Goal: Task Accomplishment & Management: Manage account settings

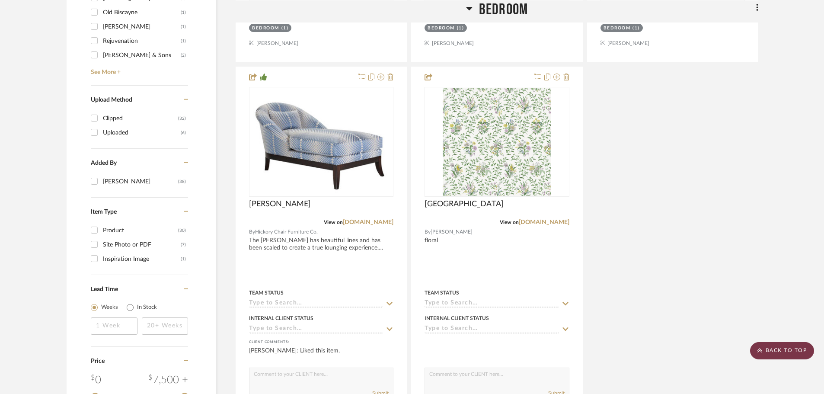
click at [772, 350] on scroll-to-top-button "BACK TO TOP" at bounding box center [782, 350] width 64 height 17
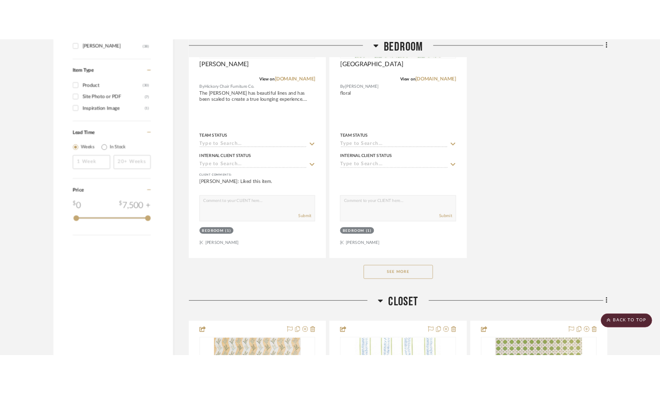
scroll to position [1146, 0]
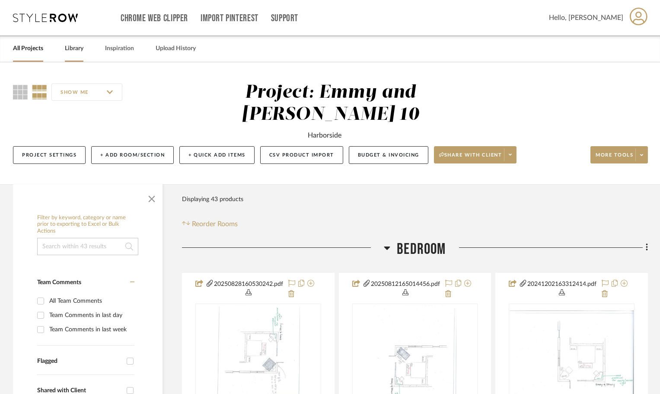
click at [71, 50] on link "Library" at bounding box center [74, 49] width 19 height 12
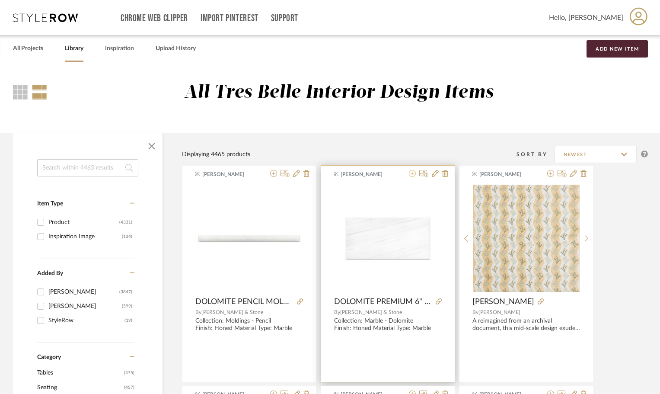
click at [412, 175] on icon at bounding box center [412, 173] width 7 height 7
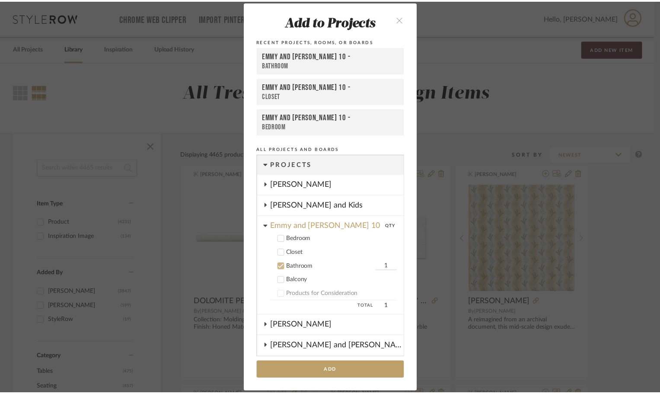
scroll to position [130, 0]
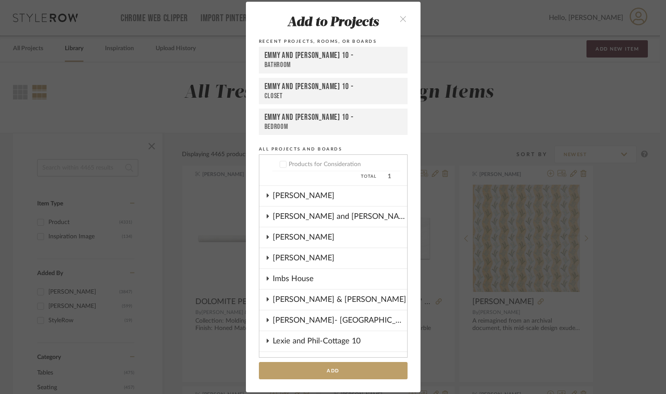
click at [301, 217] on div "Ginny and Gordon -Cottage 10" at bounding box center [340, 217] width 134 height 20
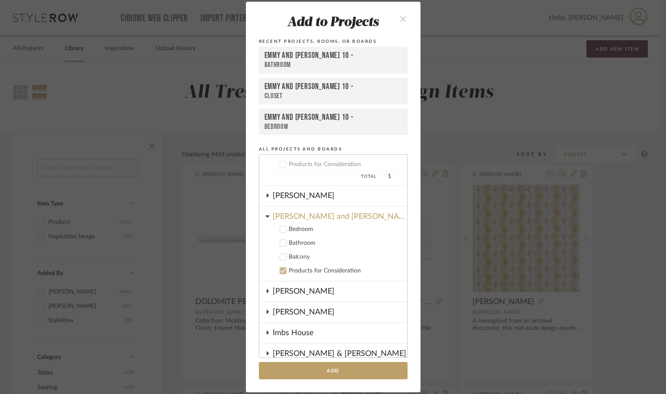
click at [280, 242] on icon at bounding box center [283, 243] width 6 height 6
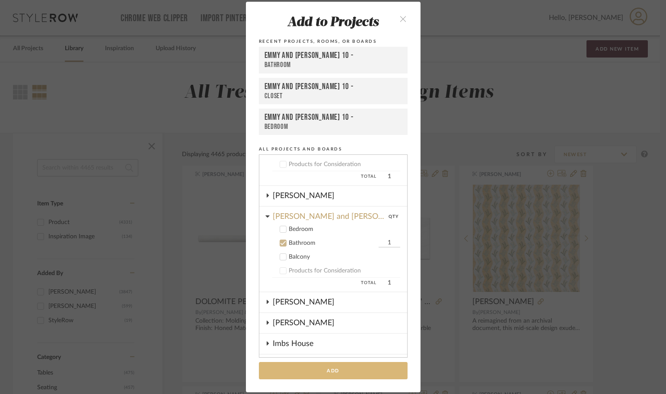
click at [315, 366] on button "Add" at bounding box center [333, 371] width 149 height 18
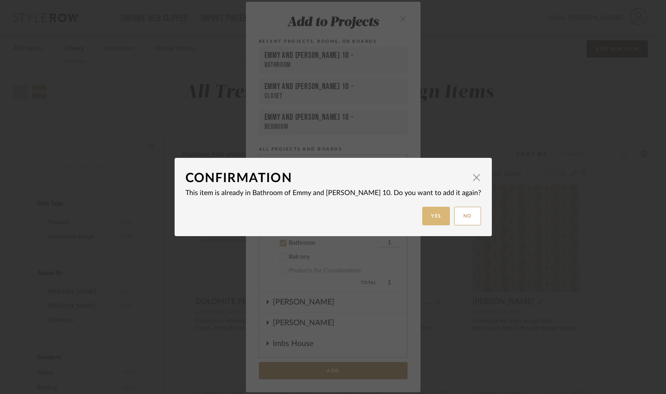
click at [427, 215] on button "Yes" at bounding box center [436, 216] width 28 height 19
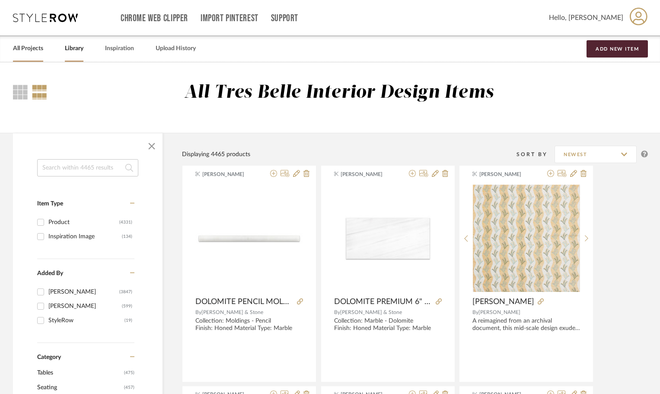
click at [29, 47] on link "All Projects" at bounding box center [28, 49] width 30 height 12
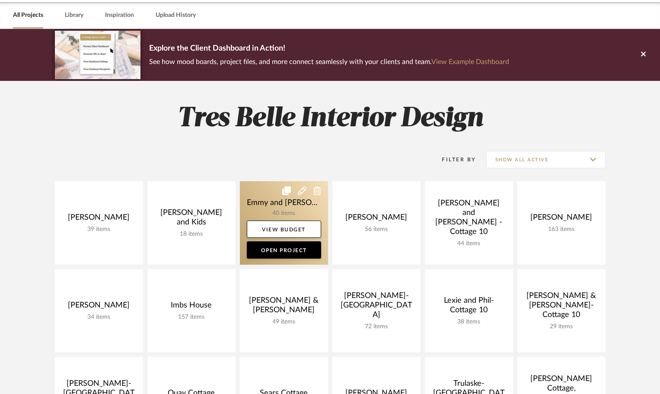
scroll to position [86, 0]
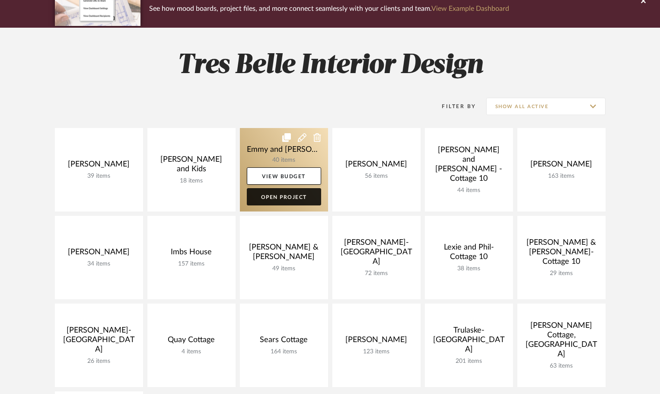
click at [267, 197] on link "Open Project" at bounding box center [284, 196] width 74 height 17
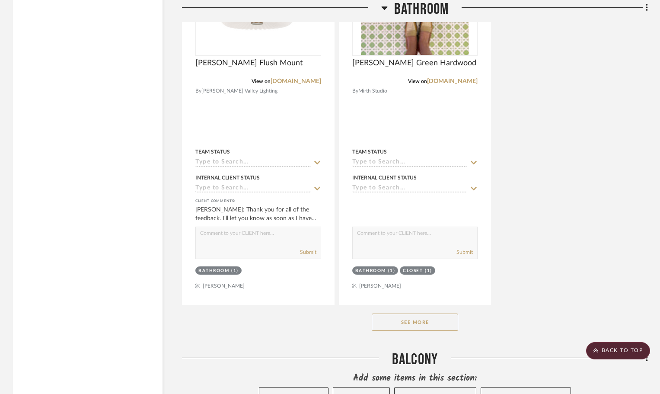
scroll to position [3241, 0]
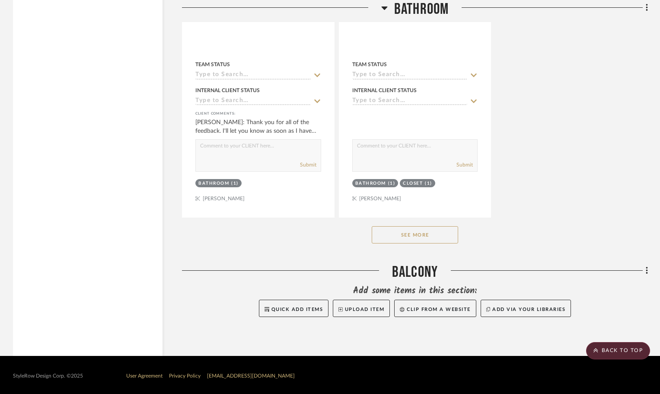
click at [436, 236] on button "See More" at bounding box center [415, 234] width 86 height 17
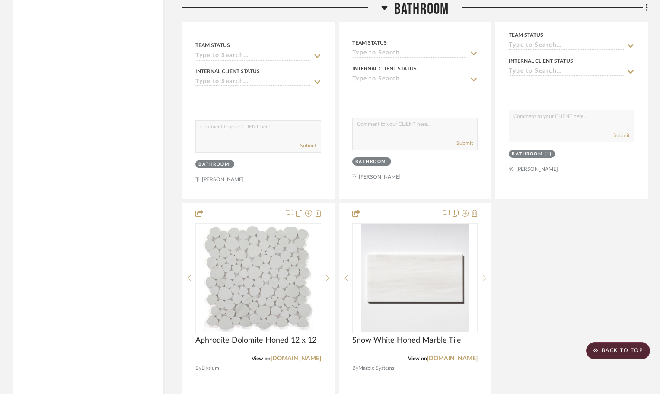
scroll to position [3716, 0]
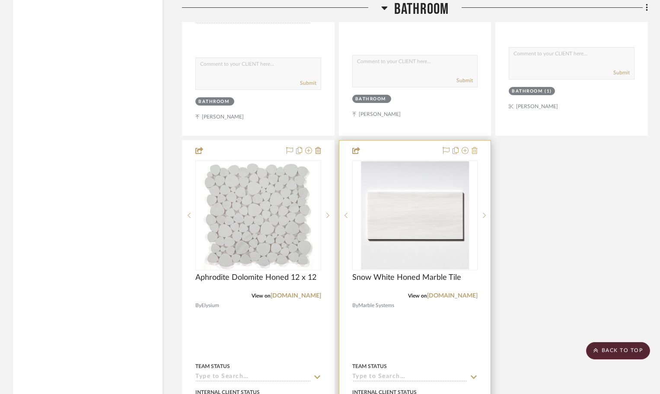
click at [473, 149] on icon at bounding box center [474, 150] width 6 height 7
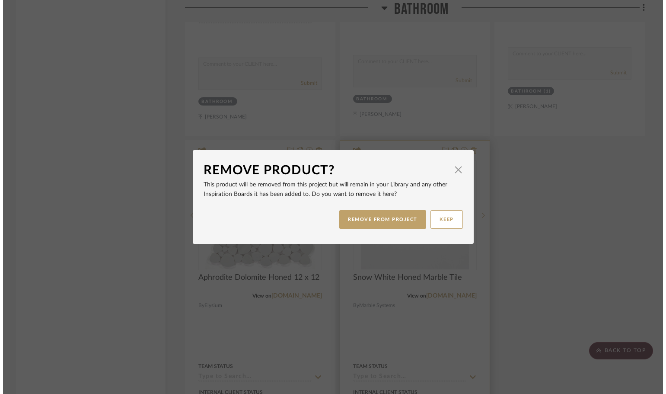
scroll to position [0, 0]
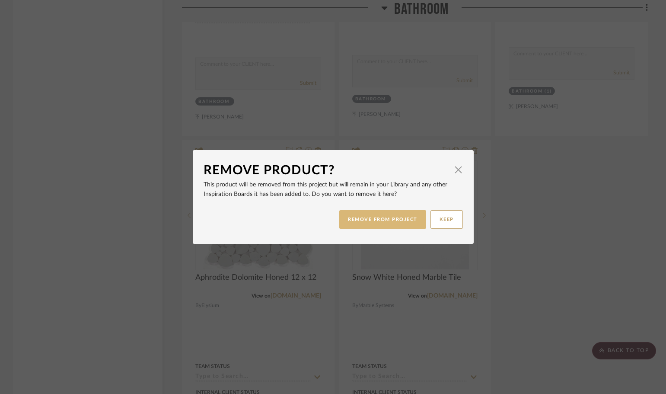
click at [368, 220] on button "REMOVE FROM PROJECT" at bounding box center [382, 219] width 87 height 19
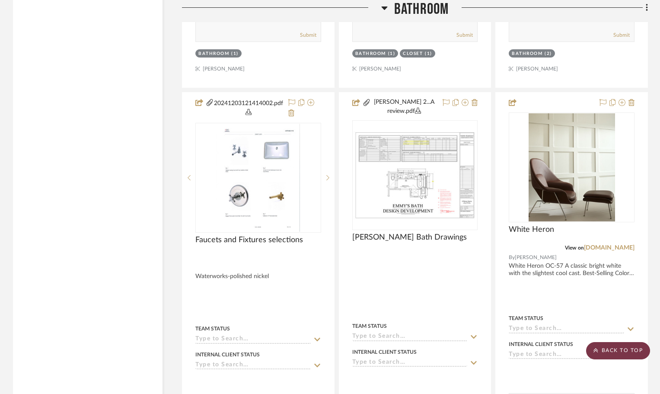
click at [615, 353] on scroll-to-top-button "BACK TO TOP" at bounding box center [618, 350] width 64 height 17
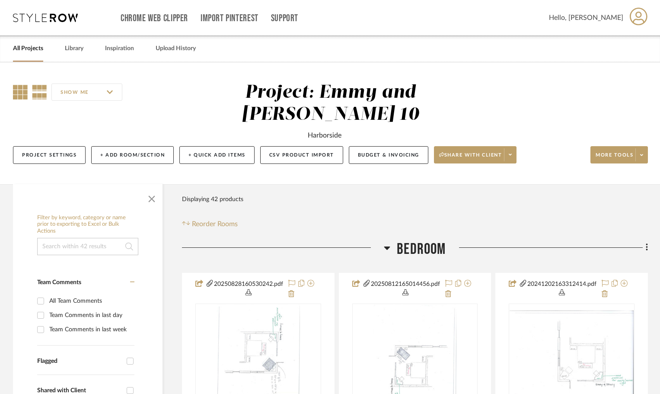
click at [19, 91] on icon at bounding box center [20, 92] width 15 height 15
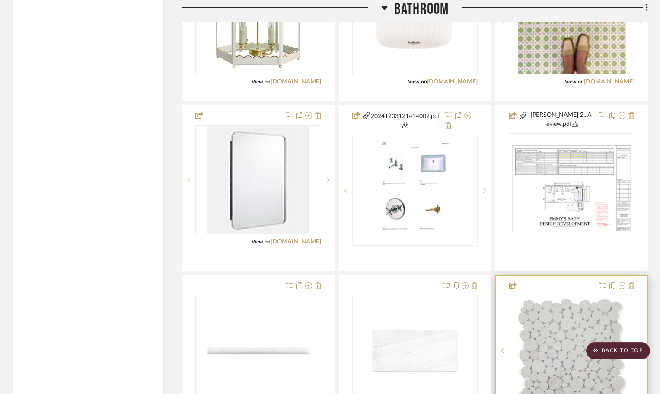
scroll to position [1402, 0]
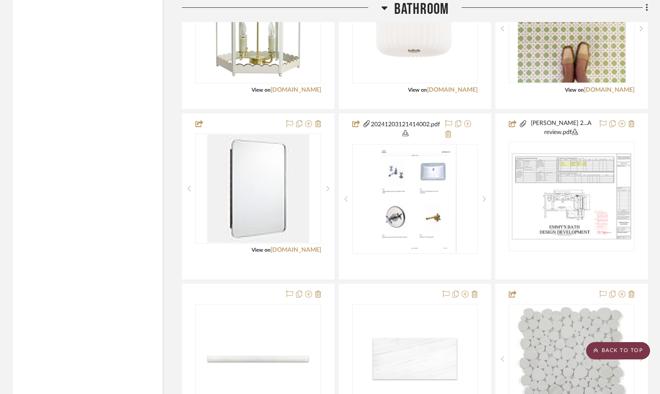
click at [626, 352] on scroll-to-top-button "BACK TO TOP" at bounding box center [618, 350] width 64 height 17
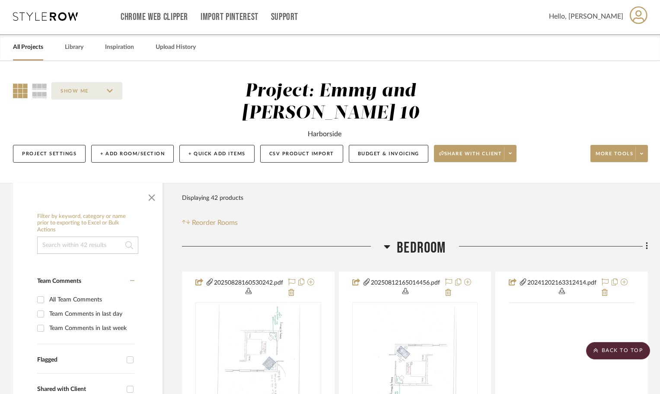
scroll to position [0, 0]
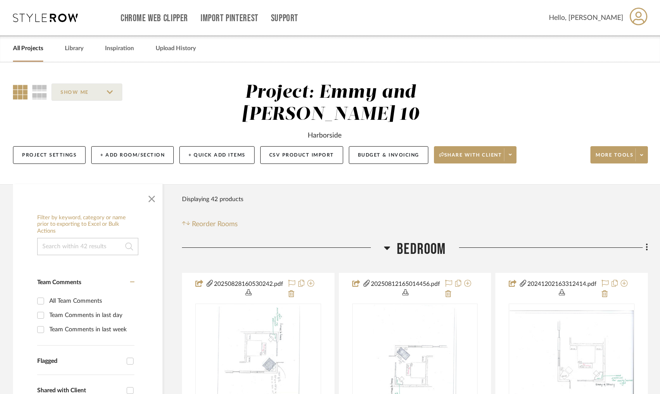
click at [26, 47] on link "All Projects" at bounding box center [28, 49] width 30 height 12
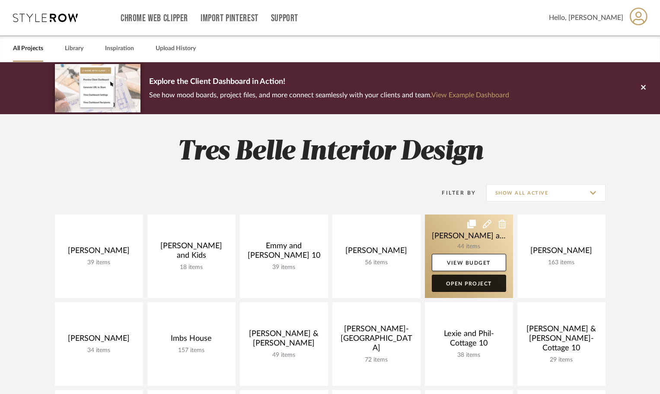
click at [456, 283] on link "Open Project" at bounding box center [469, 282] width 74 height 17
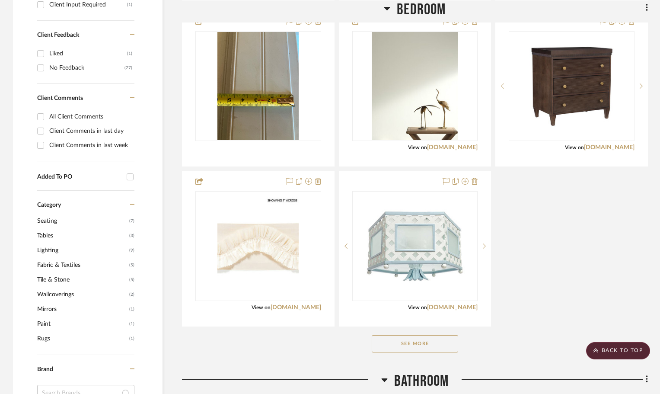
scroll to position [605, 0]
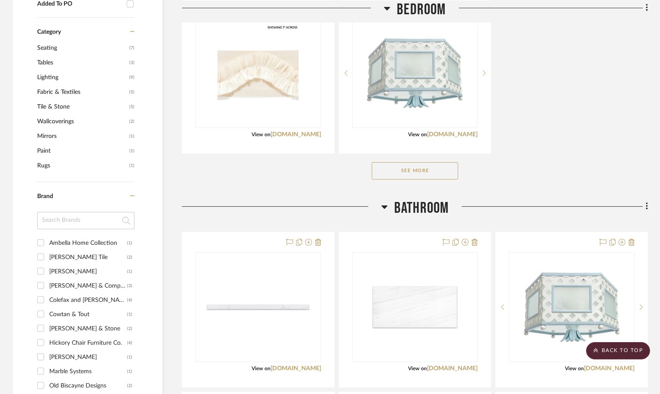
click at [454, 173] on button "See More" at bounding box center [415, 170] width 86 height 17
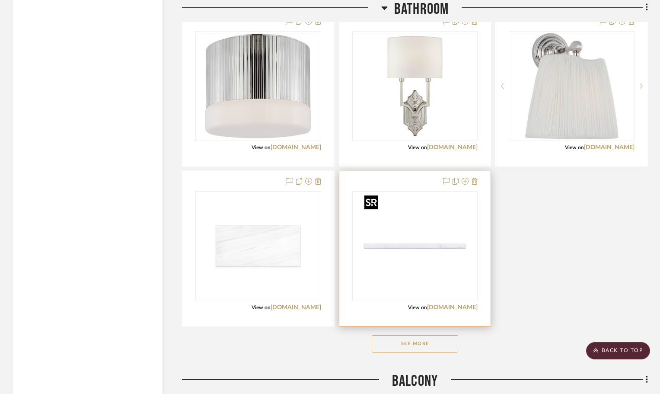
scroll to position [1956, 0]
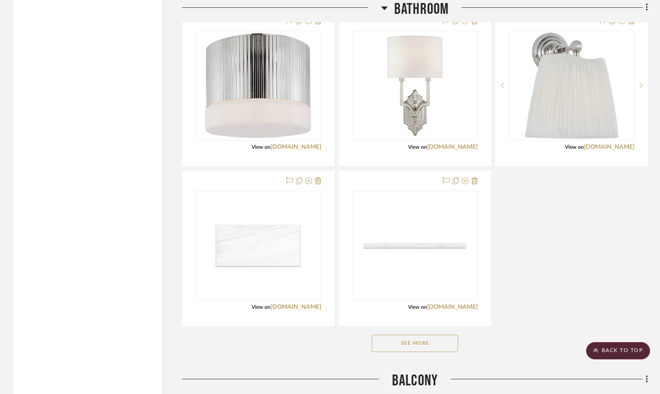
click at [443, 340] on button "See More" at bounding box center [415, 342] width 86 height 17
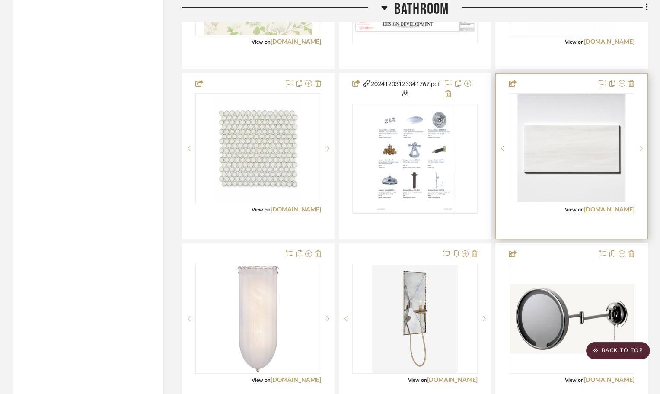
scroll to position [1869, 0]
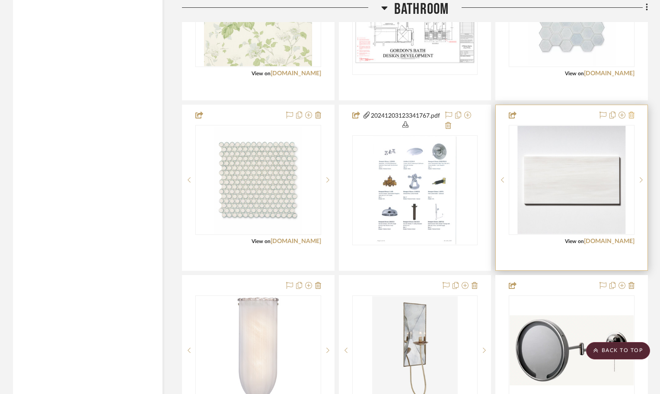
click at [632, 111] on icon at bounding box center [631, 114] width 6 height 7
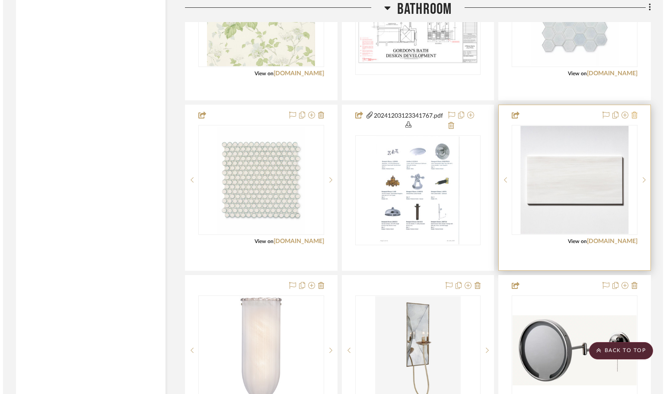
scroll to position [0, 0]
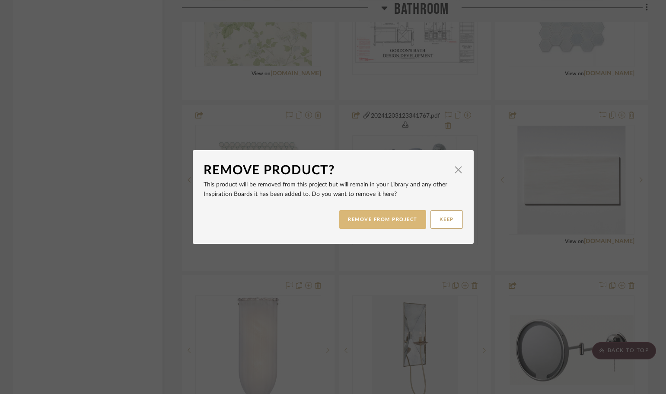
click at [396, 215] on button "REMOVE FROM PROJECT" at bounding box center [382, 219] width 87 height 19
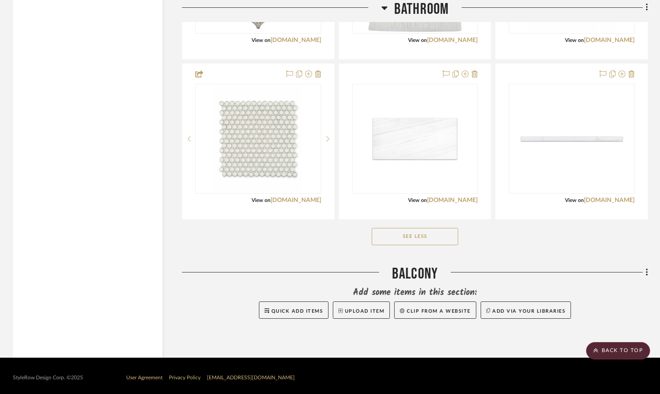
scroll to position [2556, 0]
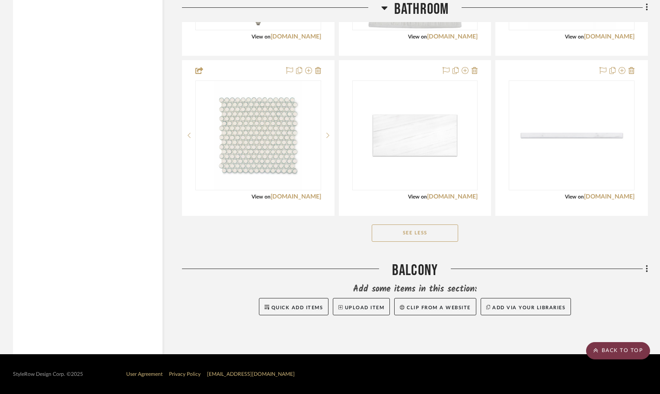
click at [612, 351] on scroll-to-top-button "BACK TO TOP" at bounding box center [618, 350] width 64 height 17
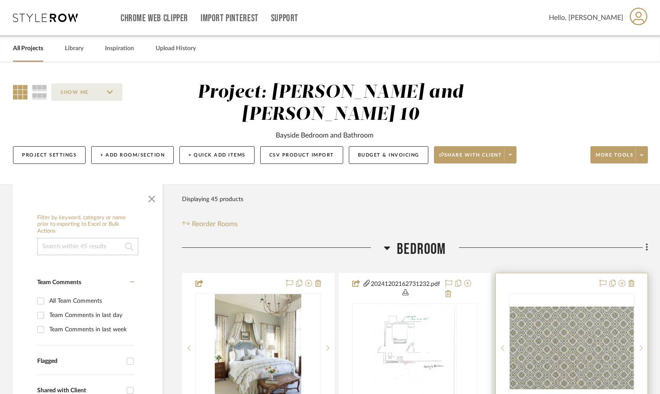
scroll to position [43, 0]
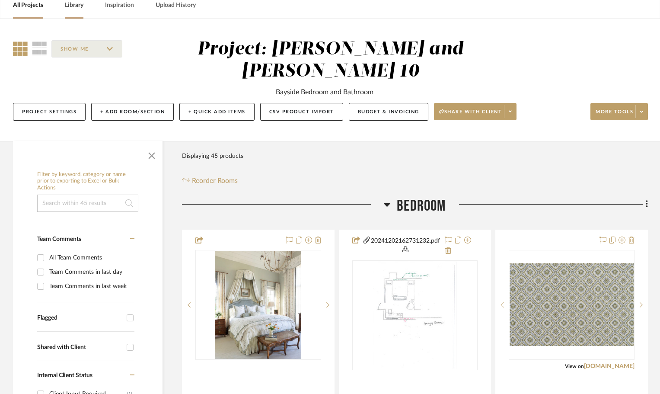
click at [80, 5] on link "Library" at bounding box center [74, 6] width 19 height 12
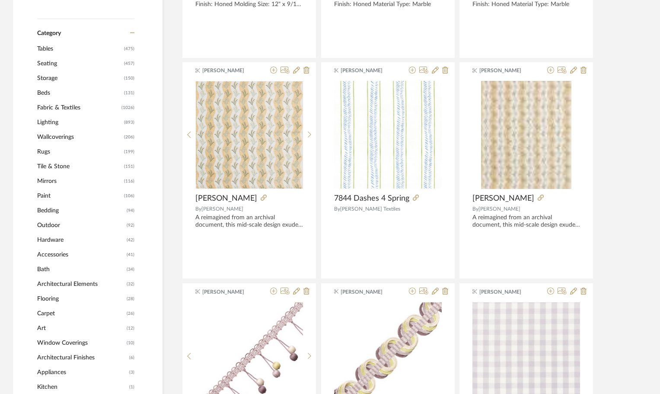
scroll to position [303, 0]
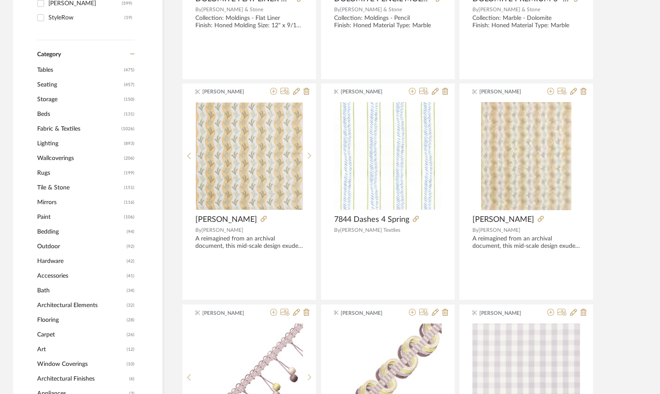
click at [47, 217] on span "Paint" at bounding box center [79, 217] width 85 height 15
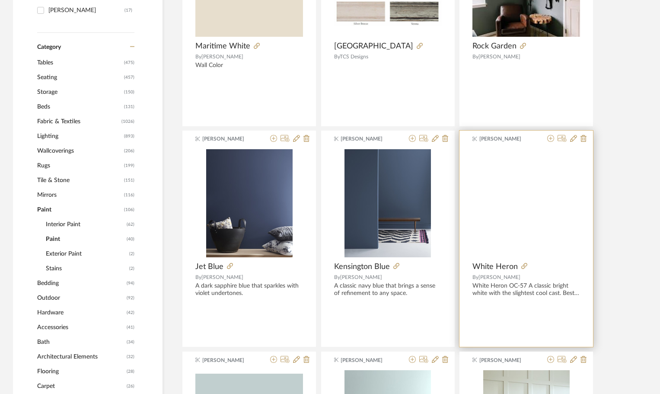
scroll to position [301, 0]
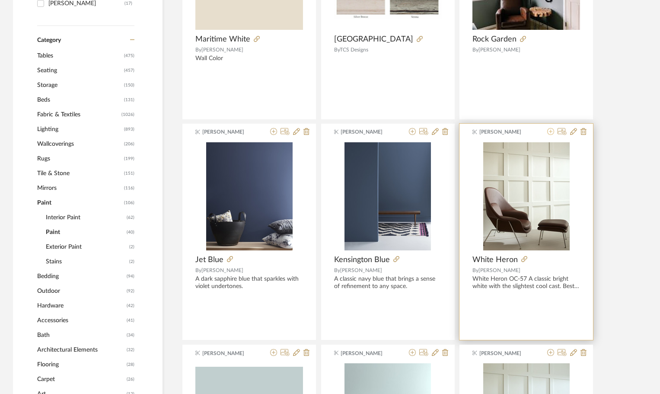
click at [550, 133] on icon at bounding box center [550, 131] width 7 height 7
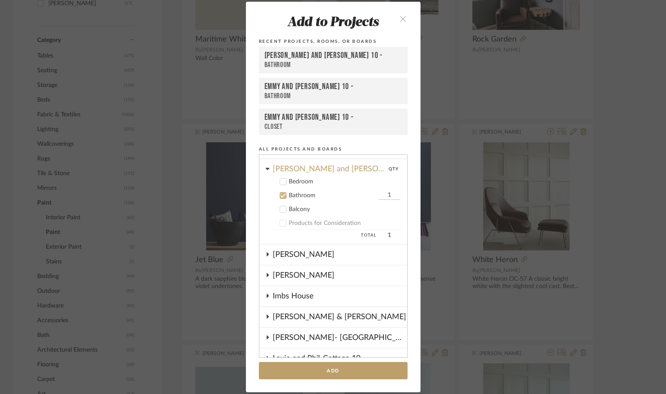
scroll to position [0, 0]
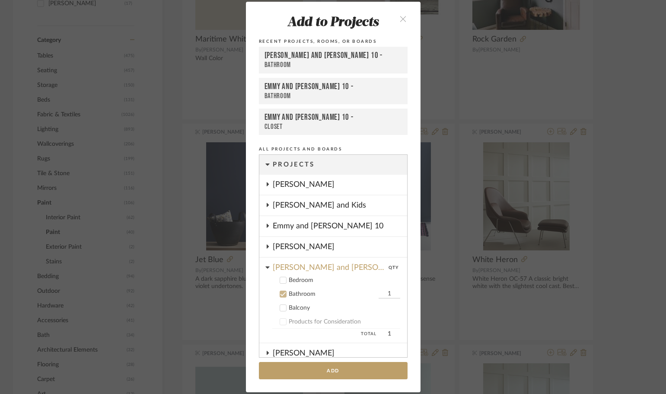
click at [280, 293] on icon at bounding box center [283, 294] width 6 height 6
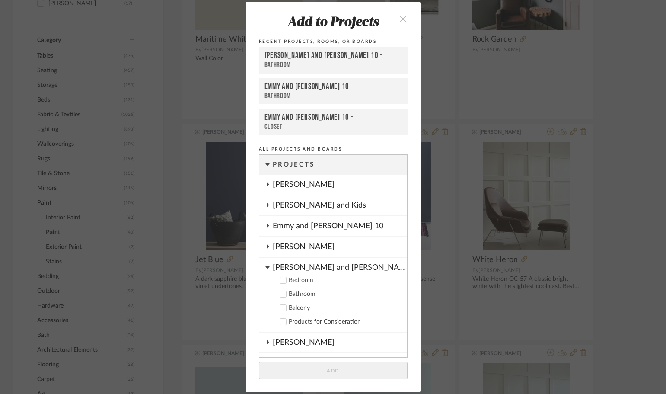
click at [296, 224] on div "Emmy and [PERSON_NAME] 10" at bounding box center [340, 226] width 134 height 20
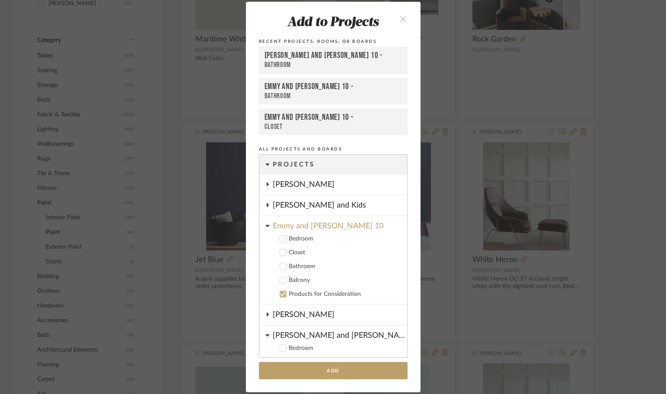
click at [280, 254] on icon at bounding box center [283, 252] width 6 height 6
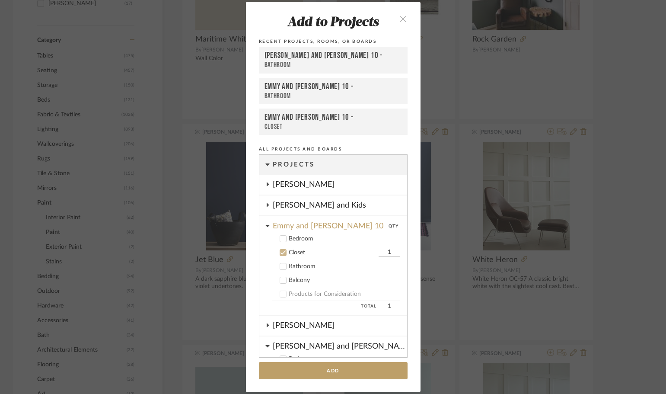
click at [280, 265] on icon at bounding box center [283, 266] width 6 height 6
click at [339, 368] on button "Add" at bounding box center [333, 371] width 149 height 18
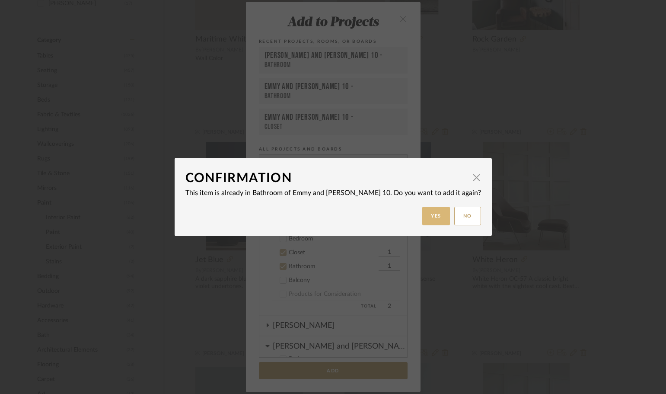
click at [427, 216] on button "Yes" at bounding box center [436, 216] width 28 height 19
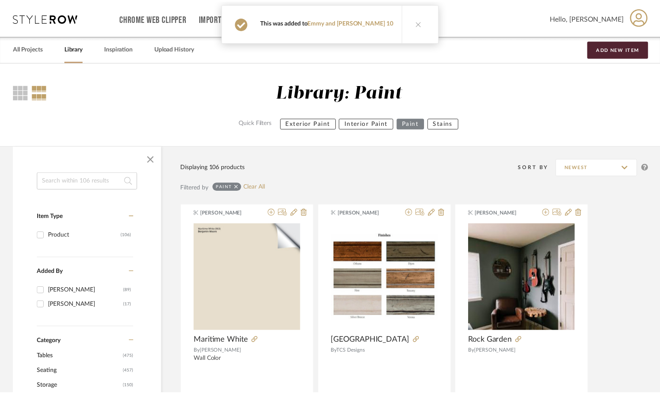
scroll to position [301, 0]
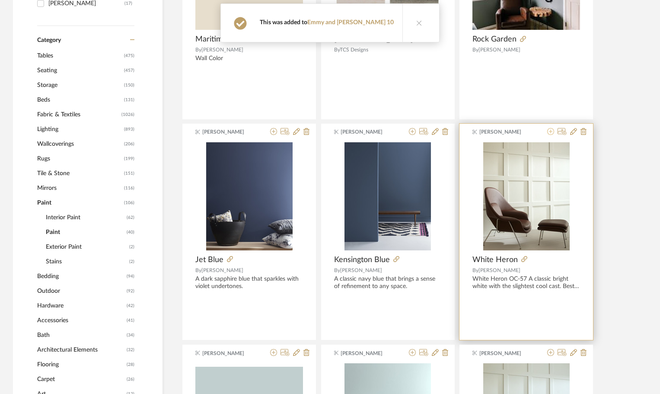
click at [551, 133] on icon at bounding box center [550, 131] width 7 height 7
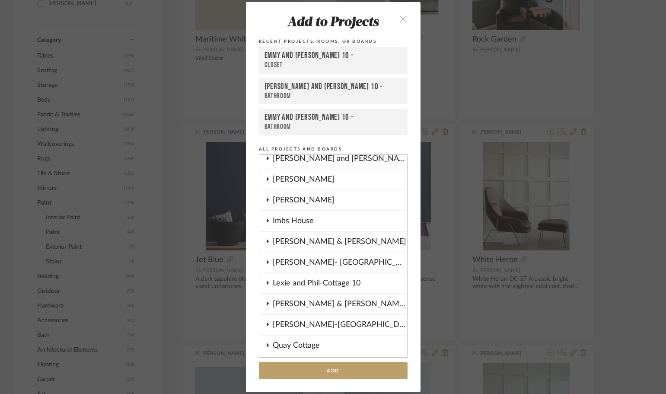
scroll to position [220, 0]
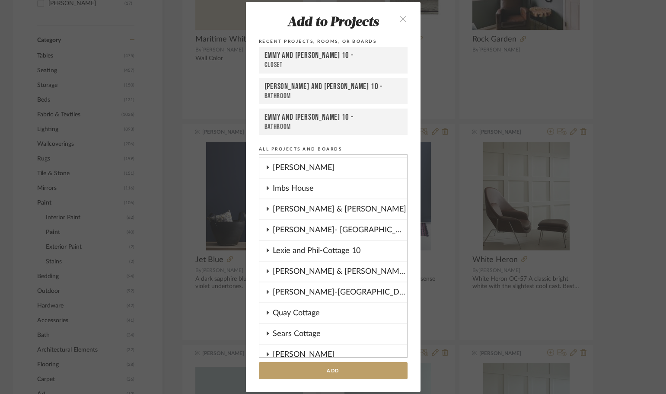
click at [296, 274] on div "[PERSON_NAME] & [PERSON_NAME]-Cottage 10" at bounding box center [340, 271] width 134 height 20
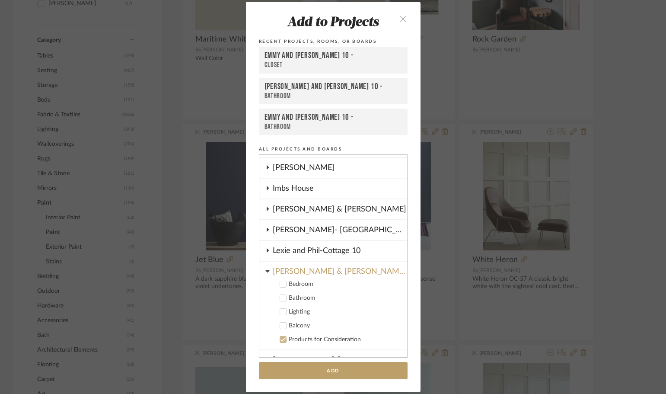
click at [280, 297] on icon at bounding box center [283, 298] width 6 height 6
click at [321, 369] on button "Add" at bounding box center [333, 371] width 149 height 18
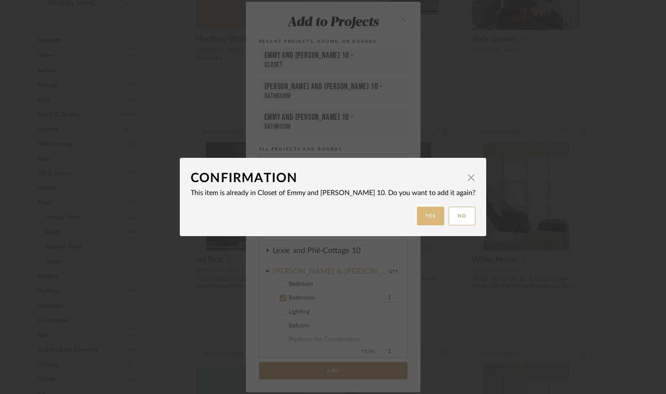
click at [427, 218] on button "Yes" at bounding box center [431, 216] width 28 height 19
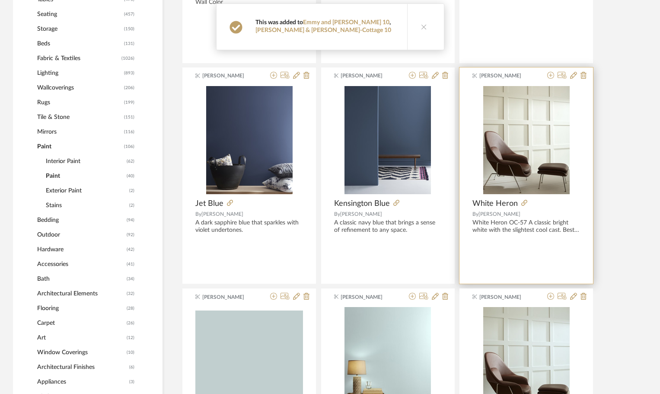
scroll to position [258, 0]
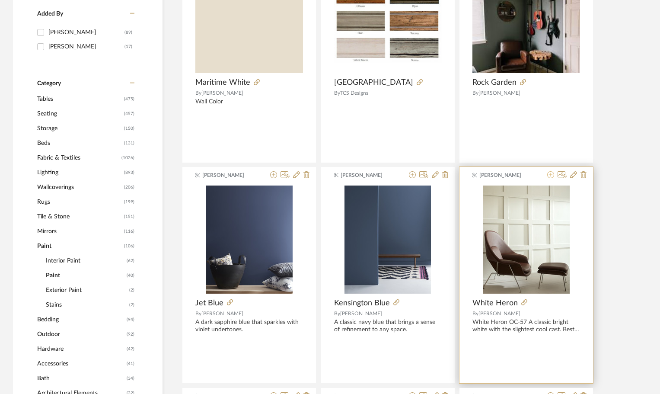
click at [550, 175] on icon at bounding box center [550, 174] width 7 height 7
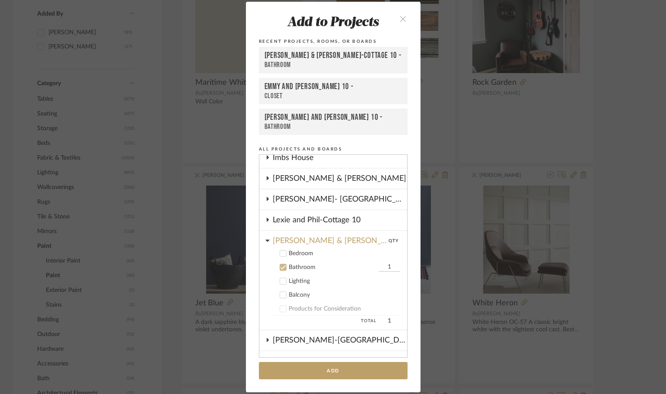
scroll to position [147, 0]
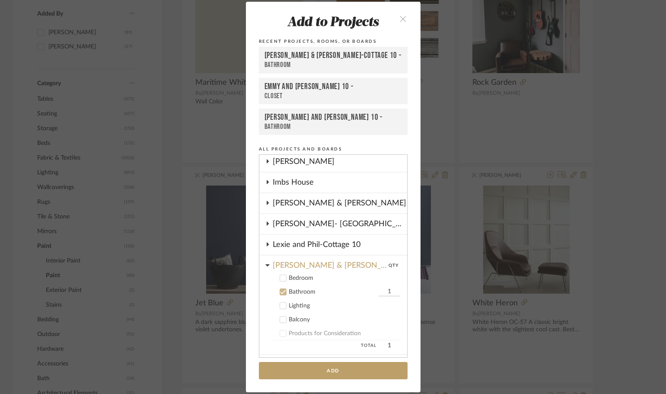
click at [281, 292] on icon at bounding box center [283, 292] width 6 height 6
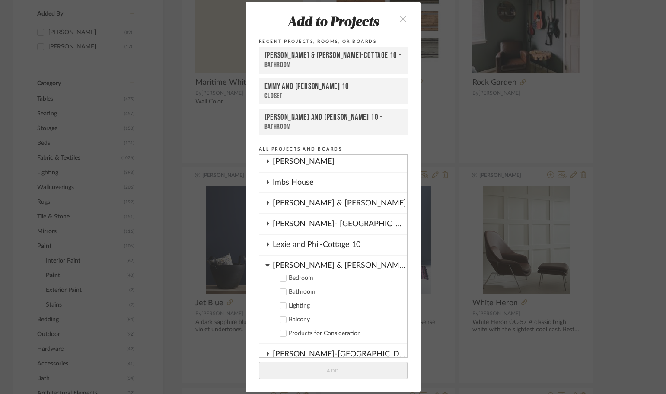
click at [285, 241] on div "Lexie and Phil-Cottage 10" at bounding box center [340, 245] width 134 height 20
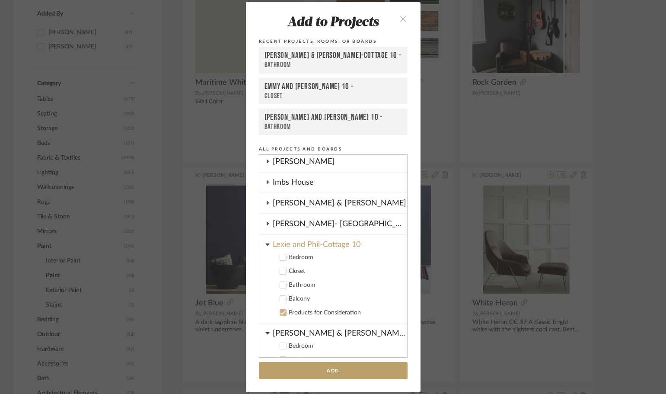
click at [280, 285] on icon at bounding box center [283, 285] width 6 height 4
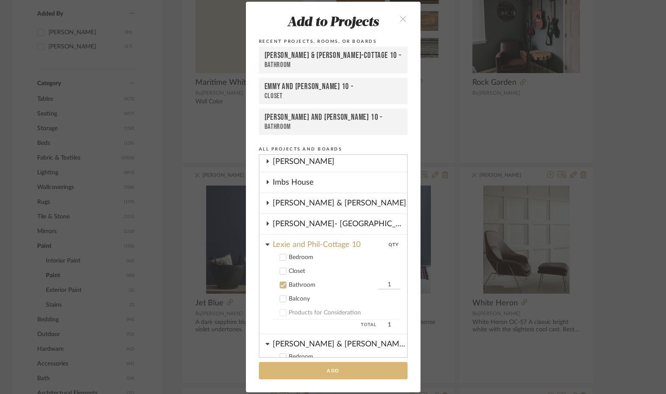
click at [337, 369] on button "Add" at bounding box center [333, 371] width 149 height 18
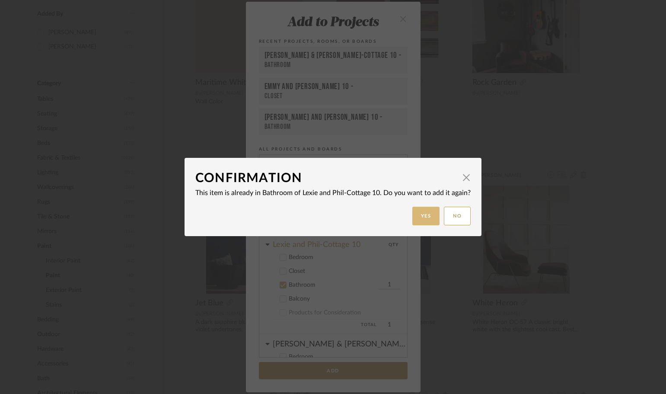
click at [421, 211] on button "Yes" at bounding box center [426, 216] width 28 height 19
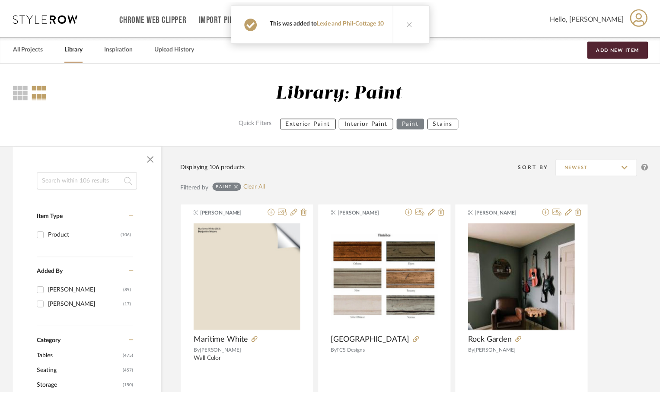
scroll to position [258, 0]
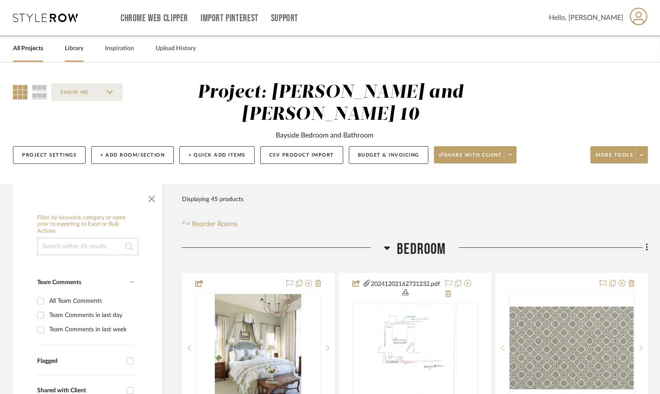
click at [73, 45] on link "Library" at bounding box center [74, 49] width 19 height 12
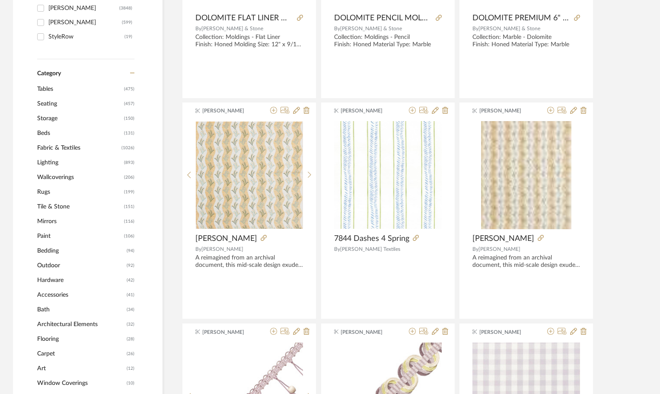
scroll to position [346, 0]
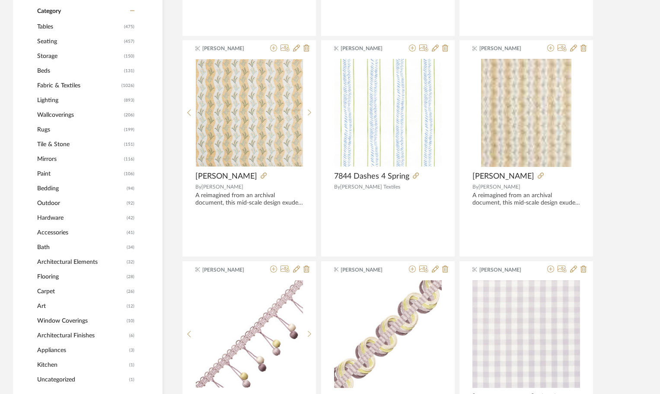
click at [48, 174] on span "Paint" at bounding box center [79, 173] width 85 height 15
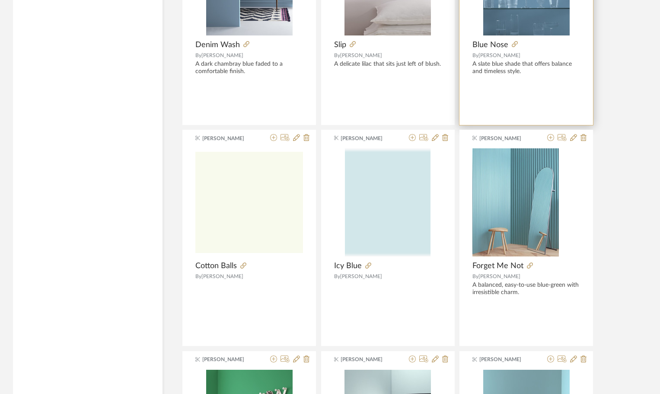
scroll to position [1843, 0]
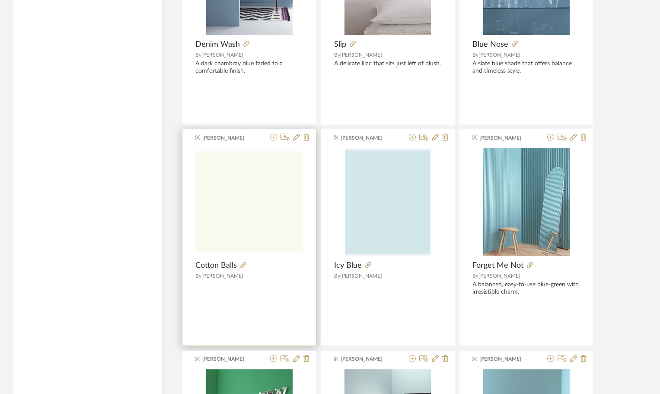
click at [272, 138] on icon at bounding box center [273, 137] width 7 height 7
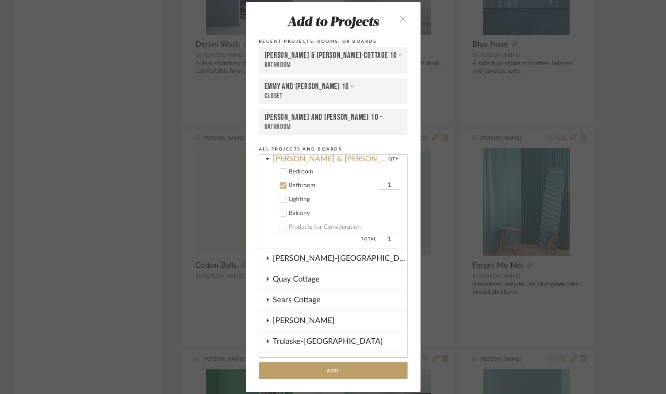
scroll to position [234, 0]
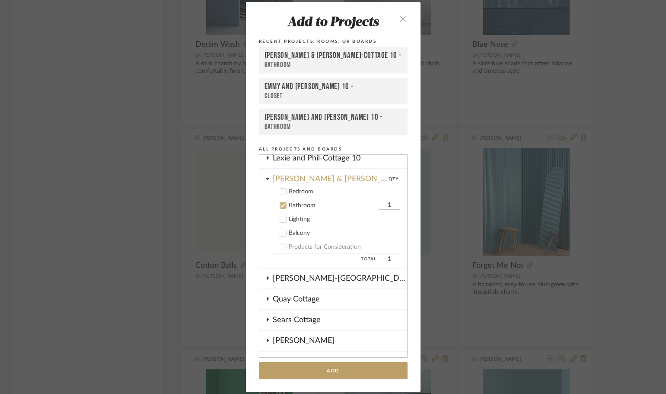
click at [280, 204] on icon at bounding box center [283, 205] width 6 height 6
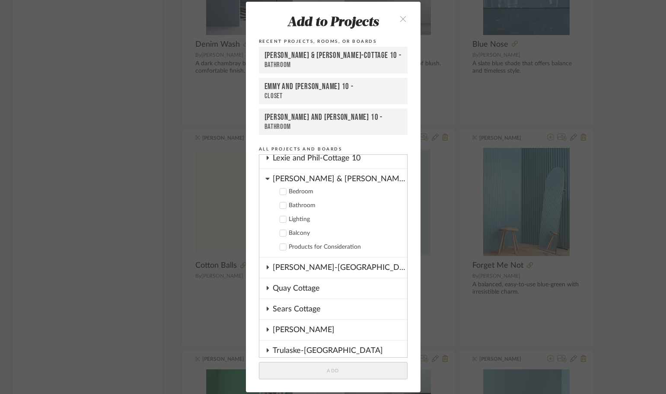
click at [301, 155] on div "Lexie and Phil-Cottage 10" at bounding box center [340, 158] width 134 height 20
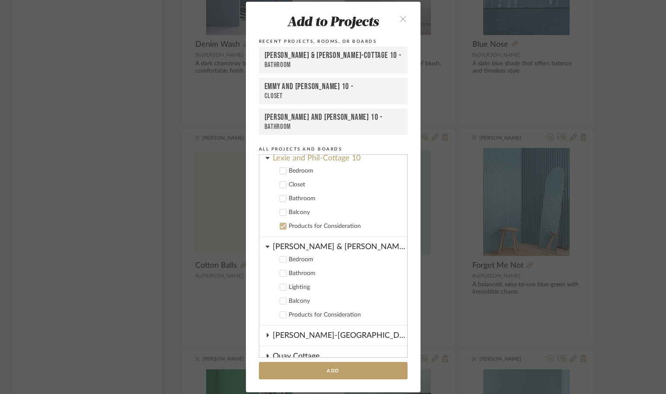
click at [281, 182] on icon at bounding box center [283, 185] width 6 height 6
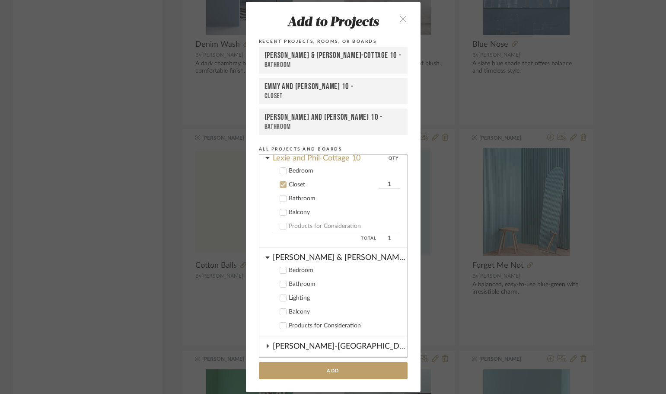
click at [281, 168] on icon at bounding box center [283, 171] width 6 height 6
click at [341, 369] on button "Add" at bounding box center [333, 371] width 149 height 18
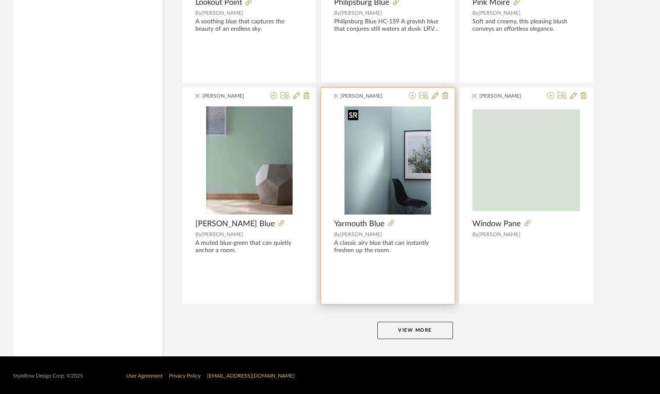
scroll to position [2550, 0]
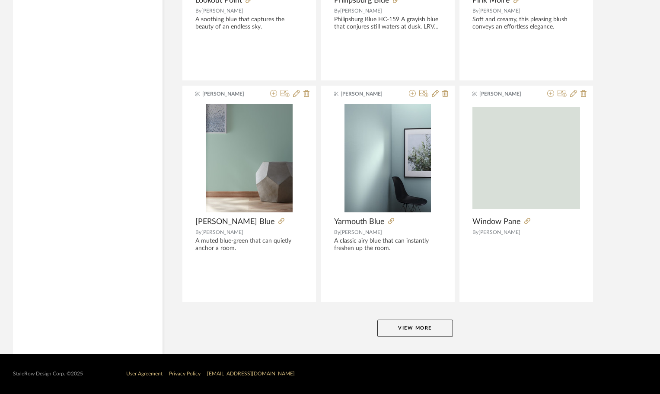
click at [401, 329] on button "View More" at bounding box center [415, 327] width 76 height 17
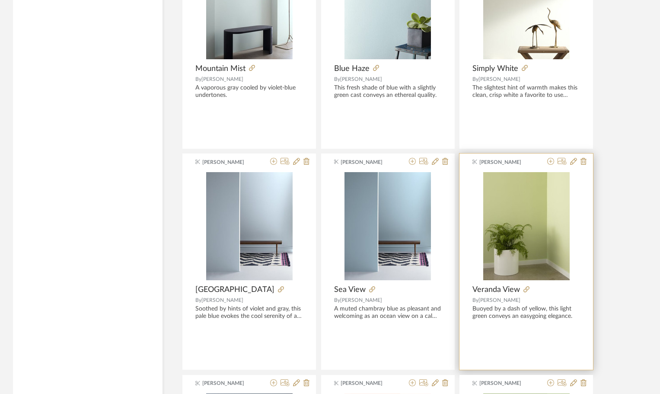
scroll to position [3457, 0]
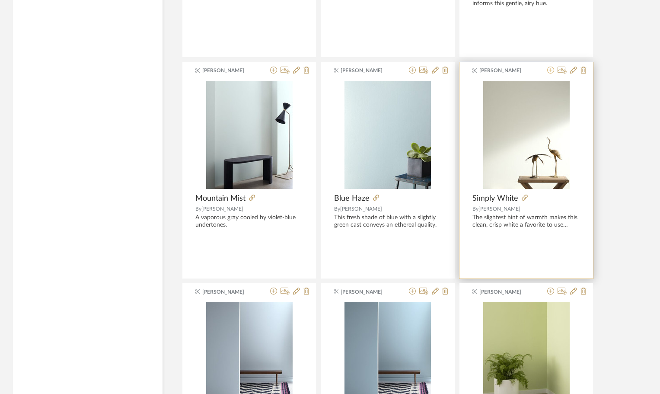
click at [550, 69] on icon at bounding box center [550, 70] width 7 height 7
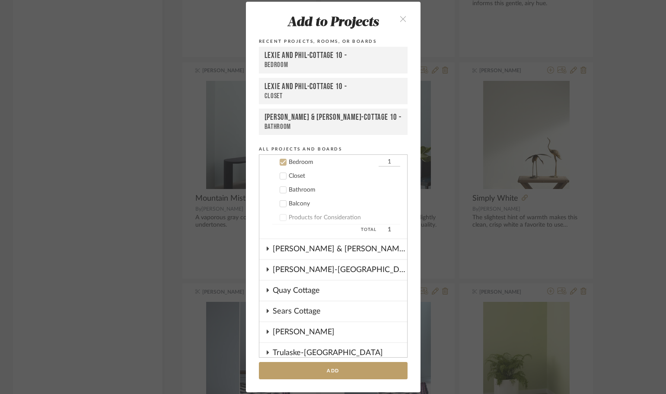
scroll to position [113, 0]
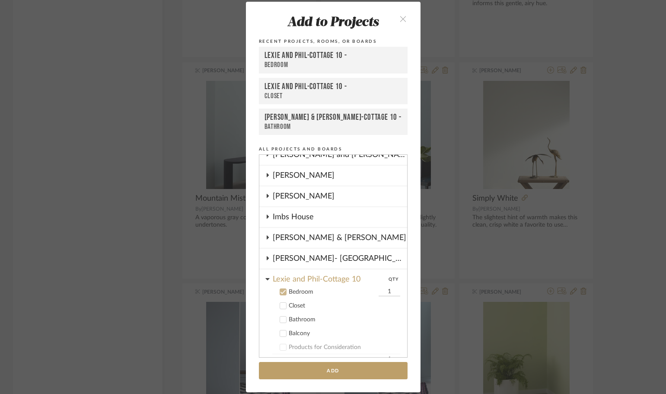
click at [283, 292] on label "Bedroom 1" at bounding box center [336, 291] width 128 height 9
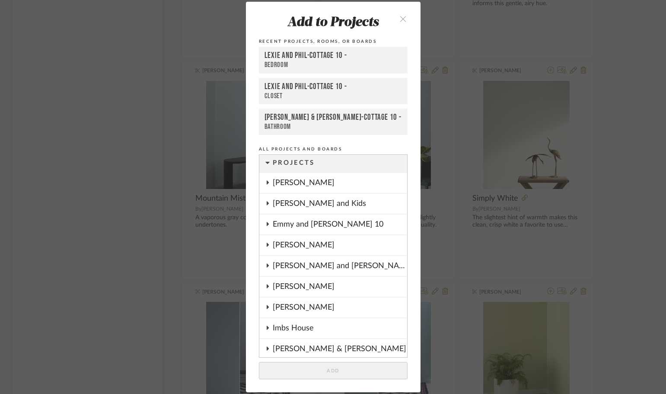
scroll to position [0, 0]
click at [304, 268] on div "[PERSON_NAME] and [PERSON_NAME] -Cottage 10" at bounding box center [340, 268] width 134 height 20
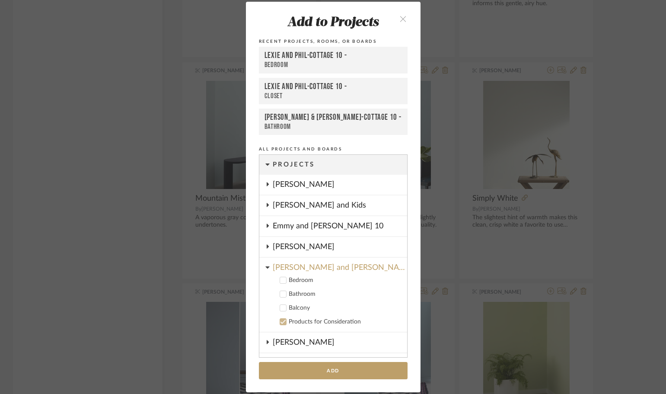
click at [281, 278] on icon at bounding box center [283, 280] width 6 height 6
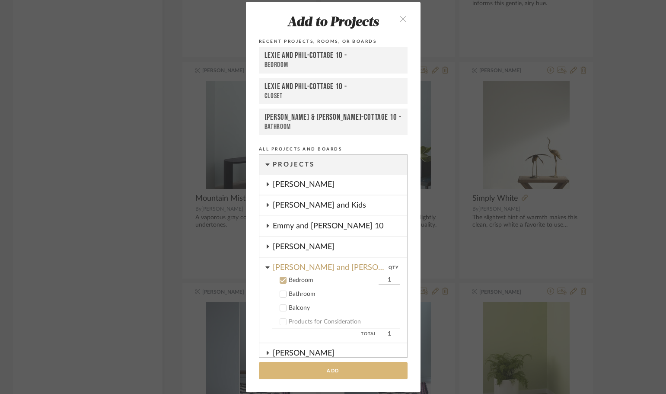
click at [309, 371] on button "Add" at bounding box center [333, 371] width 149 height 18
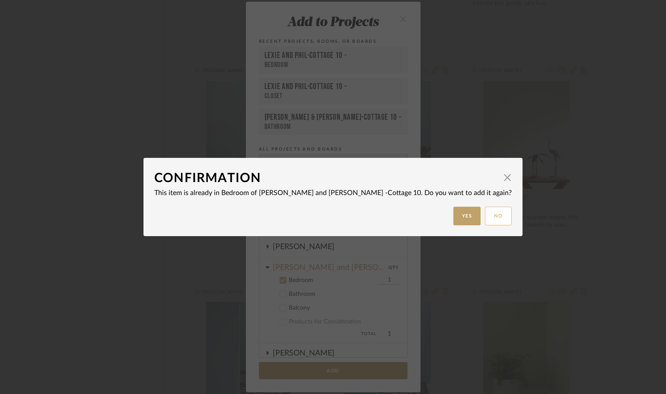
click at [485, 213] on button "No" at bounding box center [498, 216] width 27 height 19
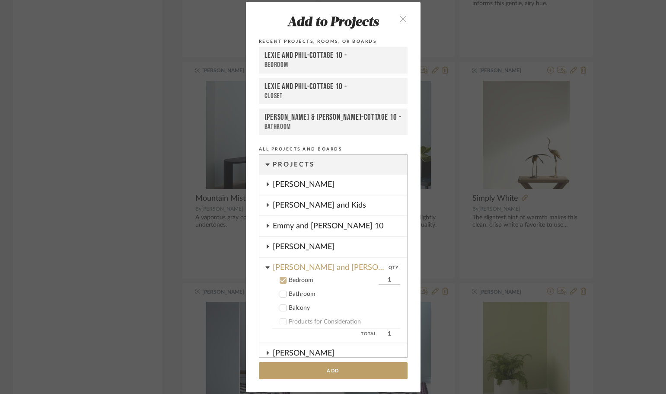
click at [400, 16] on icon "close" at bounding box center [403, 18] width 7 height 7
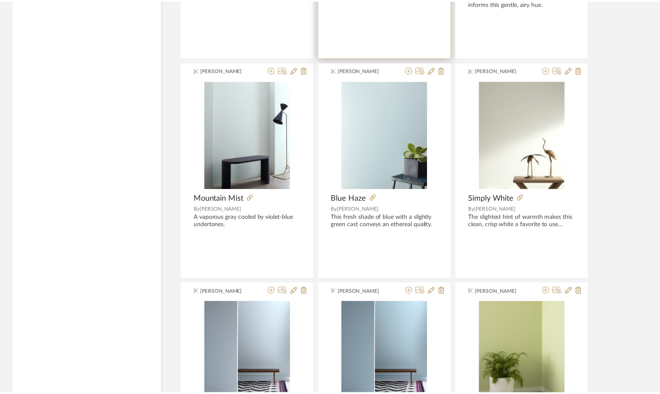
scroll to position [3457, 0]
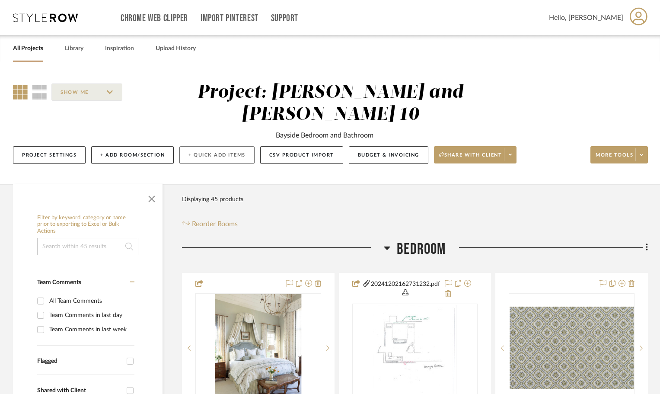
click at [213, 155] on button "+ Quick Add Items" at bounding box center [216, 155] width 75 height 18
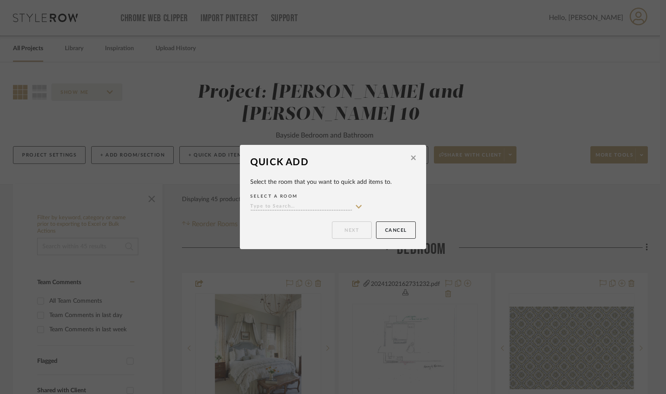
click at [414, 156] on button at bounding box center [413, 159] width 13 height 20
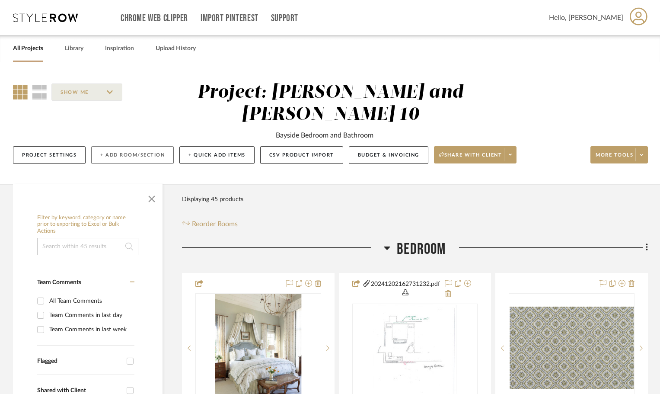
click at [141, 153] on button "+ Add Room/Section" at bounding box center [132, 155] width 83 height 18
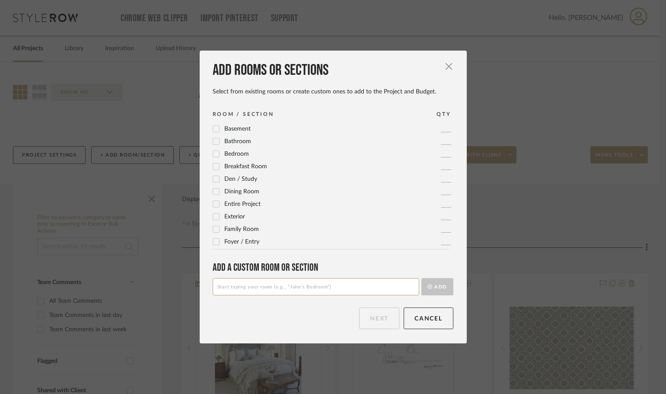
click at [239, 283] on input at bounding box center [316, 286] width 207 height 17
type input "Closet"
click at [431, 288] on button "Add" at bounding box center [437, 286] width 32 height 17
click at [368, 320] on button "Next" at bounding box center [379, 318] width 40 height 22
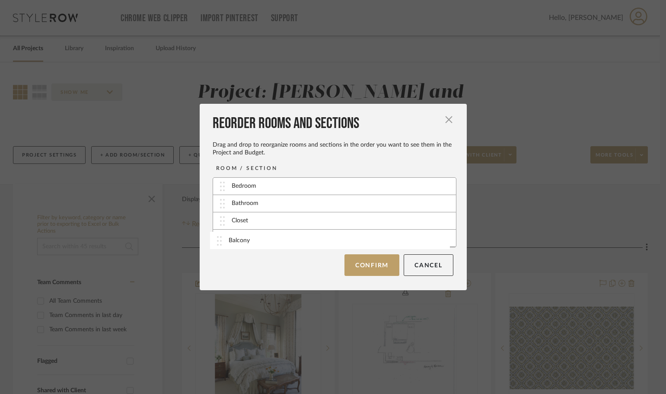
drag, startPoint x: 245, startPoint y: 223, endPoint x: 245, endPoint y: 242, distance: 19.4
click at [354, 262] on button "Confirm" at bounding box center [371, 265] width 55 height 22
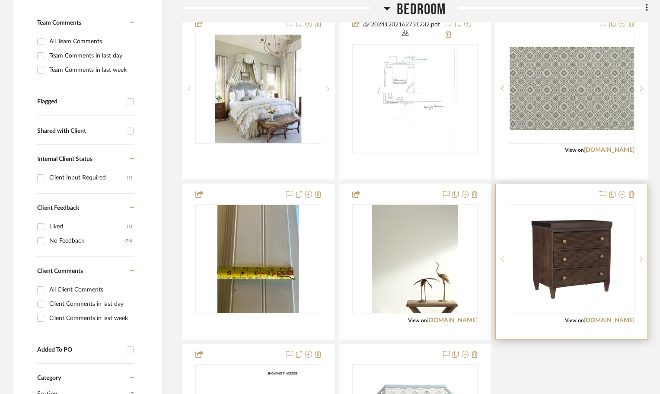
scroll to position [432, 0]
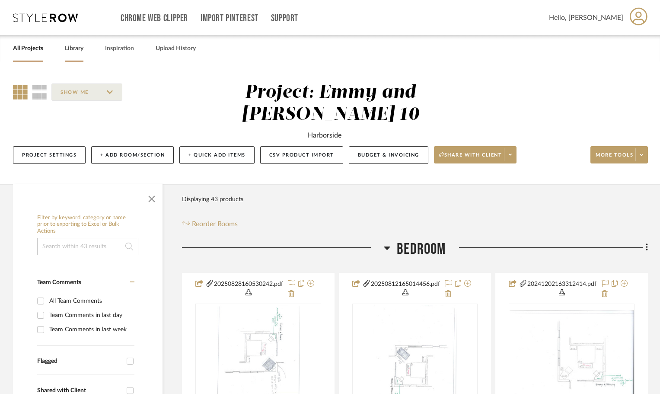
click at [74, 45] on link "Library" at bounding box center [74, 49] width 19 height 12
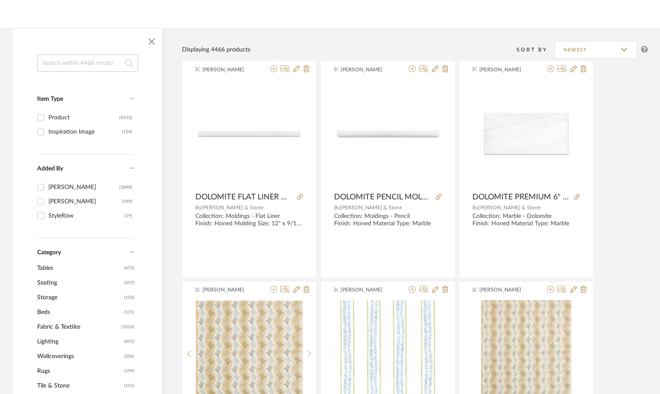
scroll to position [130, 0]
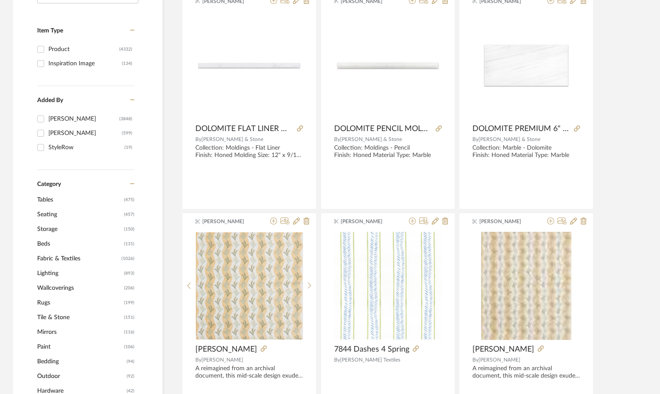
click at [46, 345] on span "Paint" at bounding box center [79, 346] width 85 height 15
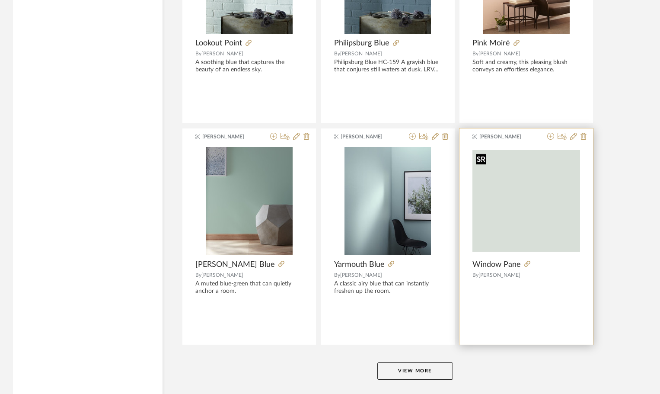
scroll to position [2550, 0]
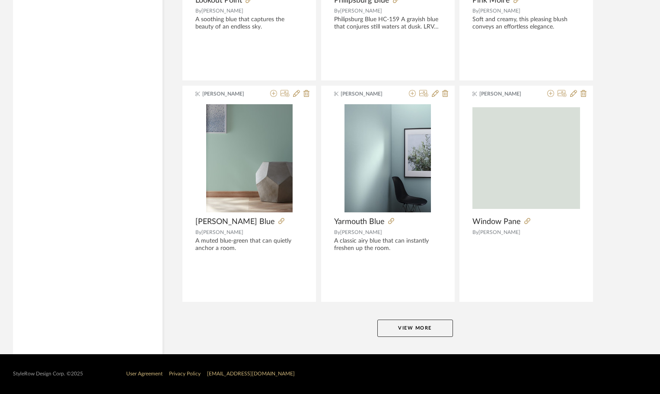
click at [431, 323] on button "View More" at bounding box center [415, 327] width 76 height 17
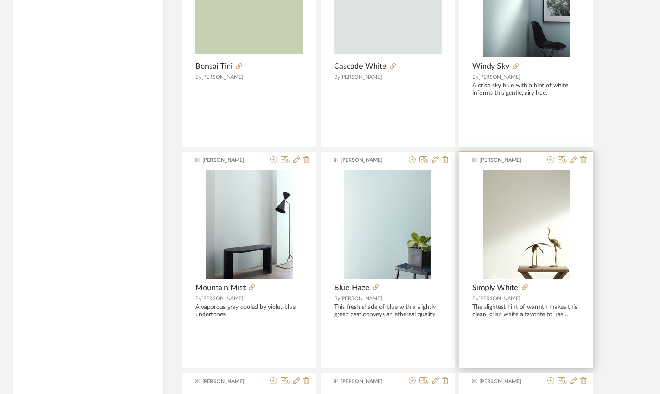
scroll to position [3414, 0]
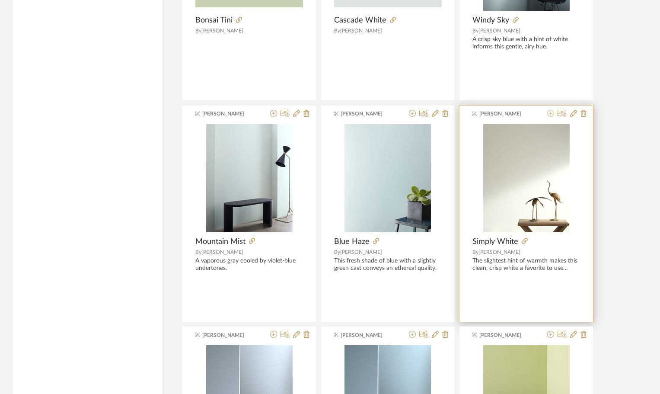
click at [551, 111] on icon at bounding box center [550, 113] width 7 height 7
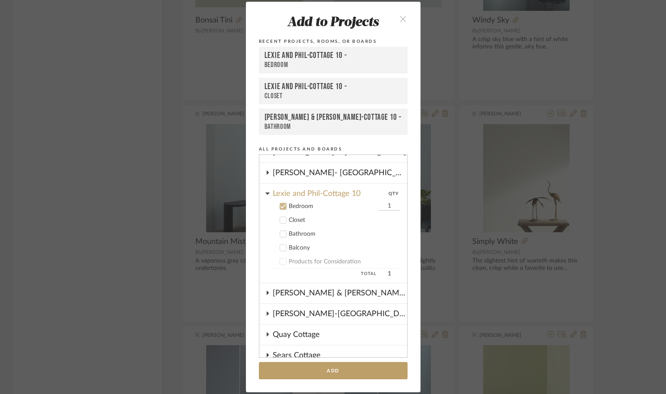
scroll to position [199, 0]
click at [280, 204] on icon at bounding box center [283, 205] width 6 height 6
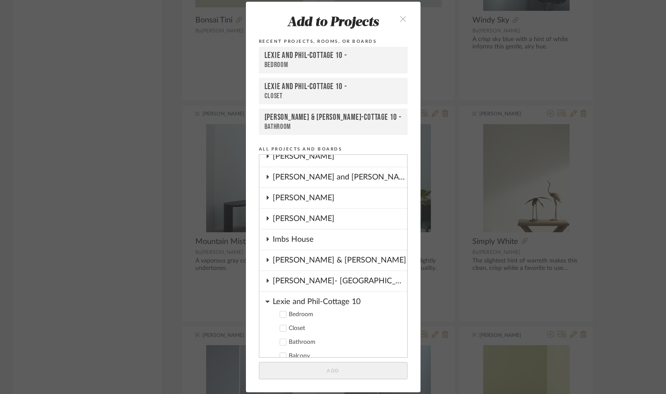
scroll to position [26, 0]
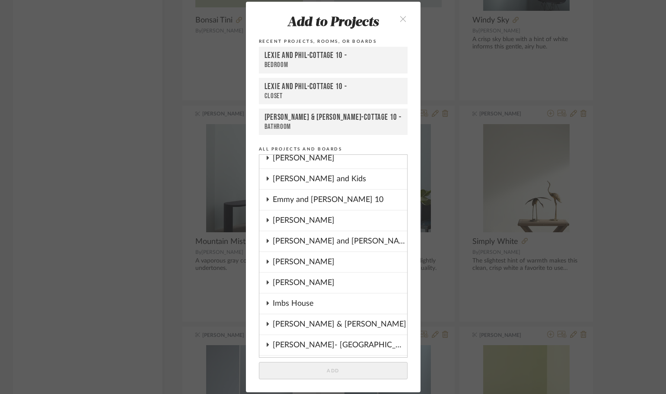
click at [307, 242] on div "[PERSON_NAME] and [PERSON_NAME] -Cottage 10" at bounding box center [340, 241] width 134 height 20
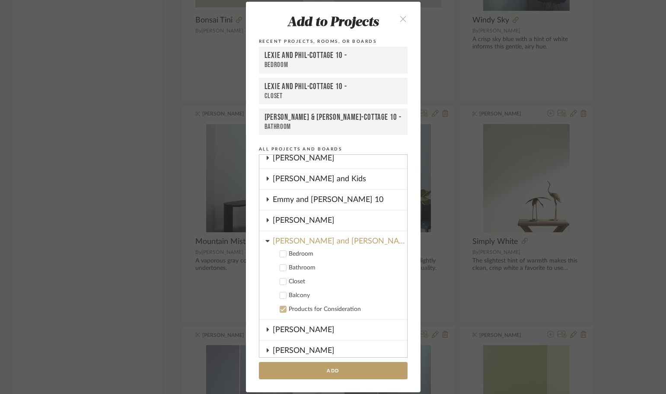
click at [280, 280] on icon at bounding box center [283, 281] width 6 height 6
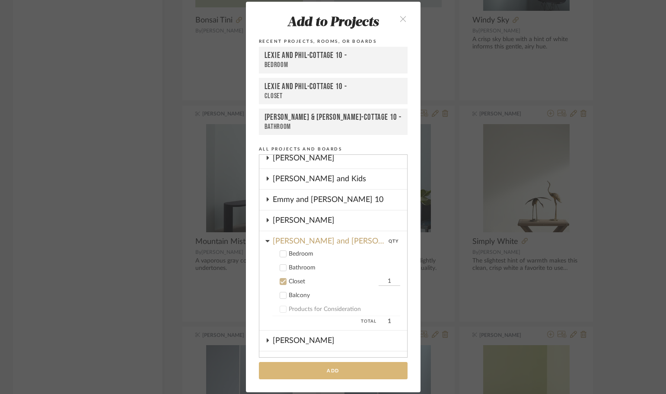
click at [341, 369] on button "Add" at bounding box center [333, 371] width 149 height 18
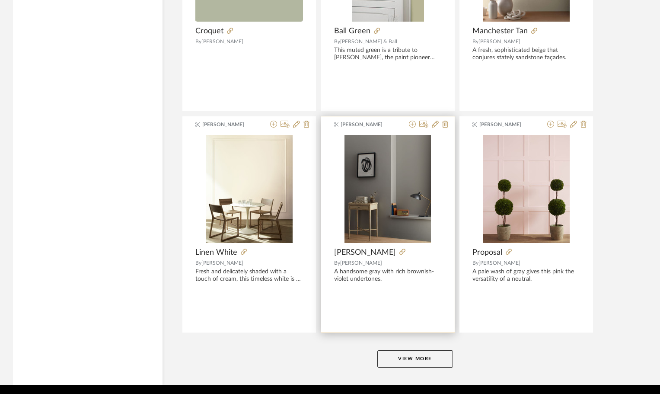
scroll to position [5202, 0]
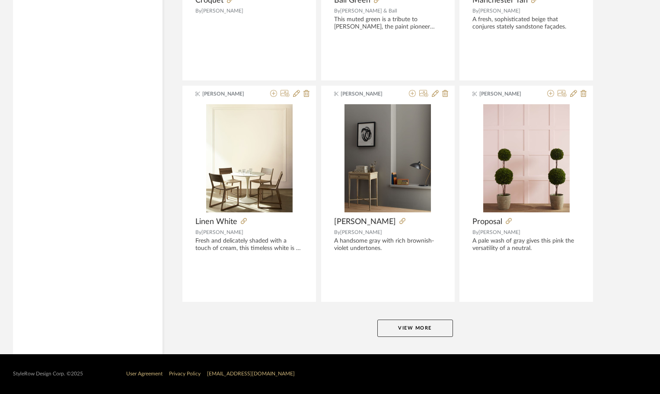
click at [420, 326] on button "View More" at bounding box center [415, 327] width 76 height 17
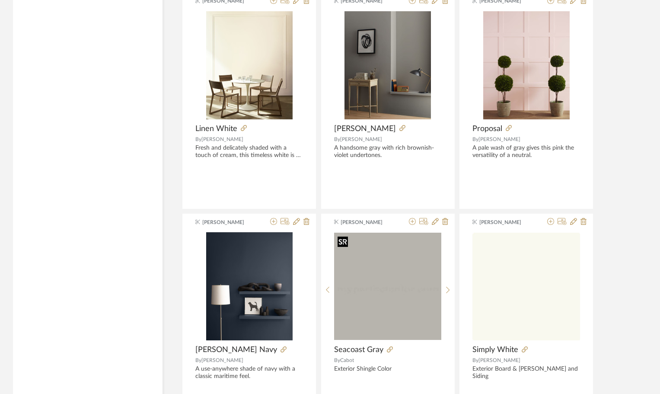
scroll to position [5418, 0]
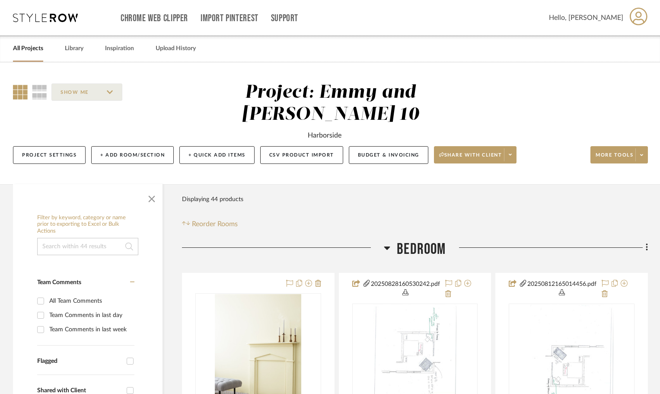
click at [12, 90] on div "SHOW ME Project: Emmy and Johnny-Cottage 10 Harborside Project Settings + Add R…" at bounding box center [330, 126] width 660 height 88
click at [23, 90] on icon at bounding box center [20, 92] width 15 height 15
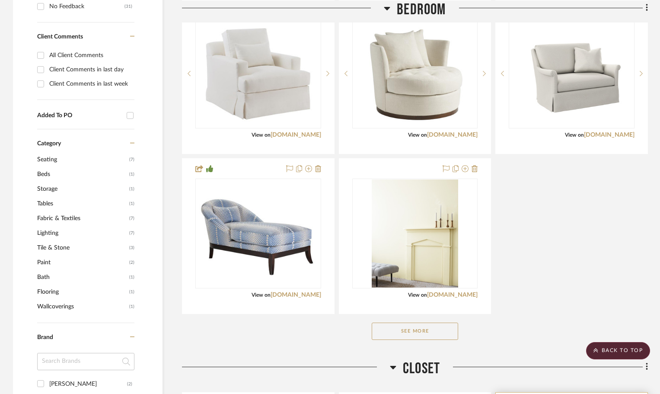
scroll to position [554, 0]
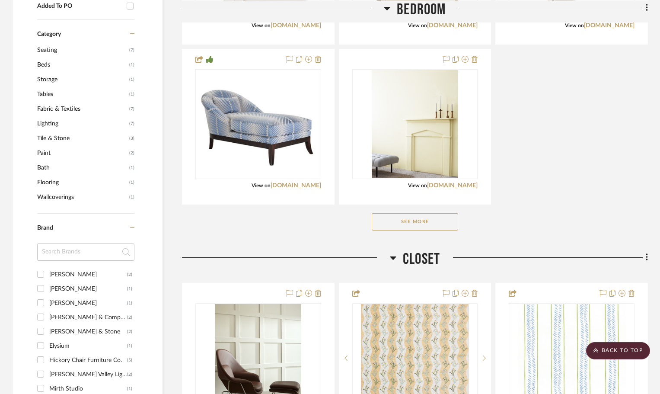
click at [438, 219] on button "See More" at bounding box center [415, 221] width 86 height 17
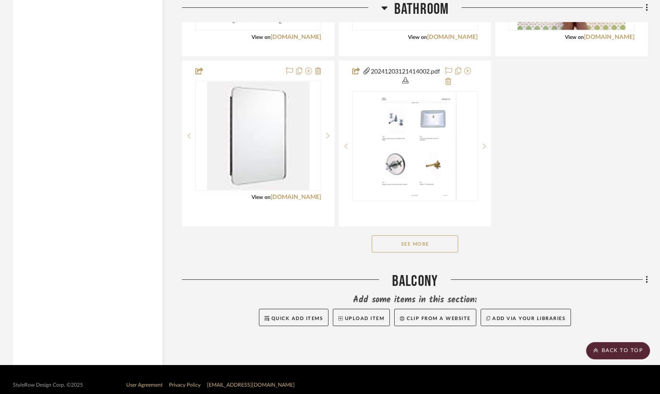
scroll to position [2436, 0]
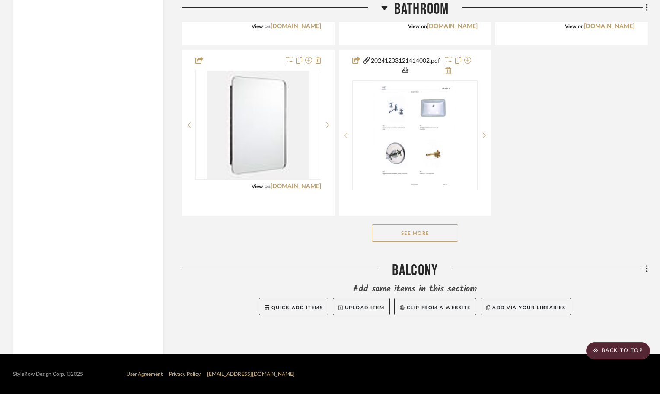
click at [418, 233] on button "See More" at bounding box center [415, 232] width 86 height 17
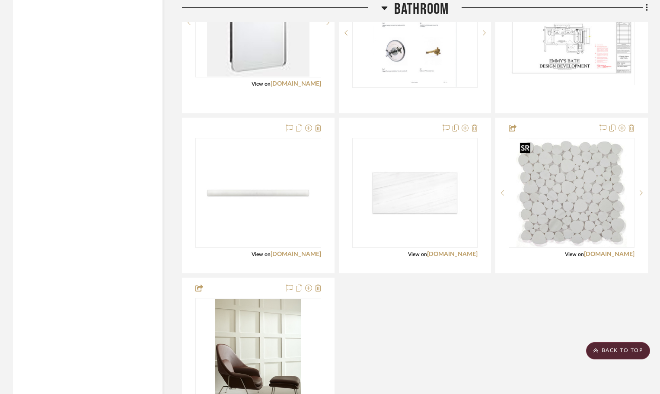
scroll to position [2608, 0]
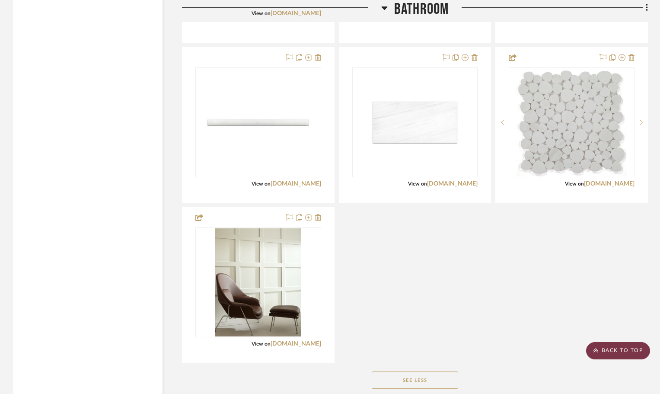
click at [621, 352] on scroll-to-top-button "BACK TO TOP" at bounding box center [618, 350] width 64 height 17
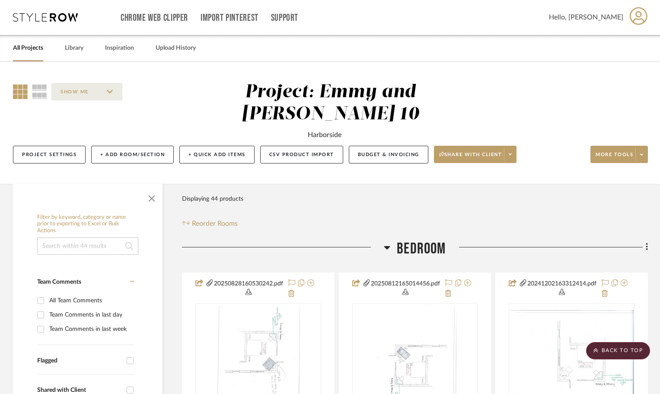
scroll to position [0, 0]
click at [614, 150] on button "More tools" at bounding box center [618, 154] width 57 height 17
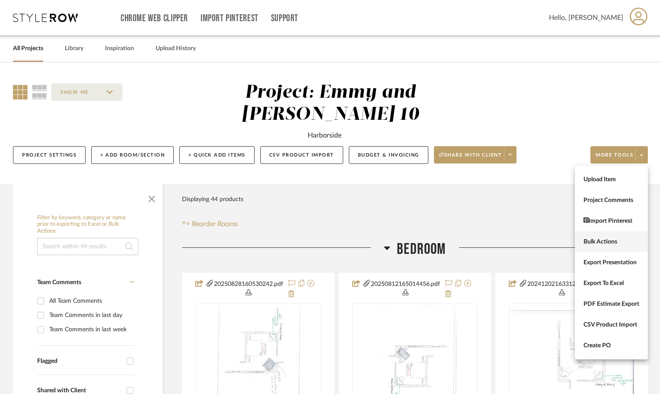
click at [600, 239] on span "Bulk Actions" at bounding box center [611, 241] width 56 height 7
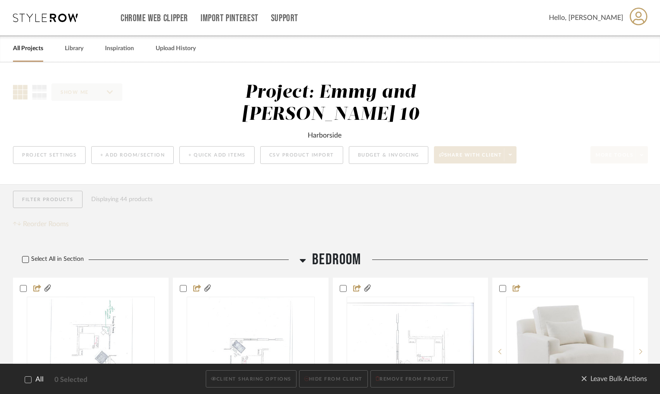
click at [26, 259] on icon at bounding box center [26, 259] width 6 height 4
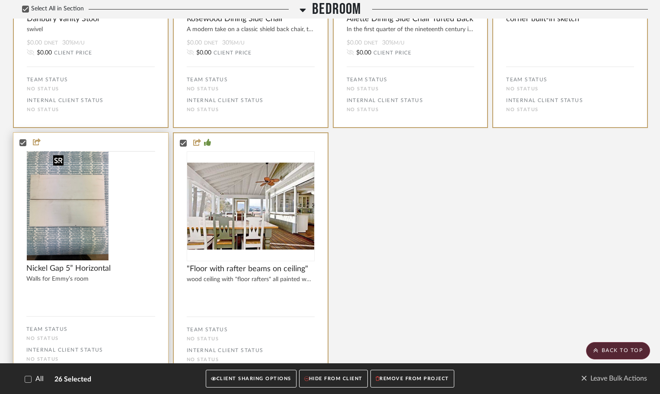
scroll to position [1774, 0]
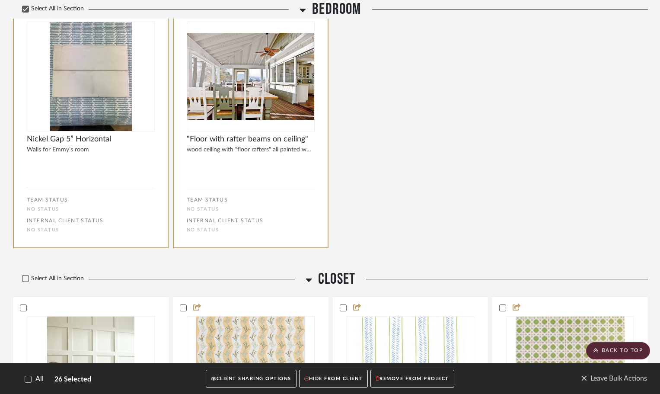
click at [27, 277] on icon at bounding box center [26, 278] width 6 height 4
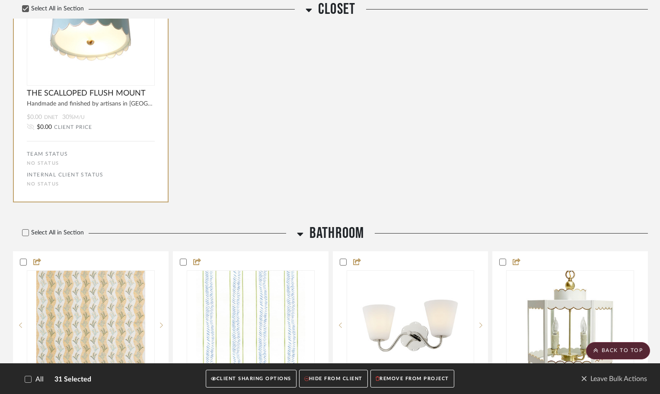
scroll to position [2509, 0]
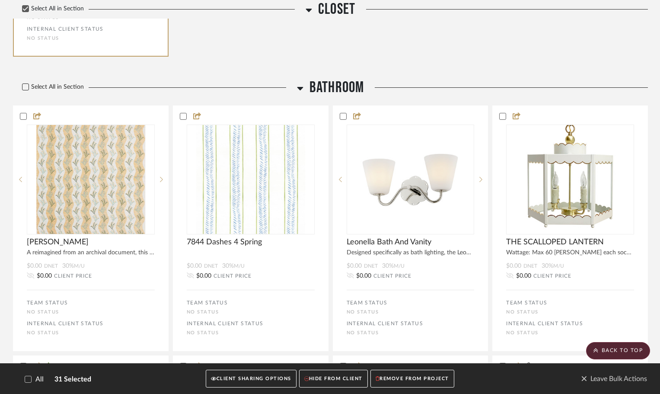
click at [29, 87] on label "Select All in Section" at bounding box center [49, 86] width 73 height 7
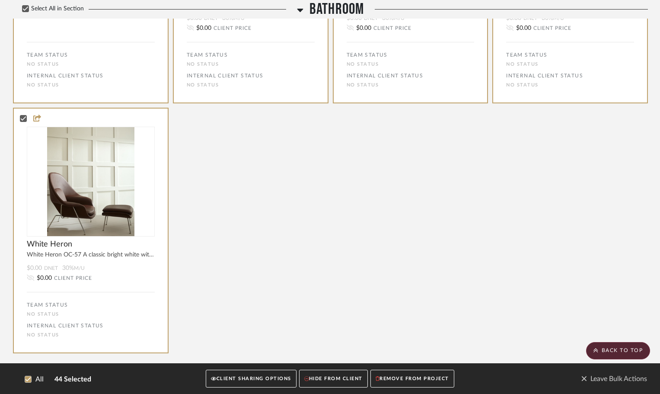
scroll to position [3275, 0]
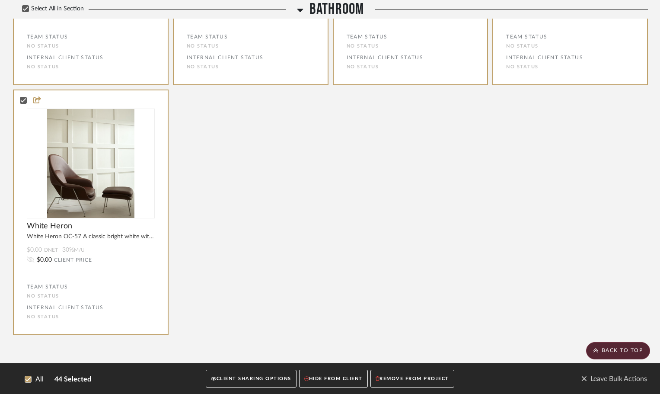
click at [243, 373] on button "CLIENT SHARING OPTIONS" at bounding box center [251, 378] width 90 height 18
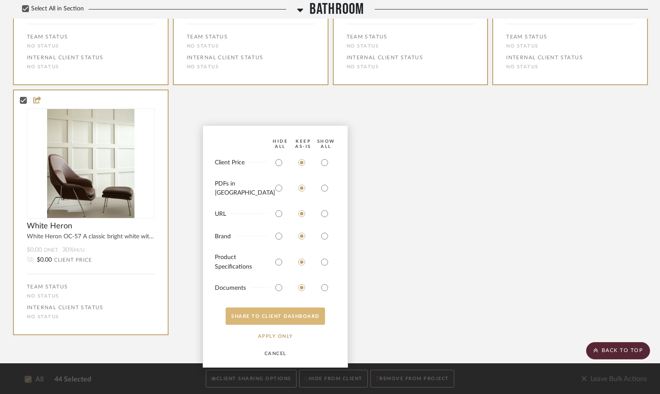
click at [284, 315] on button "SHARE TO CLIENT Dashboard" at bounding box center [275, 315] width 99 height 17
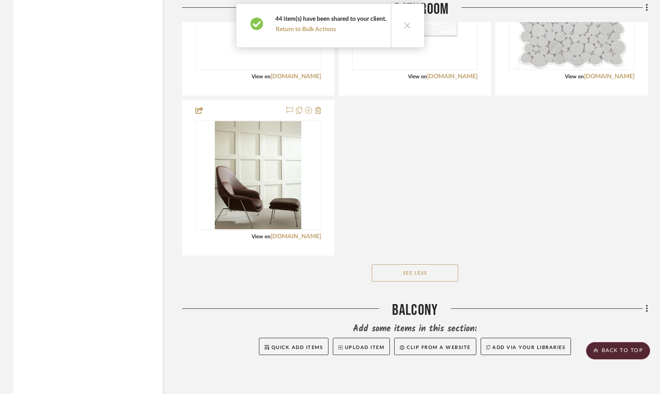
scroll to position [2716, 0]
click at [624, 355] on scroll-to-top-button "BACK TO TOP" at bounding box center [618, 350] width 64 height 17
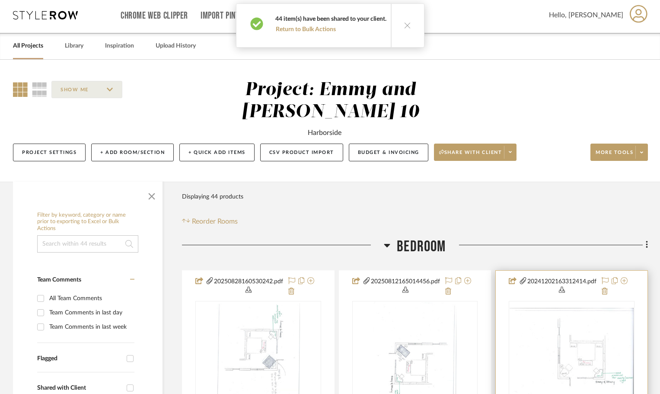
scroll to position [0, 0]
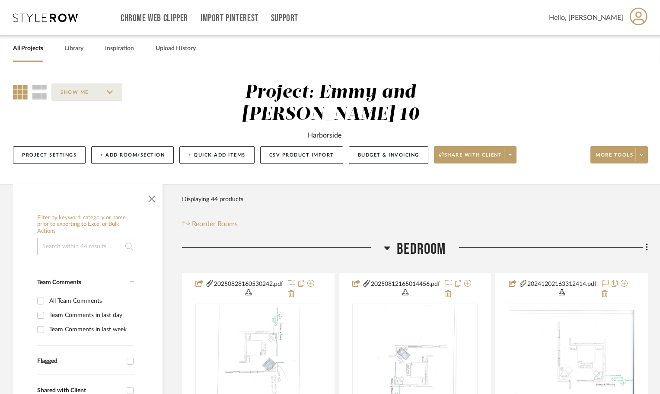
click at [38, 48] on link "All Projects" at bounding box center [28, 49] width 30 height 12
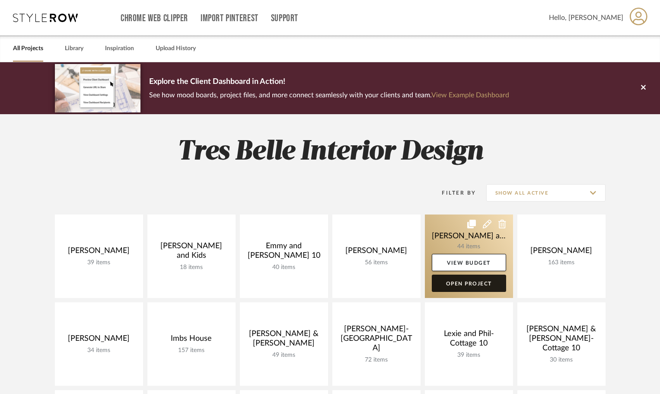
click at [473, 283] on link "Open Project" at bounding box center [469, 282] width 74 height 17
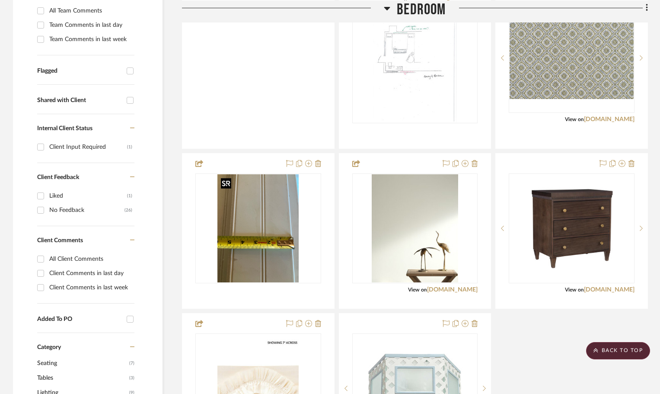
scroll to position [216, 0]
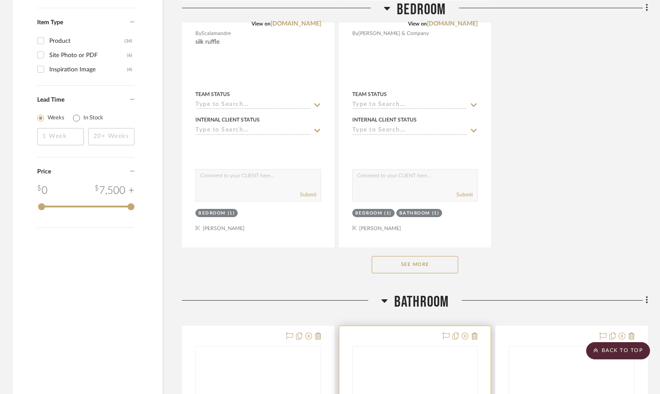
scroll to position [1253, 0]
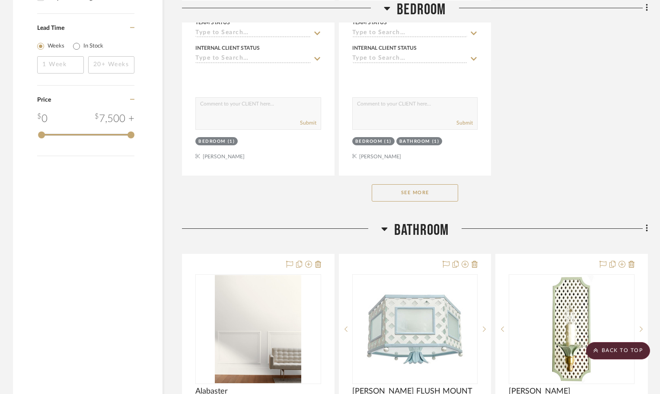
click at [417, 191] on button "See More" at bounding box center [415, 192] width 86 height 17
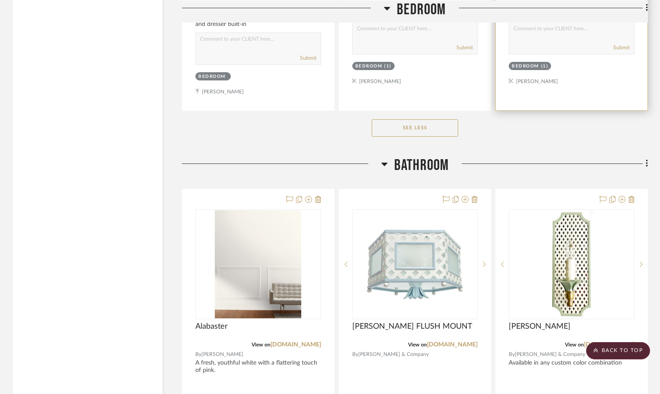
scroll to position [3587, 0]
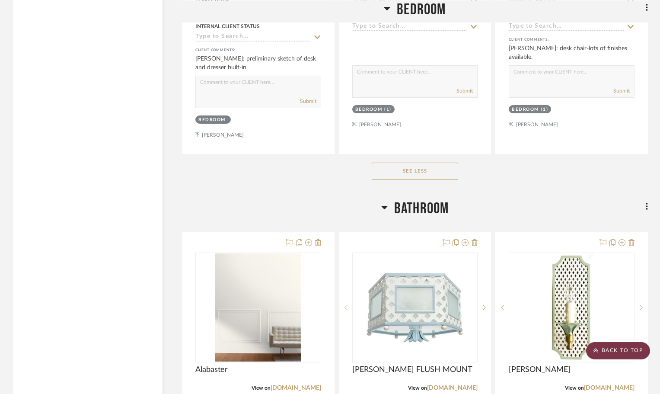
click at [620, 353] on scroll-to-top-button "BACK TO TOP" at bounding box center [618, 350] width 64 height 17
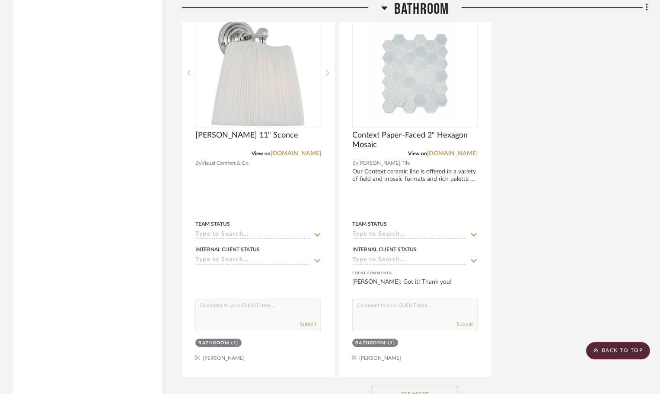
scroll to position [4710, 0]
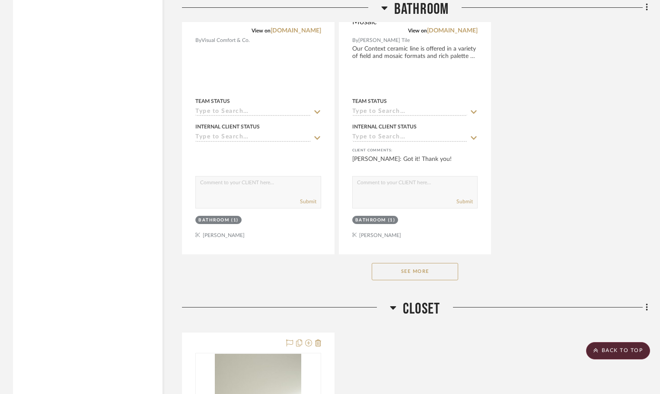
click at [425, 274] on button "See More" at bounding box center [415, 271] width 86 height 17
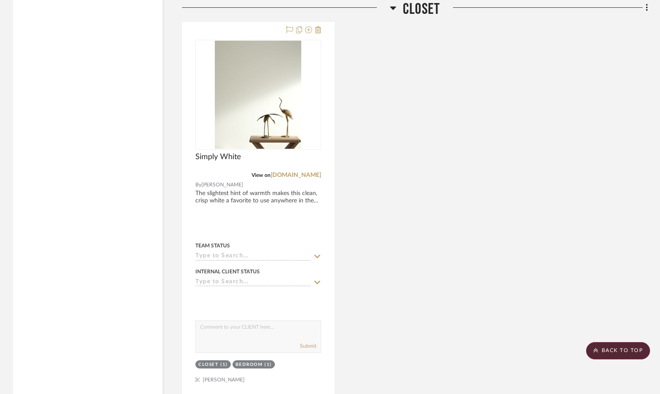
scroll to position [6717, 0]
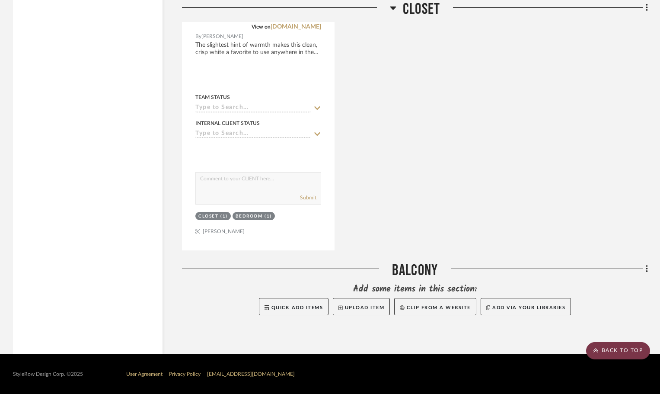
click at [604, 350] on scroll-to-top-button "BACK TO TOP" at bounding box center [618, 350] width 64 height 17
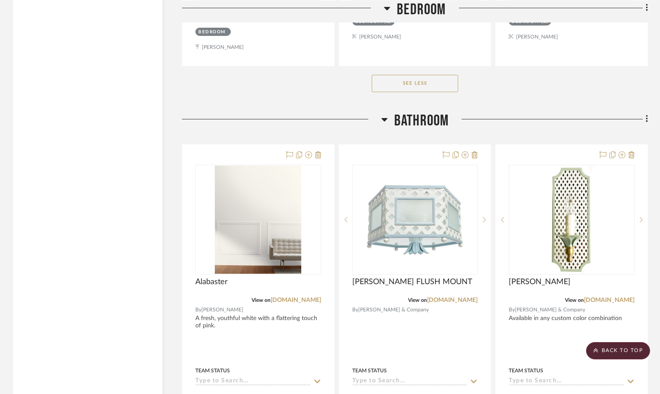
scroll to position [3673, 0]
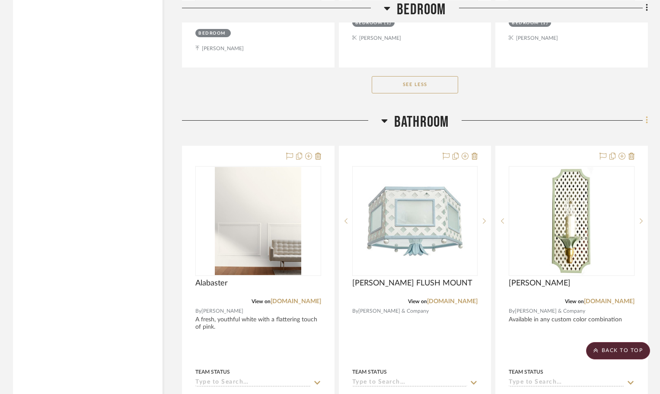
click at [647, 120] on icon at bounding box center [647, 120] width 3 height 10
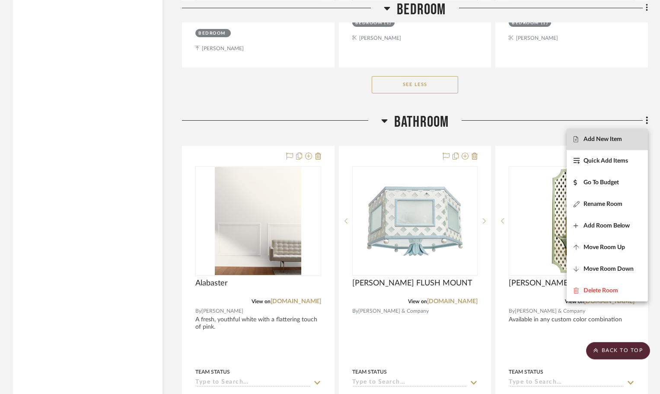
click at [599, 138] on span "Add New Item" at bounding box center [602, 138] width 38 height 7
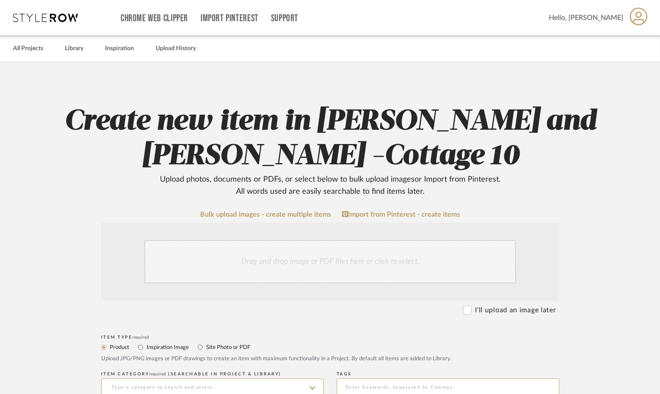
click at [264, 258] on div "Drag and drop image or PDF files here or click to select." at bounding box center [330, 261] width 372 height 43
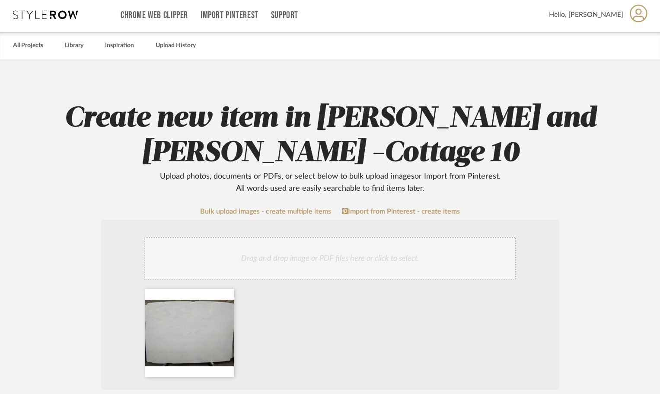
scroll to position [130, 0]
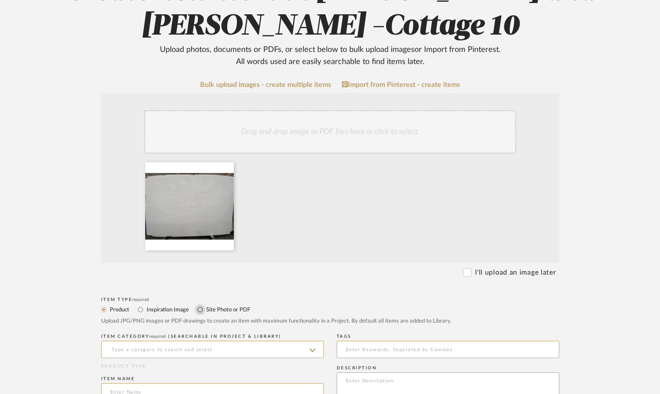
click at [201, 309] on input "Site Photo or PDF" at bounding box center [200, 309] width 10 height 10
radio input "true"
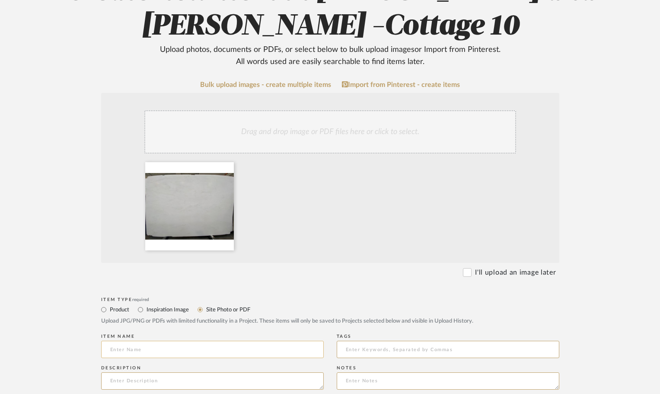
click at [172, 351] on input at bounding box center [212, 349] width 223 height 17
type input "Honed Mystery White"
click at [139, 379] on textarea at bounding box center [212, 380] width 223 height 17
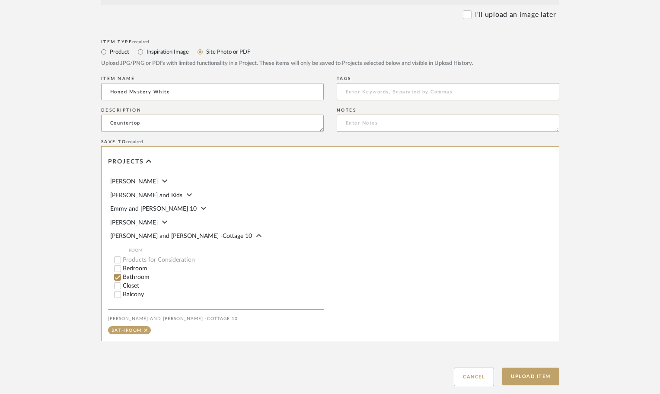
scroll to position [441, 0]
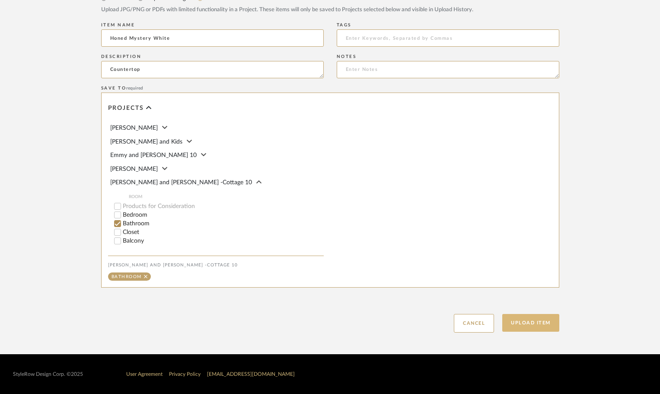
type textarea "Countertop"
click at [522, 319] on button "Upload Item" at bounding box center [530, 323] width 57 height 18
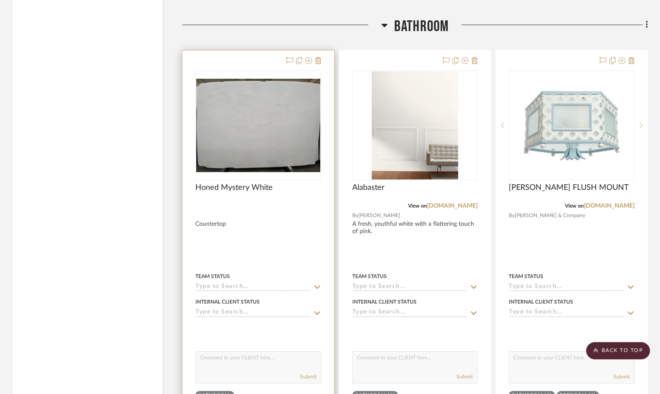
scroll to position [1475, 0]
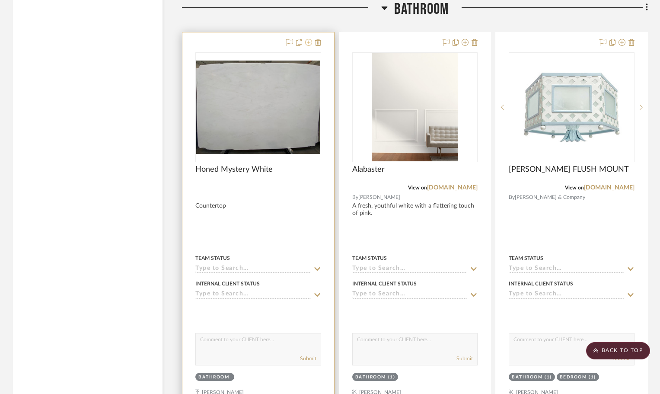
click at [309, 41] on icon at bounding box center [308, 42] width 7 height 7
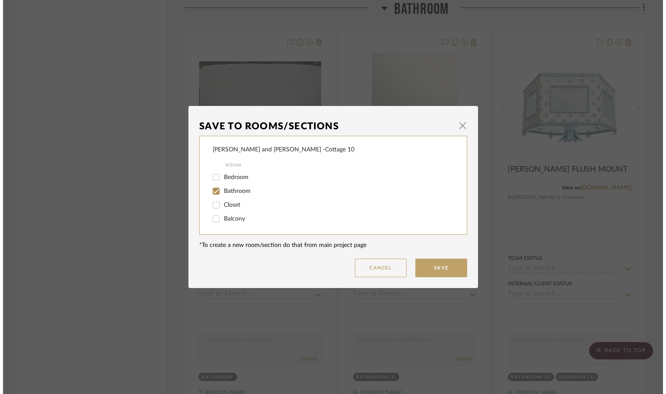
scroll to position [0, 0]
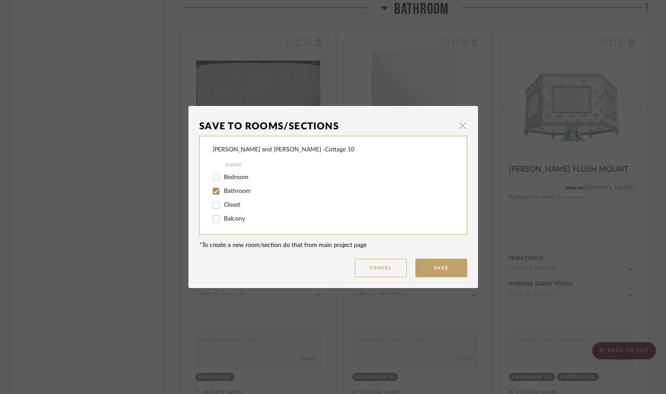
click at [459, 123] on span "button" at bounding box center [462, 125] width 17 height 17
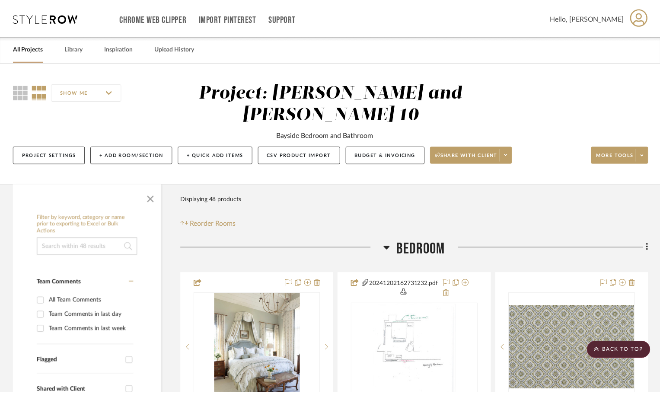
scroll to position [1475, 0]
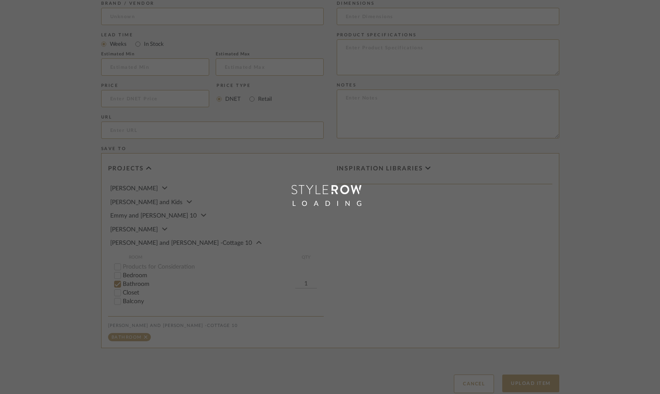
scroll to position [441, 0]
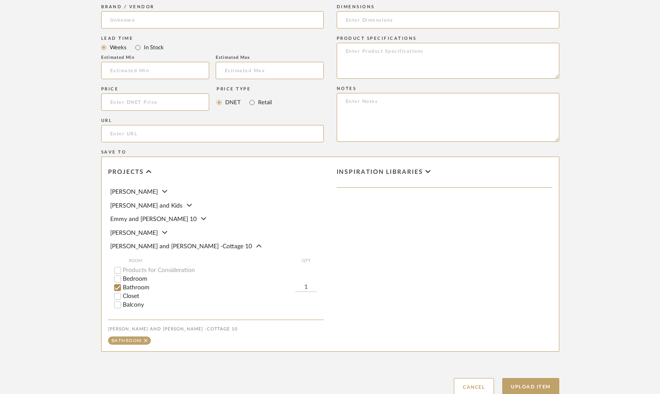
click at [131, 218] on span "Emmy and [PERSON_NAME] 10" at bounding box center [153, 219] width 86 height 6
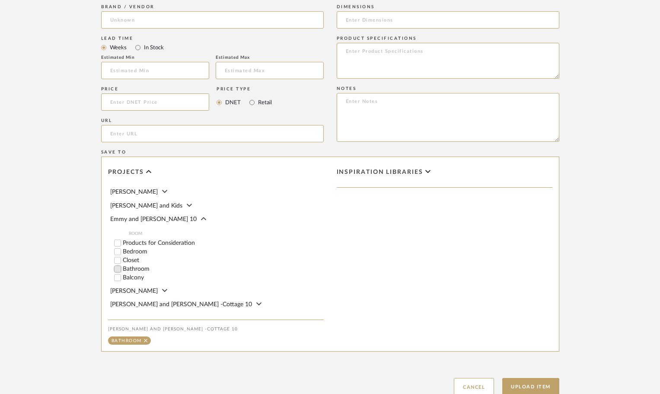
click at [119, 269] on input "Bathroom" at bounding box center [117, 268] width 9 height 9
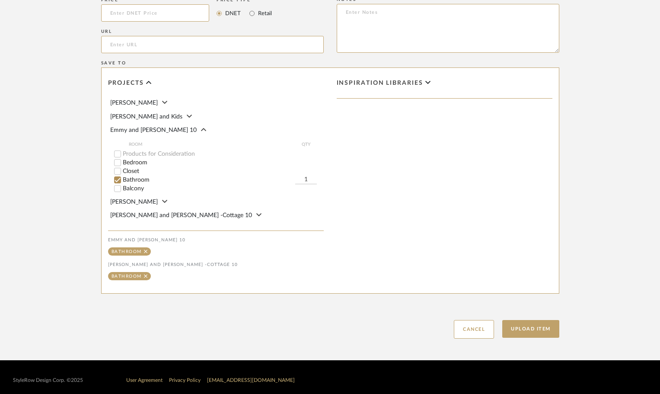
scroll to position [536, 0]
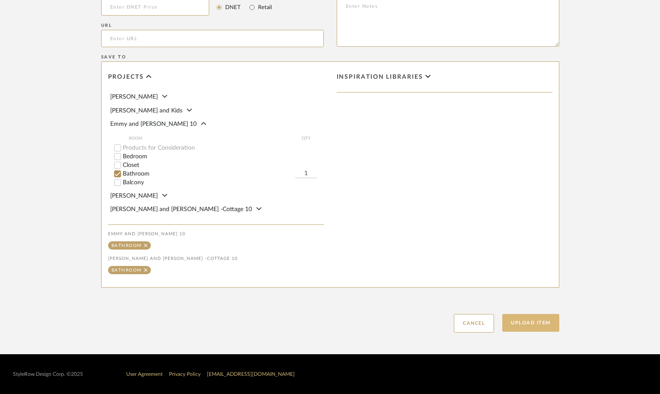
click at [545, 323] on button "Upload Item" at bounding box center [530, 323] width 57 height 18
click at [534, 322] on button "Upload Item" at bounding box center [530, 323] width 57 height 18
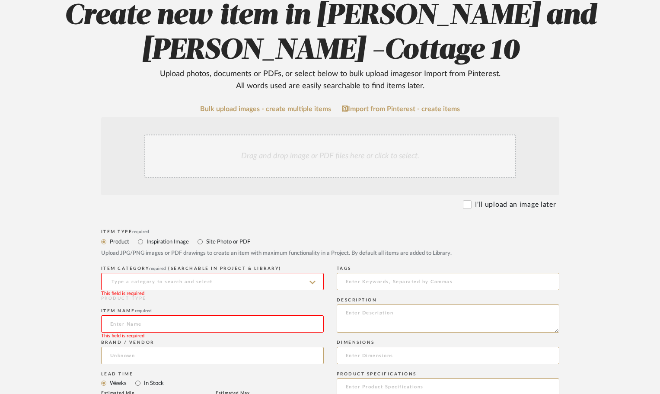
scroll to position [104, 0]
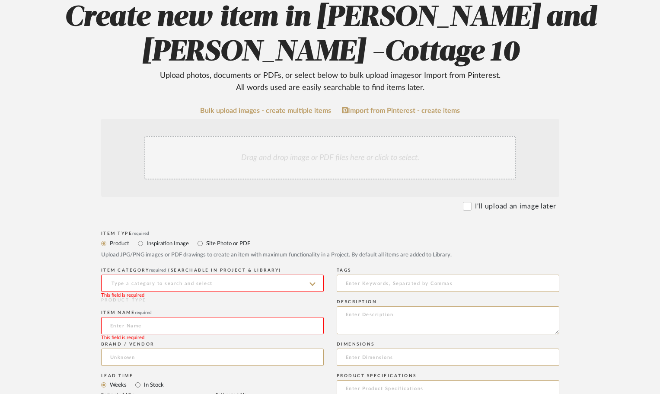
click at [318, 151] on div "Drag and drop image or PDF files here or click to select." at bounding box center [330, 157] width 372 height 43
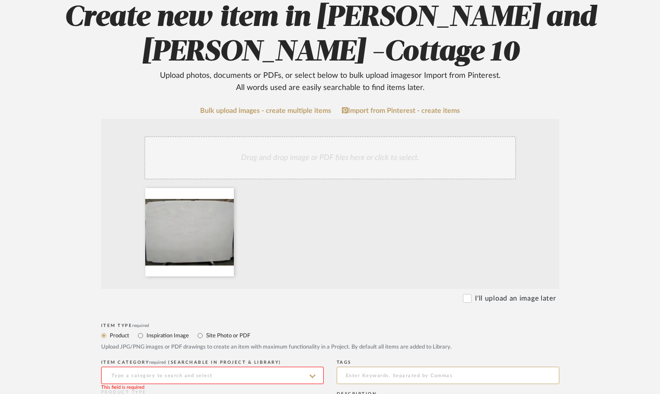
click at [161, 373] on input at bounding box center [212, 374] width 223 height 17
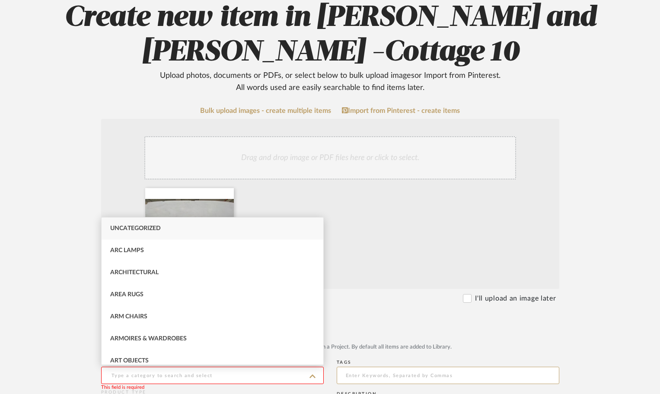
click at [396, 253] on div at bounding box center [331, 234] width 380 height 92
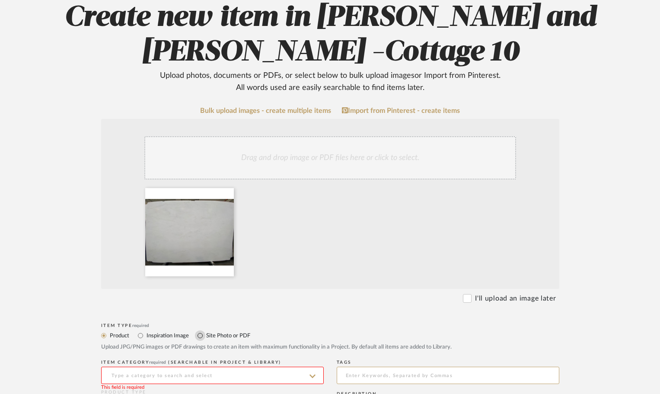
click at [200, 334] on input "Site Photo or PDF" at bounding box center [200, 335] width 10 height 10
radio input "true"
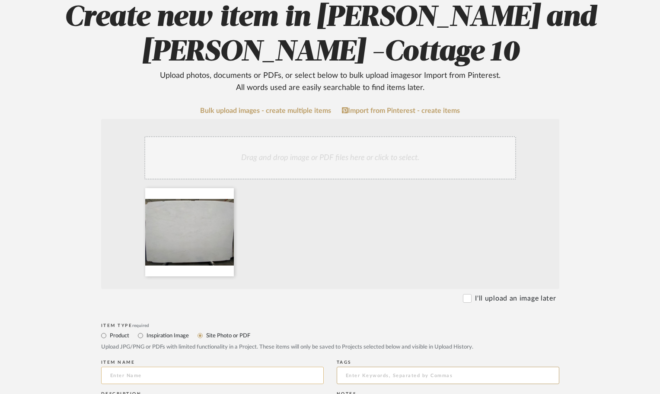
click at [128, 374] on input at bounding box center [212, 374] width 223 height 17
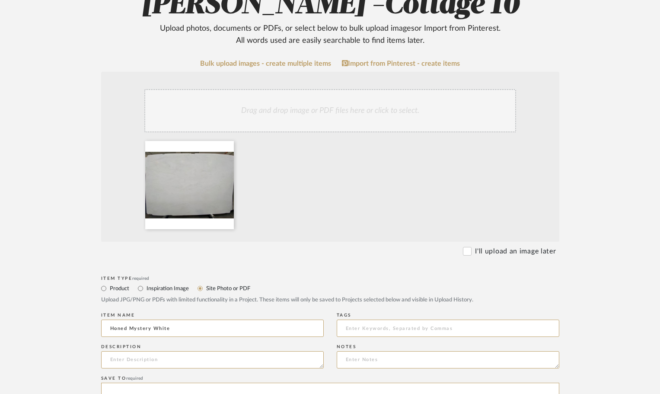
scroll to position [233, 0]
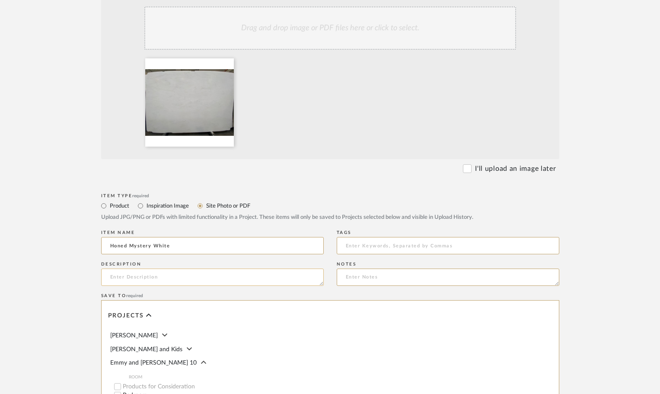
type input "Honed Mystery White"
click at [150, 277] on textarea at bounding box center [212, 276] width 223 height 17
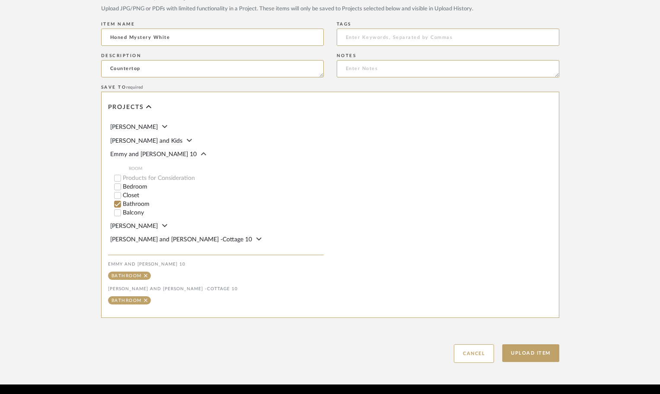
scroll to position [449, 0]
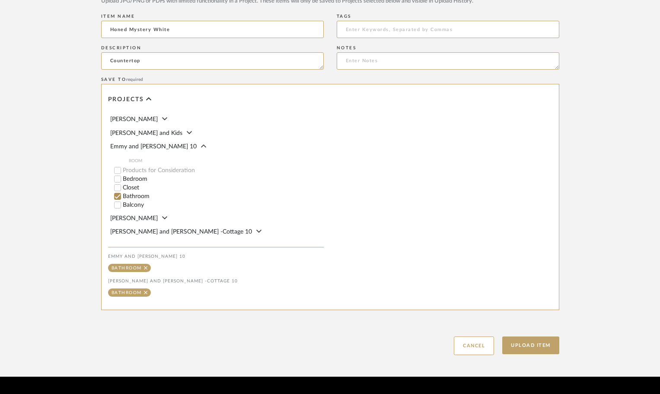
type textarea "Countertop"
click at [146, 291] on icon at bounding box center [146, 293] width 4 height 6
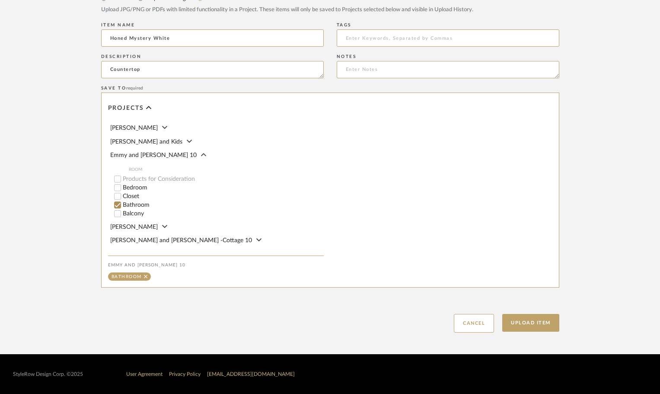
scroll to position [441, 0]
click at [547, 325] on button "Upload Item" at bounding box center [530, 323] width 57 height 18
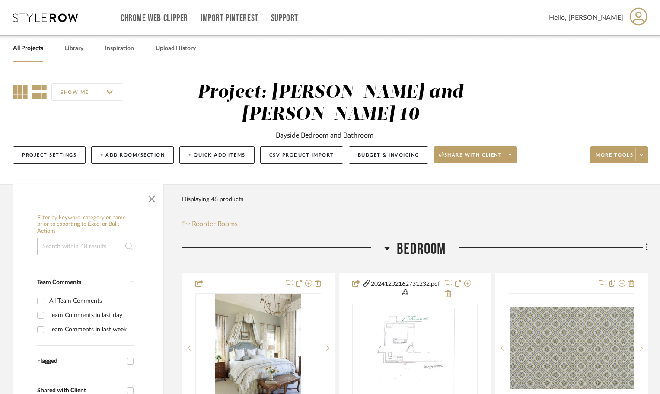
click at [21, 92] on icon at bounding box center [20, 92] width 15 height 15
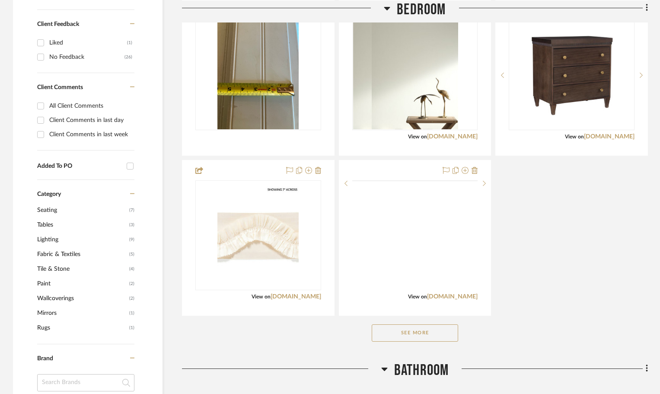
scroll to position [519, 0]
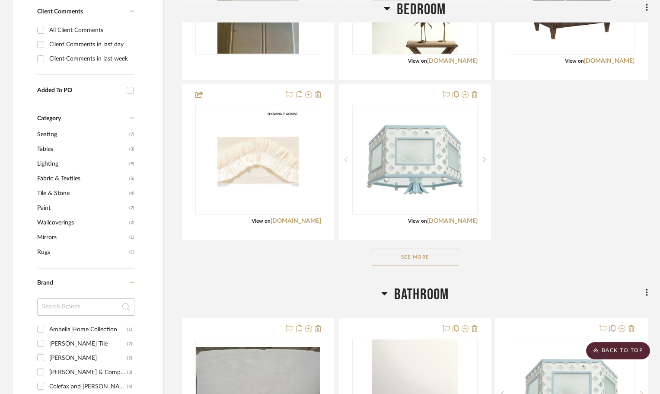
click at [436, 252] on button "See More" at bounding box center [415, 256] width 86 height 17
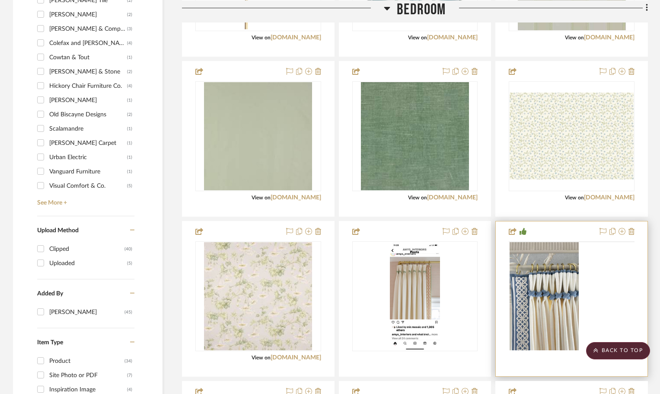
scroll to position [994, 0]
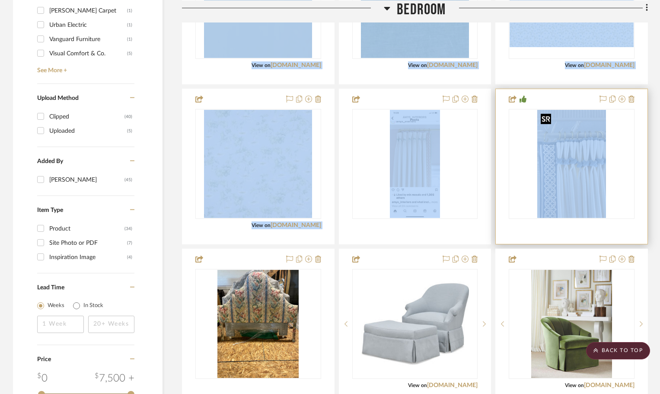
drag, startPoint x: 590, startPoint y: 22, endPoint x: 588, endPoint y: 174, distance: 152.1
click at [588, 174] on div "Bedroom 20241202162731232.pdf furniture layout By Unknown Team Status Internal …" at bounding box center [415, 7] width 466 height 1523
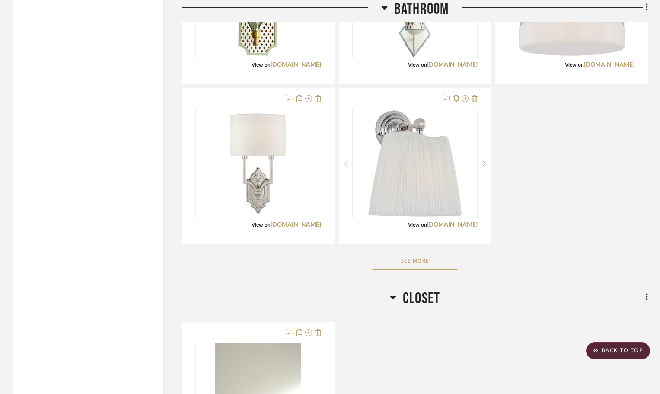
scroll to position [2074, 0]
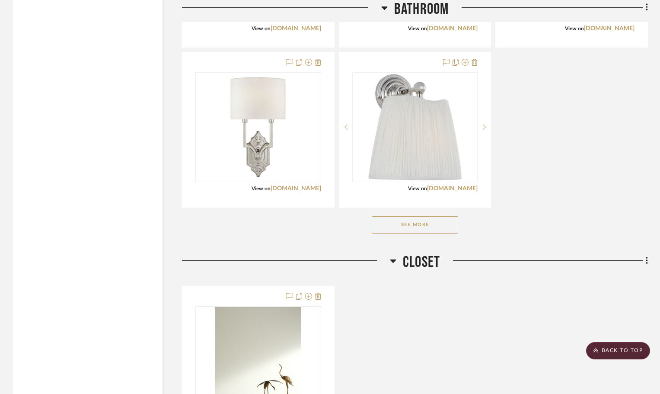
click at [423, 231] on button "See More" at bounding box center [415, 224] width 86 height 17
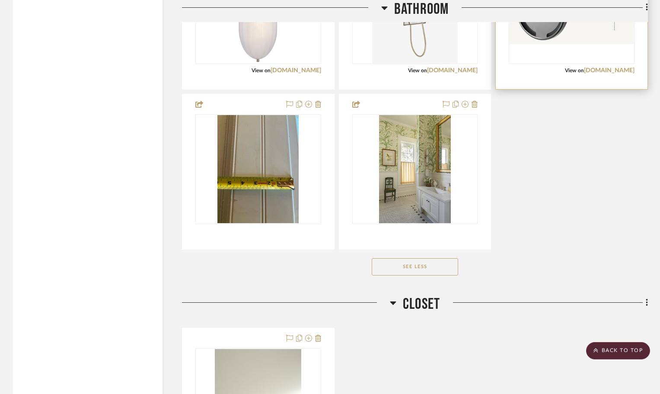
scroll to position [2766, 0]
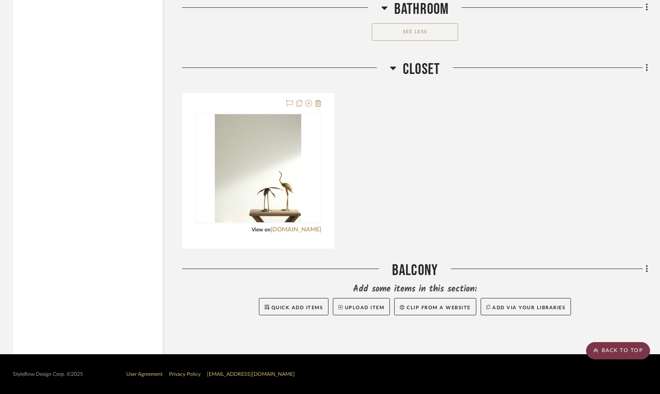
click at [613, 347] on scroll-to-top-button "BACK TO TOP" at bounding box center [618, 350] width 64 height 17
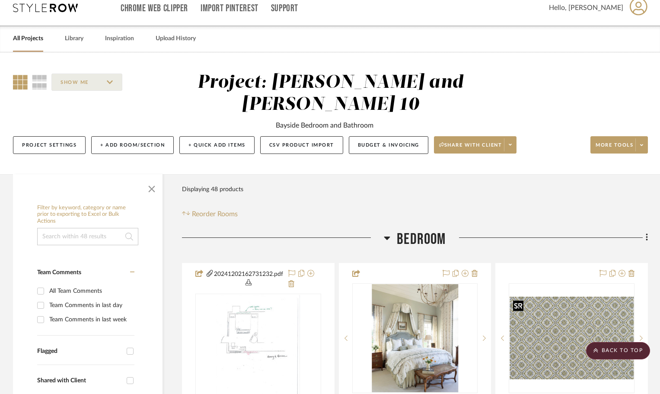
scroll to position [0, 0]
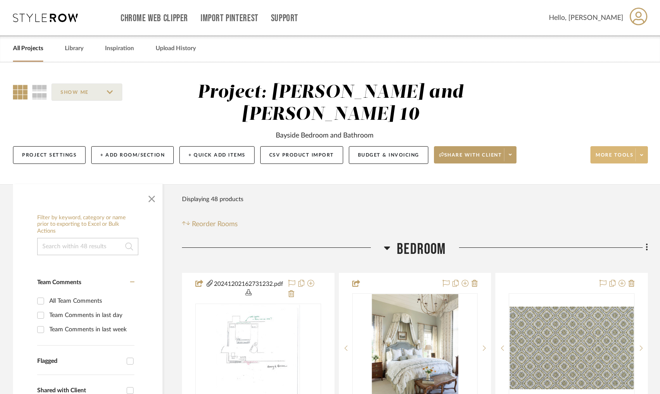
click at [626, 156] on span "More tools" at bounding box center [614, 158] width 38 height 13
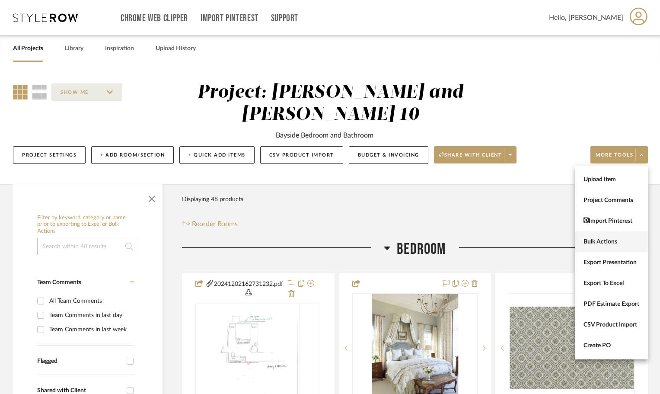
click at [605, 232] on button "Bulk Actions" at bounding box center [611, 241] width 73 height 21
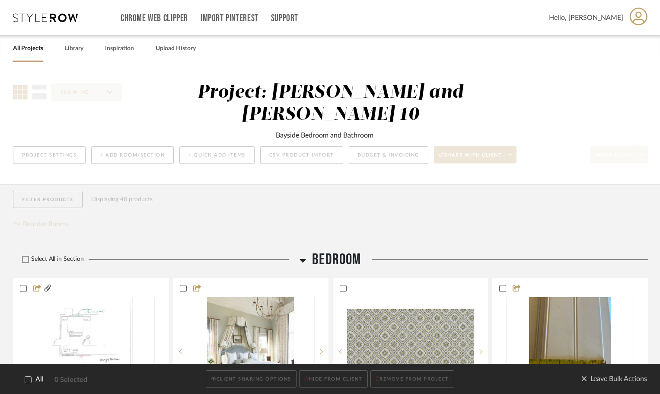
click at [25, 257] on icon at bounding box center [25, 259] width 6 height 6
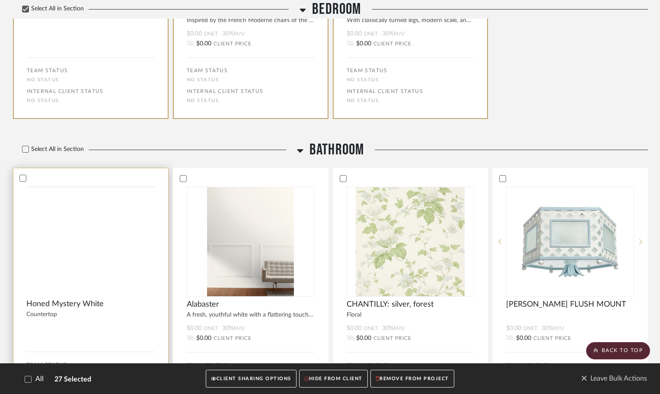
scroll to position [1948, 0]
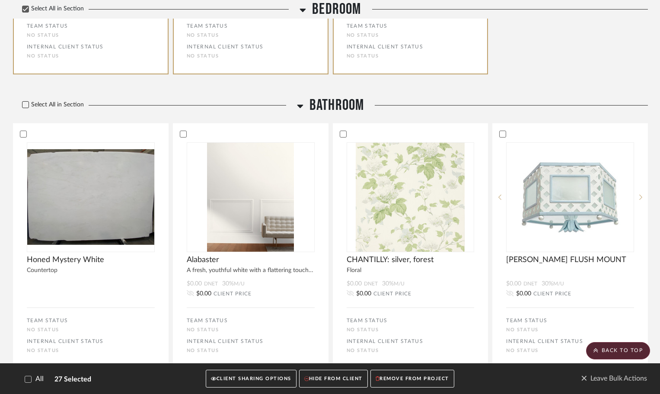
click at [25, 102] on icon at bounding box center [25, 105] width 6 height 6
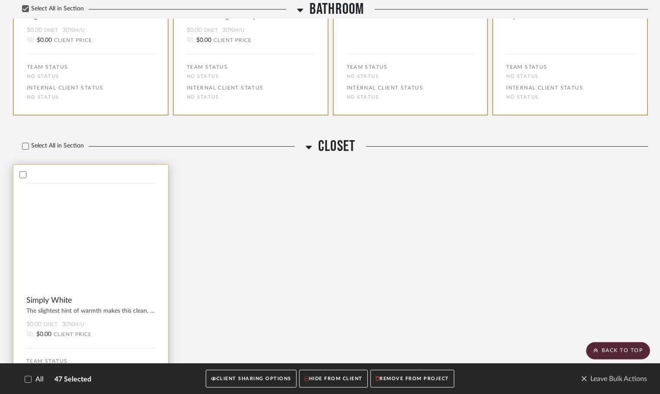
scroll to position [3277, 0]
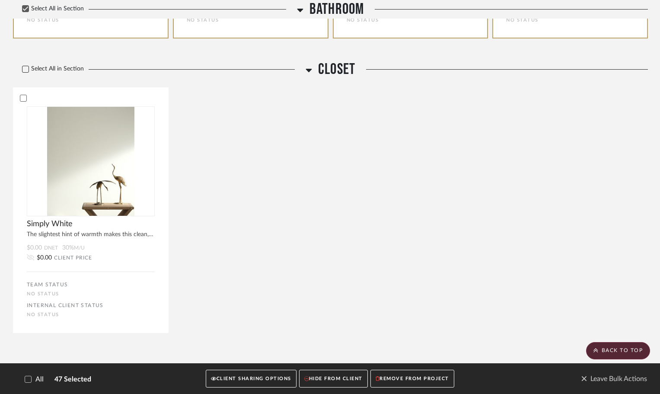
click at [25, 67] on icon at bounding box center [25, 69] width 6 height 6
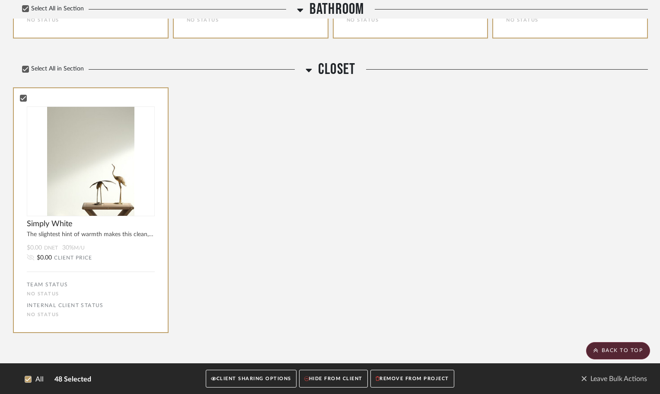
click at [255, 379] on button "CLIENT SHARING OPTIONS" at bounding box center [251, 378] width 90 height 18
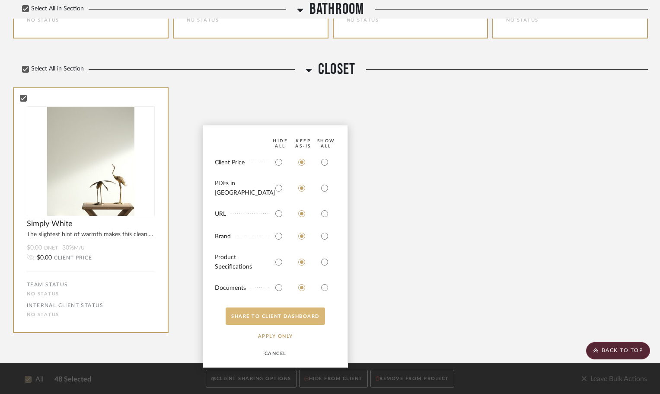
click at [287, 313] on button "SHARE TO CLIENT Dashboard" at bounding box center [275, 315] width 99 height 17
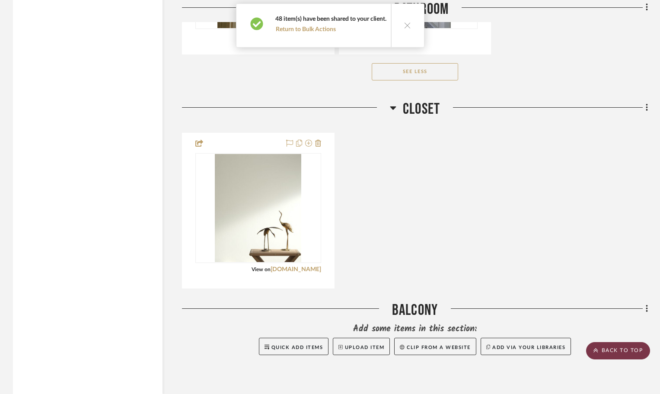
click at [624, 353] on scroll-to-top-button "BACK TO TOP" at bounding box center [618, 350] width 64 height 17
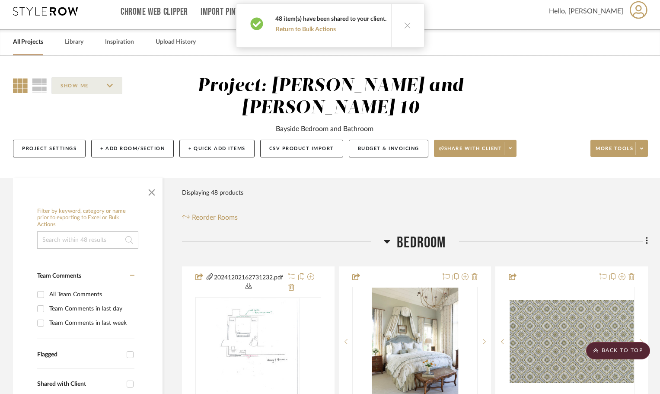
scroll to position [0, 0]
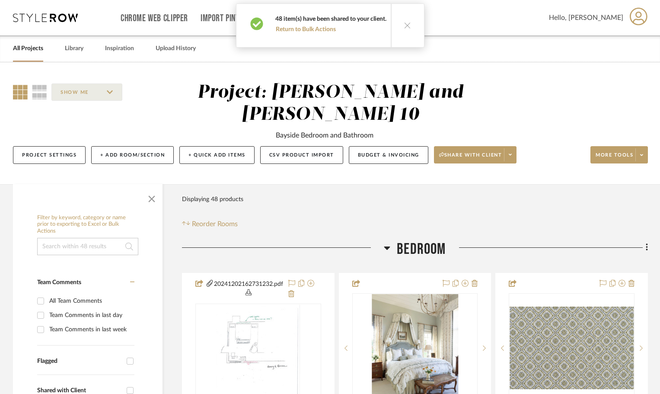
click at [26, 48] on link "All Projects" at bounding box center [28, 49] width 30 height 12
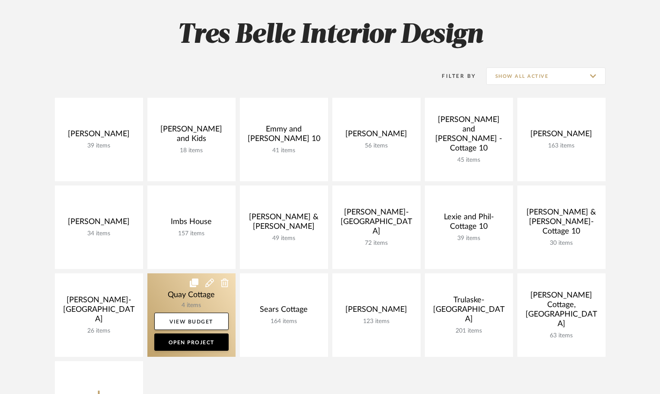
scroll to position [130, 0]
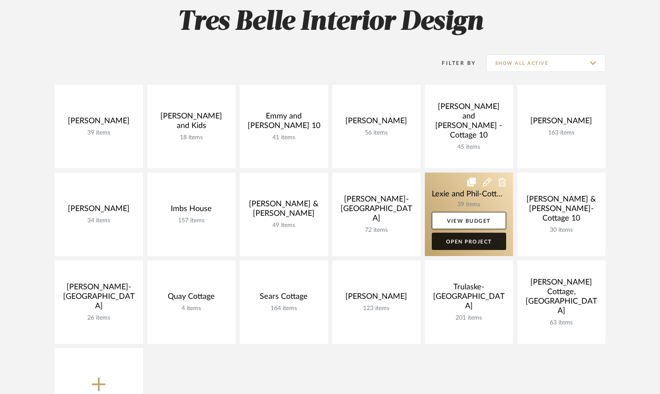
click at [468, 239] on link "Open Project" at bounding box center [469, 240] width 74 height 17
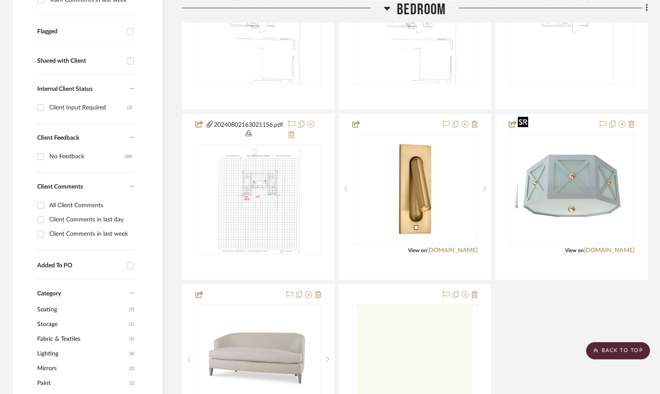
scroll to position [329, 0]
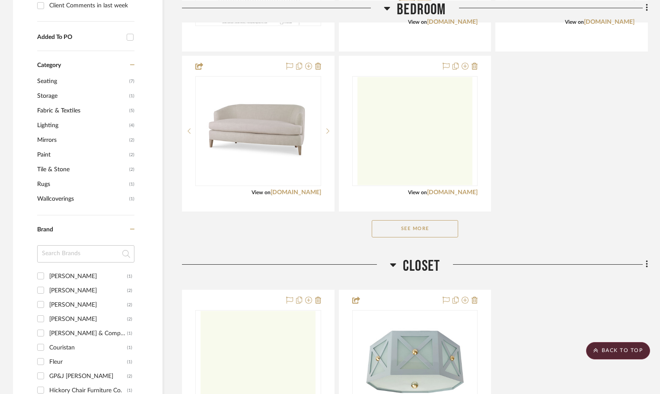
scroll to position [545, 0]
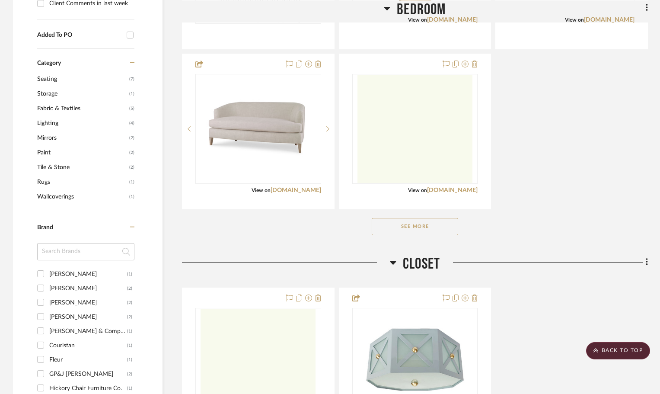
click at [415, 218] on button "See More" at bounding box center [415, 226] width 86 height 17
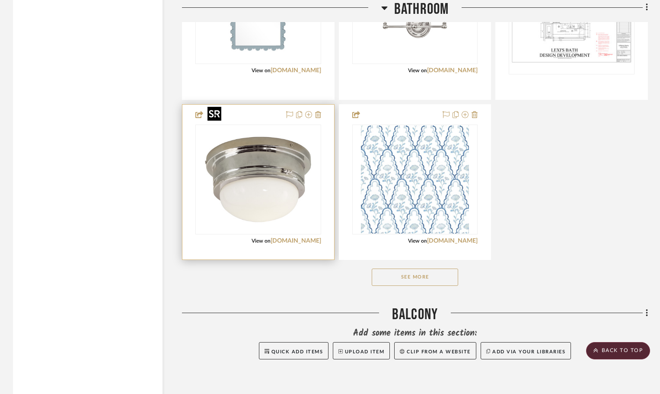
scroll to position [2241, 0]
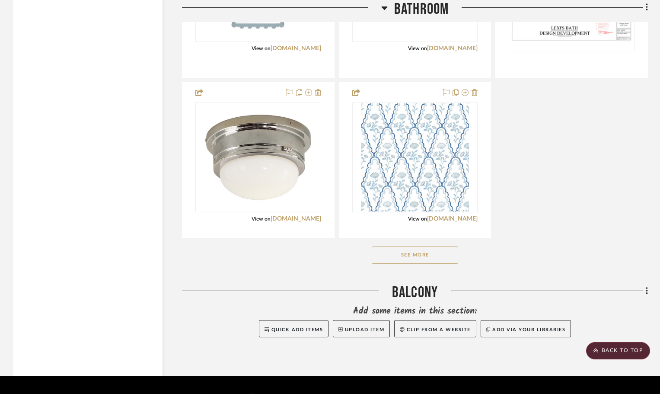
click at [401, 246] on button "See More" at bounding box center [415, 254] width 86 height 17
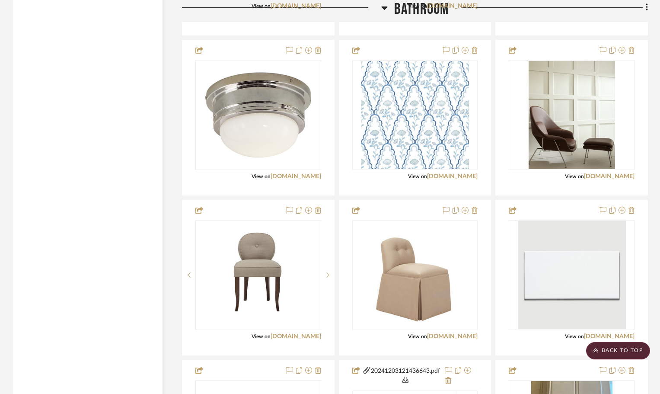
scroll to position [2284, 0]
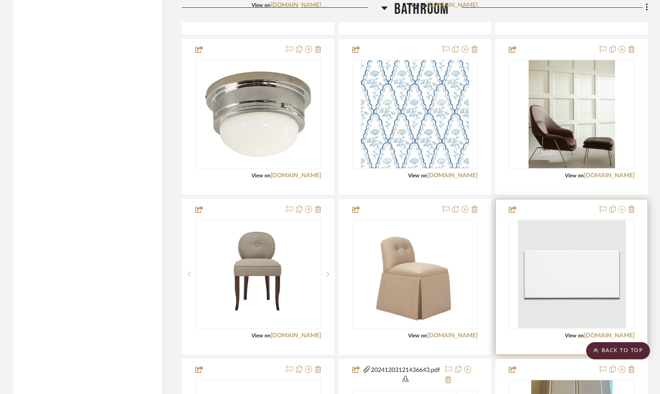
click at [624, 206] on icon at bounding box center [621, 209] width 7 height 7
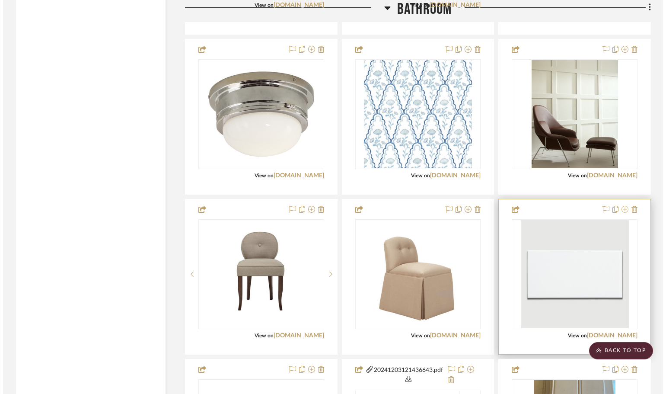
scroll to position [0, 0]
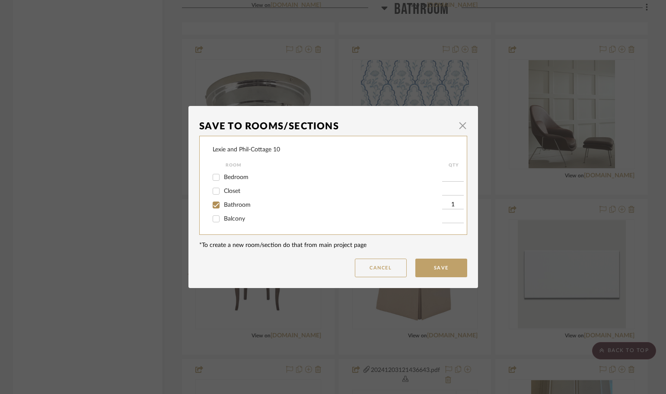
click at [212, 204] on input "Bathroom" at bounding box center [216, 205] width 14 height 14
checkbox input "false"
click at [458, 125] on span "button" at bounding box center [462, 125] width 17 height 17
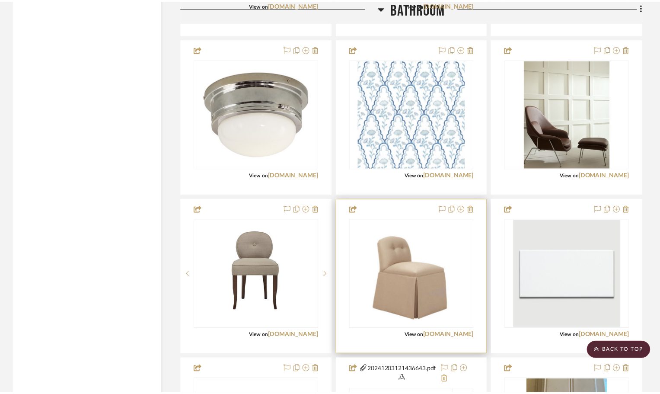
scroll to position [2284, 0]
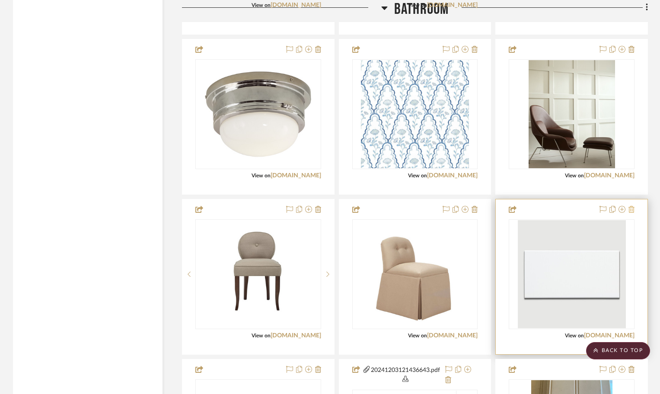
click at [631, 206] on icon at bounding box center [631, 209] width 6 height 7
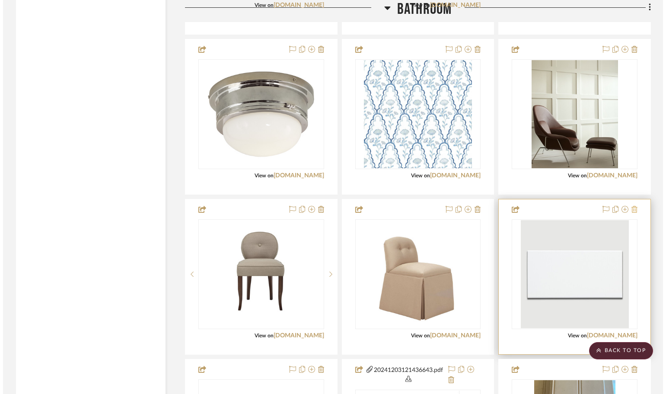
scroll to position [0, 0]
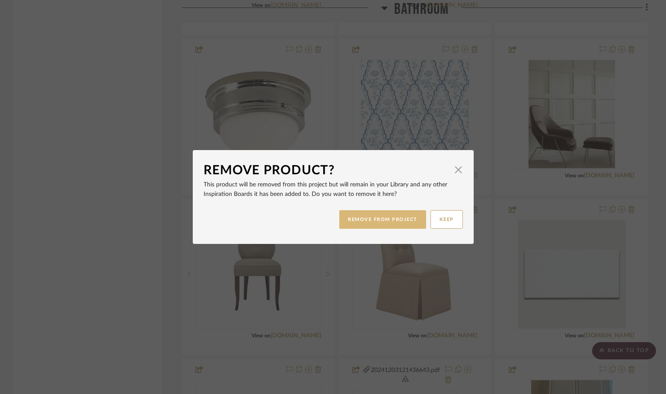
click at [399, 222] on button "REMOVE FROM PROJECT" at bounding box center [382, 219] width 87 height 19
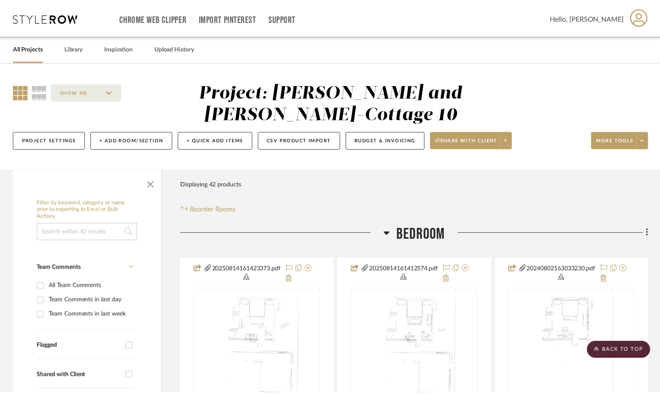
scroll to position [2284, 0]
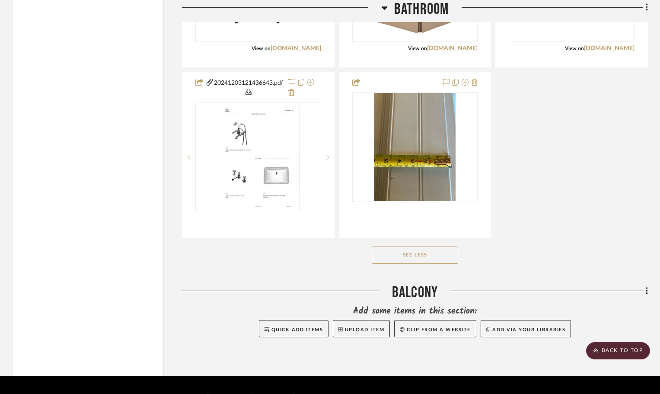
click at [415, 246] on button "See Less" at bounding box center [415, 254] width 86 height 17
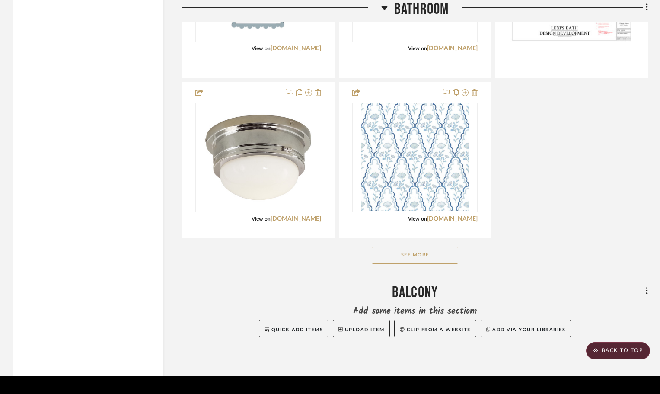
click at [421, 246] on button "See More" at bounding box center [415, 254] width 86 height 17
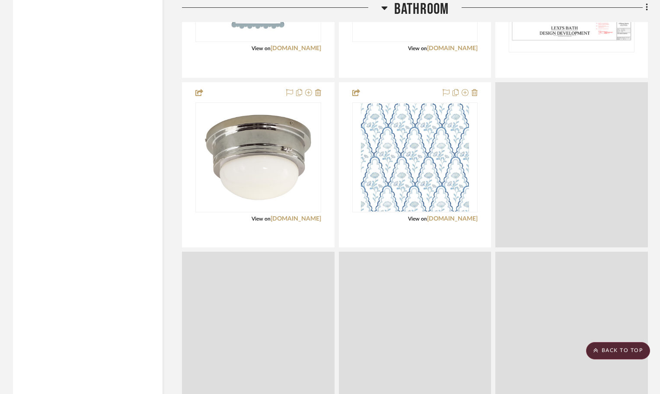
scroll to position [2571, 0]
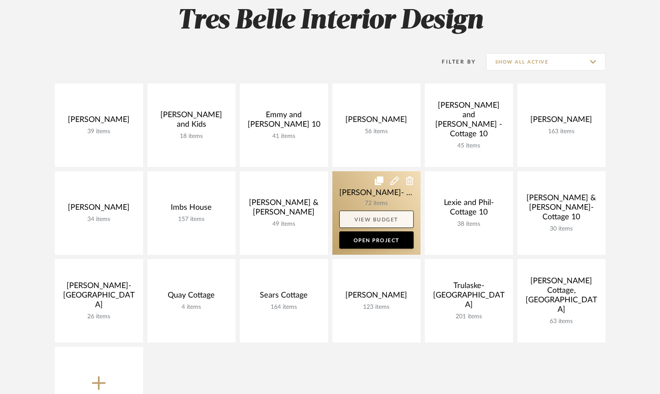
scroll to position [130, 0]
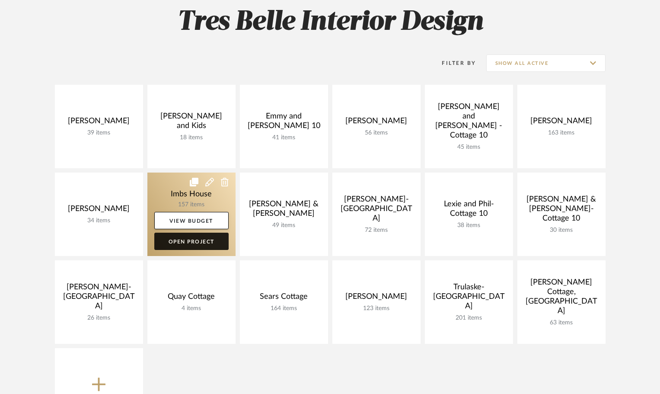
click at [202, 244] on link "Open Project" at bounding box center [191, 240] width 74 height 17
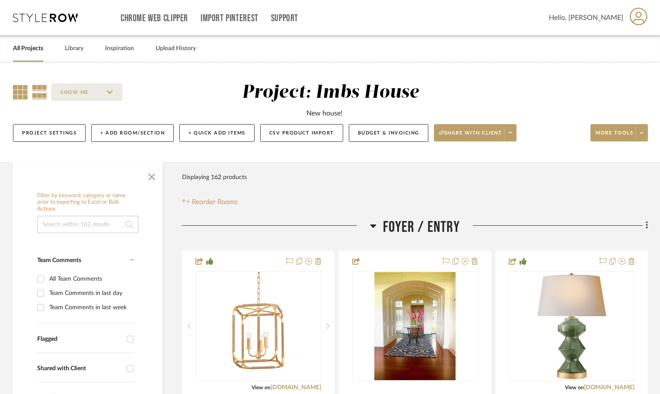
click at [37, 95] on icon at bounding box center [39, 92] width 15 height 15
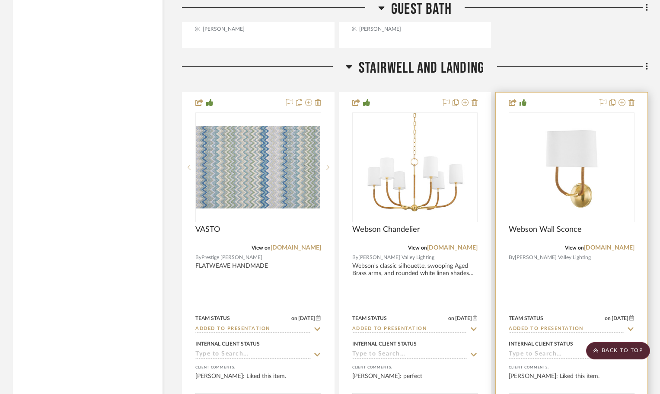
scroll to position [14045, 0]
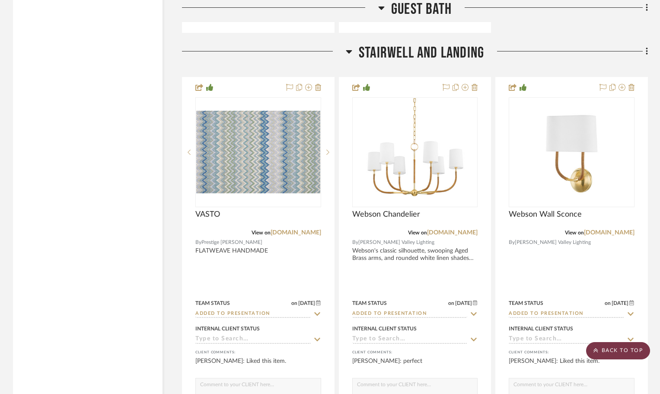
click at [629, 350] on scroll-to-top-button "BACK TO TOP" at bounding box center [618, 350] width 64 height 17
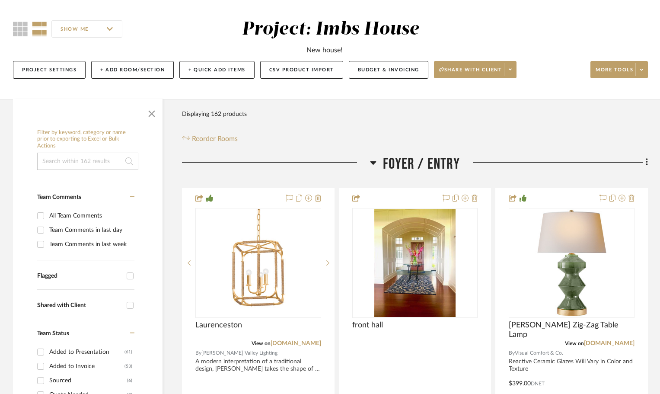
scroll to position [0, 0]
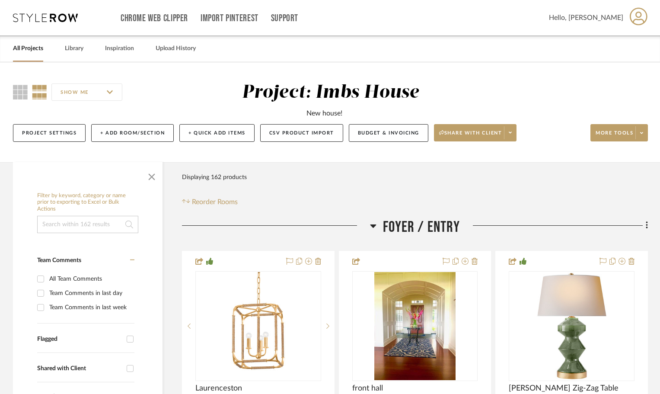
click at [29, 44] on link "All Projects" at bounding box center [28, 49] width 30 height 12
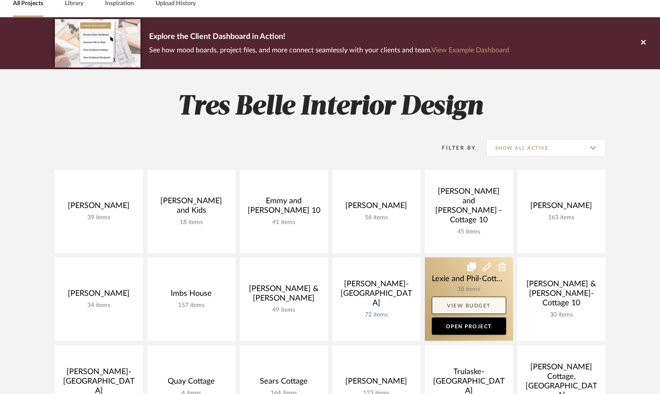
scroll to position [86, 0]
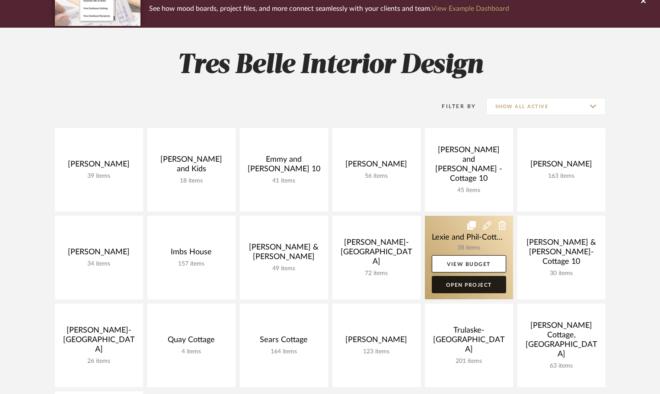
click at [481, 287] on link "Open Project" at bounding box center [469, 284] width 74 height 17
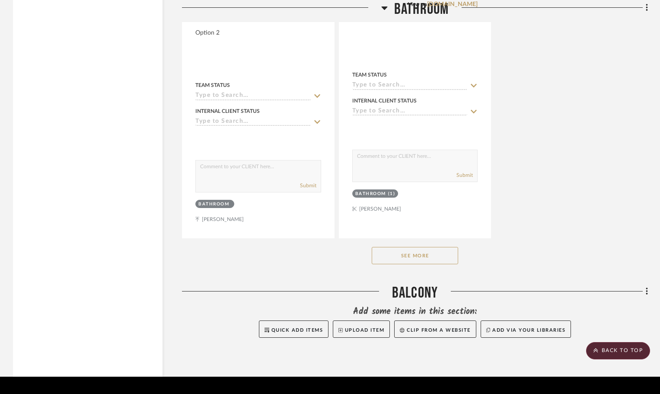
scroll to position [2845, 0]
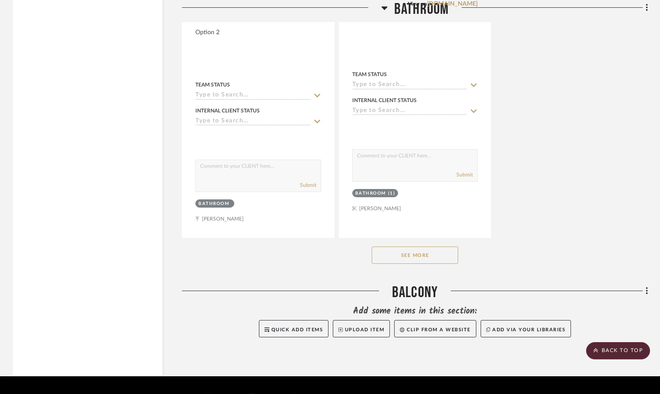
click at [442, 246] on button "See More" at bounding box center [415, 254] width 86 height 17
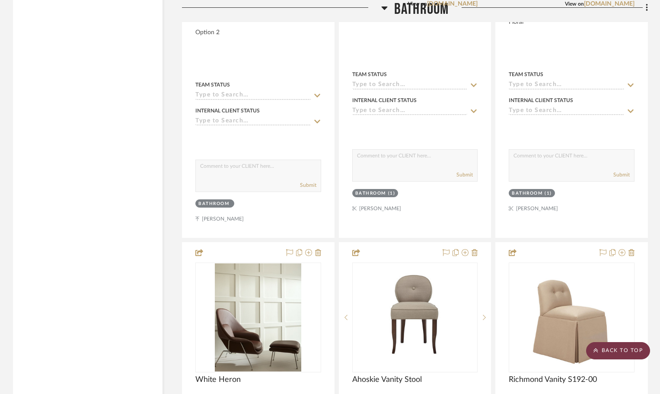
click at [630, 350] on scroll-to-top-button "BACK TO TOP" at bounding box center [618, 350] width 64 height 17
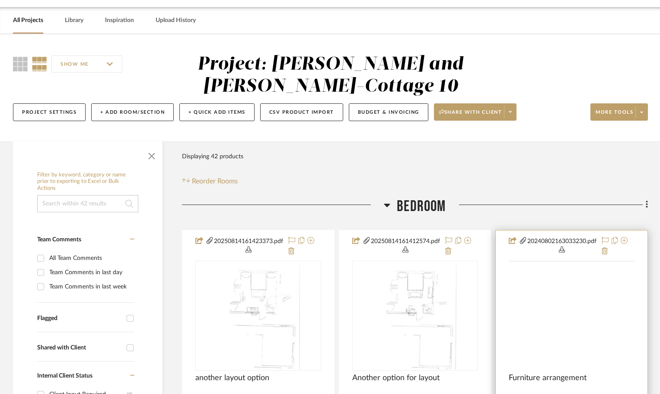
scroll to position [0, 0]
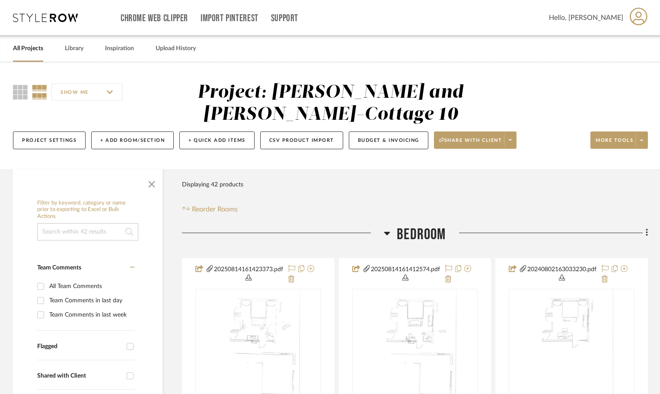
click at [31, 47] on link "All Projects" at bounding box center [28, 49] width 30 height 12
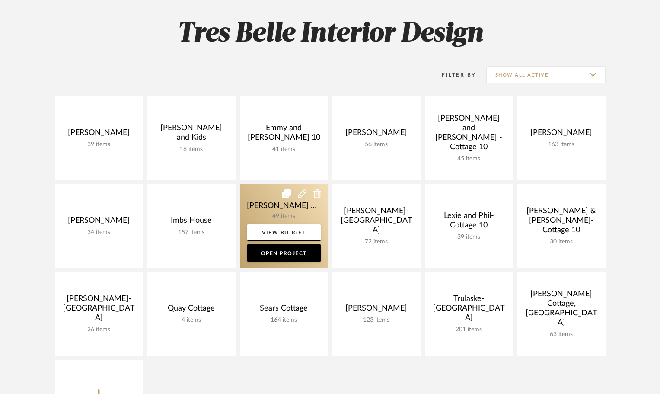
scroll to position [130, 0]
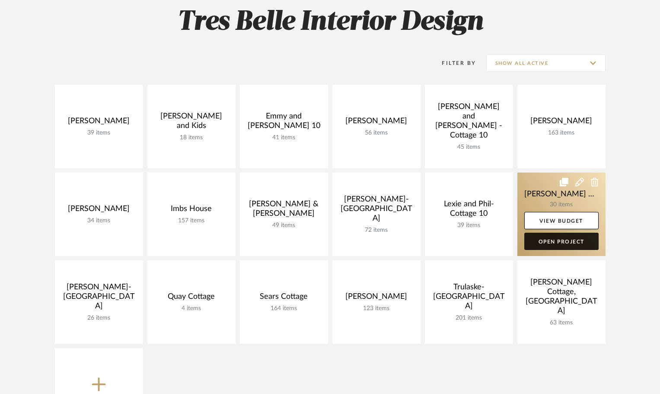
click at [566, 242] on link "Open Project" at bounding box center [561, 240] width 74 height 17
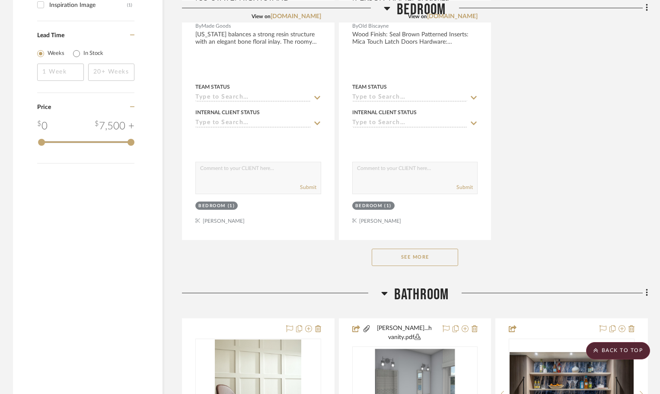
scroll to position [1210, 0]
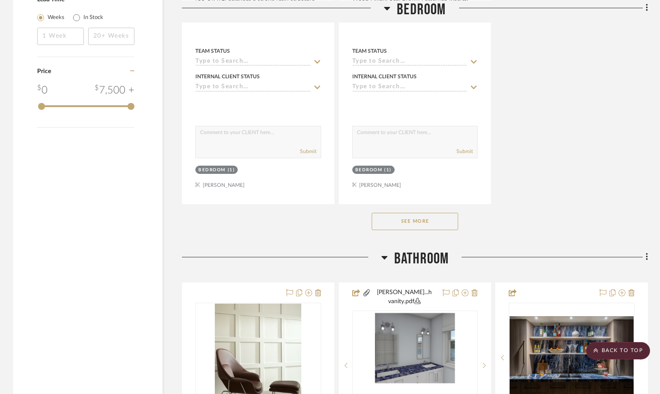
click at [416, 218] on button "See More" at bounding box center [415, 221] width 86 height 17
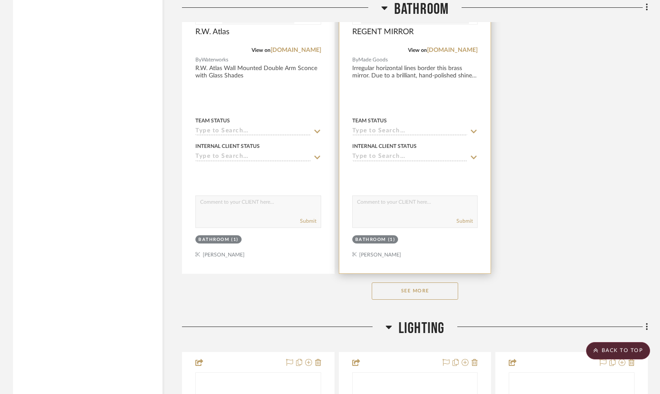
scroll to position [2939, 0]
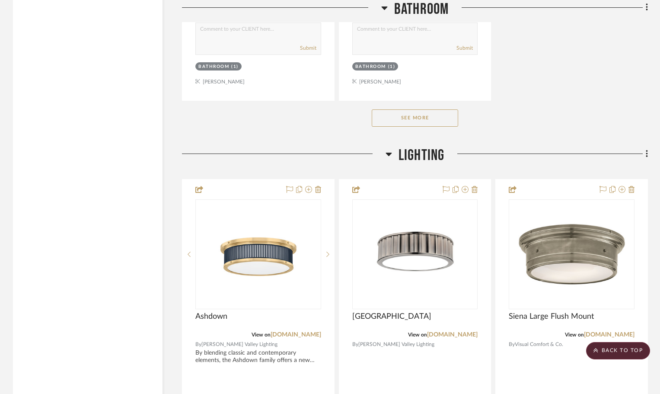
click at [445, 111] on button "See More" at bounding box center [415, 117] width 86 height 17
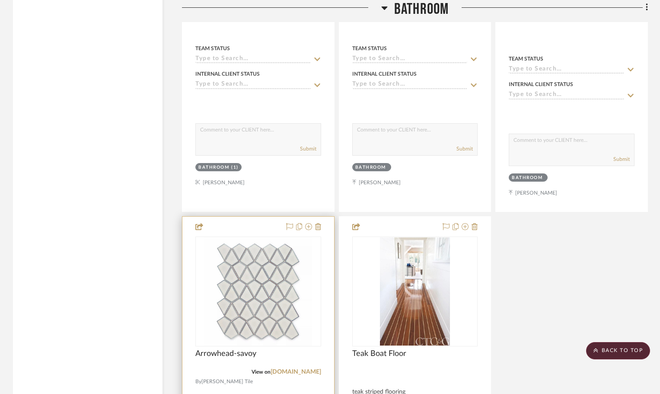
scroll to position [3284, 0]
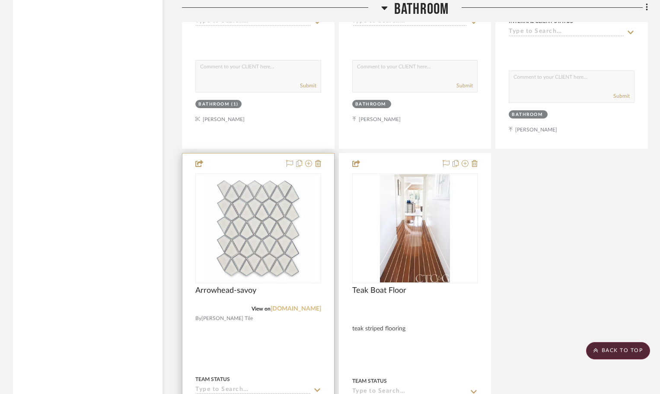
click at [294, 306] on link "[DOMAIN_NAME]" at bounding box center [296, 309] width 51 height 6
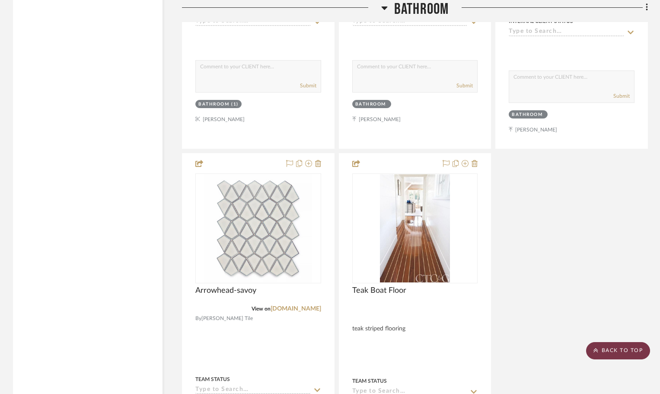
click at [606, 353] on scroll-to-top-button "BACK TO TOP" at bounding box center [618, 350] width 64 height 17
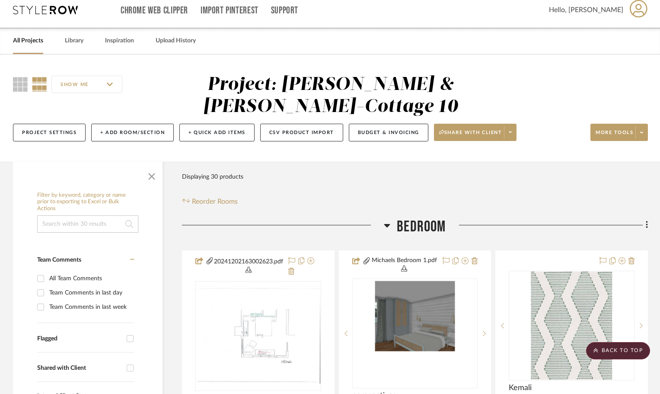
scroll to position [0, 0]
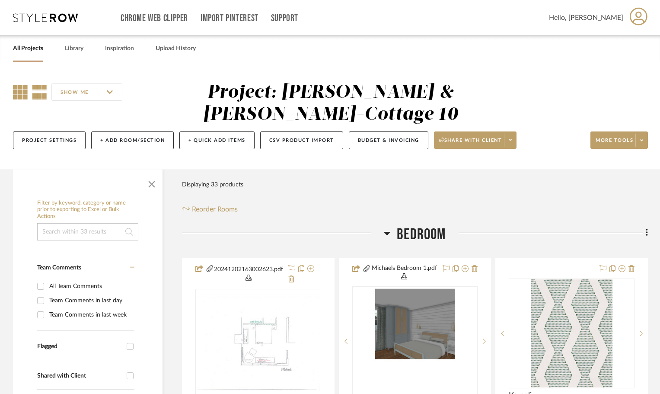
click at [20, 92] on icon at bounding box center [20, 92] width 15 height 15
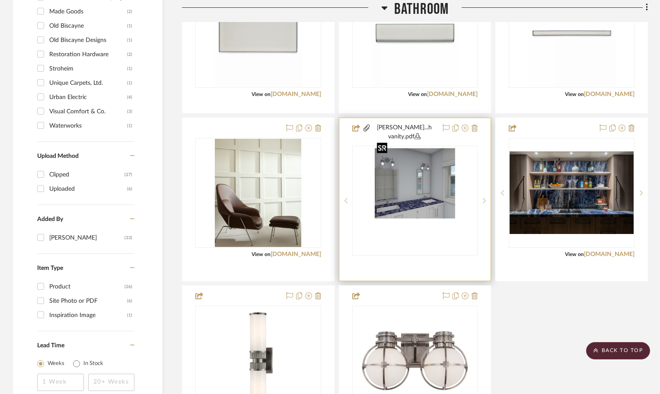
scroll to position [994, 0]
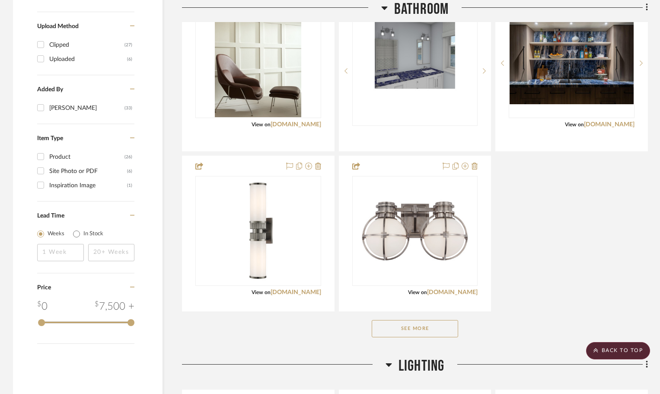
click at [411, 323] on button "See More" at bounding box center [415, 328] width 86 height 17
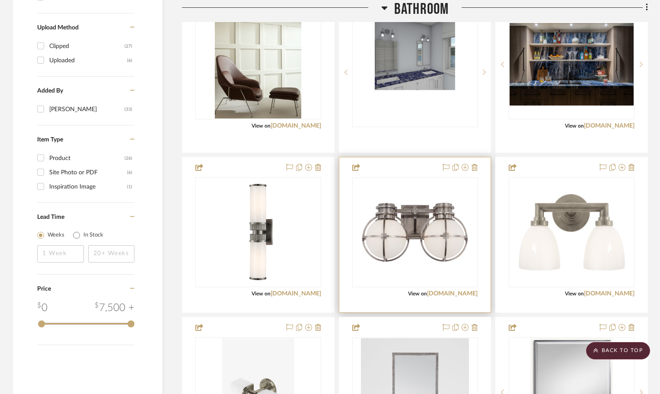
scroll to position [951, 0]
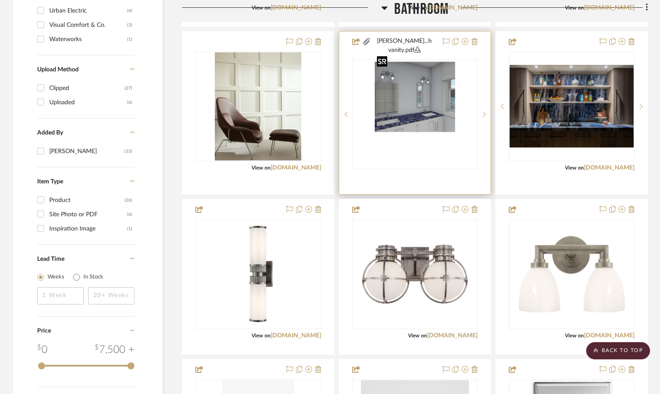
click at [420, 140] on img "0" at bounding box center [414, 114] width 83 height 108
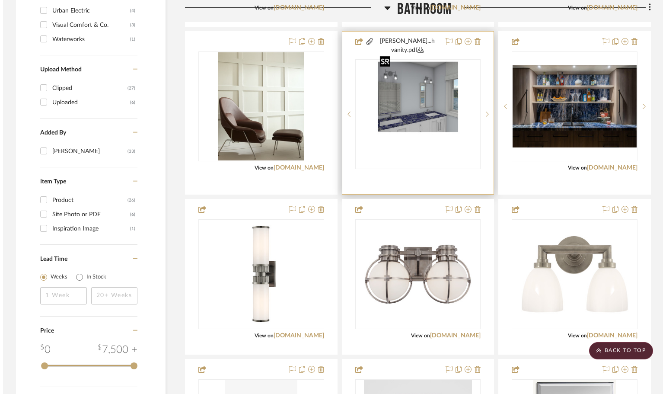
scroll to position [0, 0]
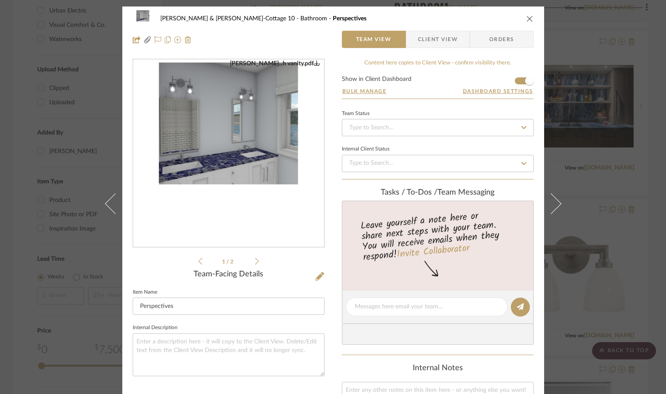
click at [527, 20] on icon "close" at bounding box center [529, 18] width 7 height 7
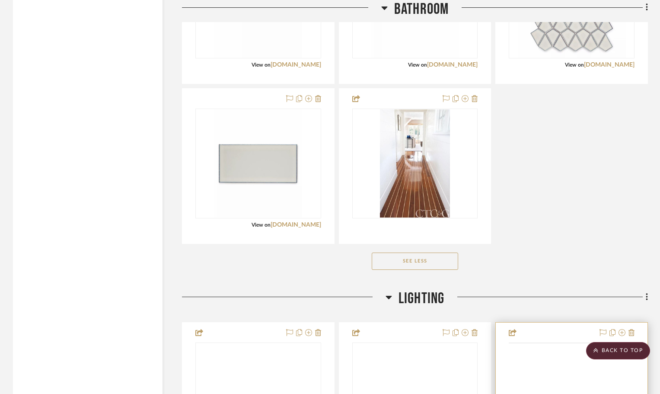
scroll to position [1618, 0]
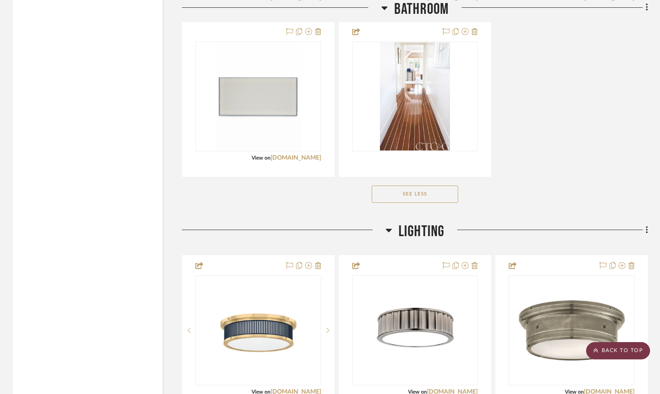
click at [620, 346] on scroll-to-top-button "BACK TO TOP" at bounding box center [618, 350] width 64 height 17
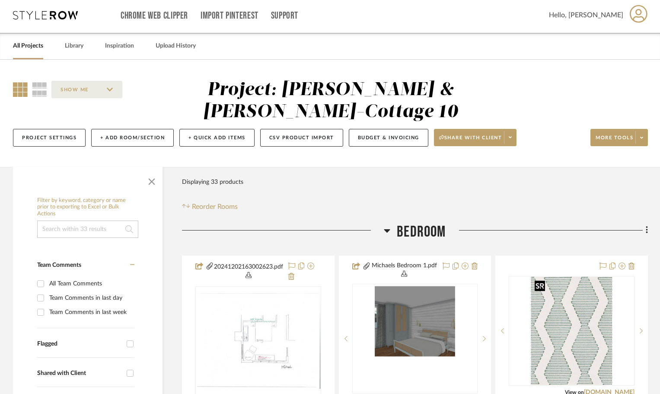
scroll to position [0, 0]
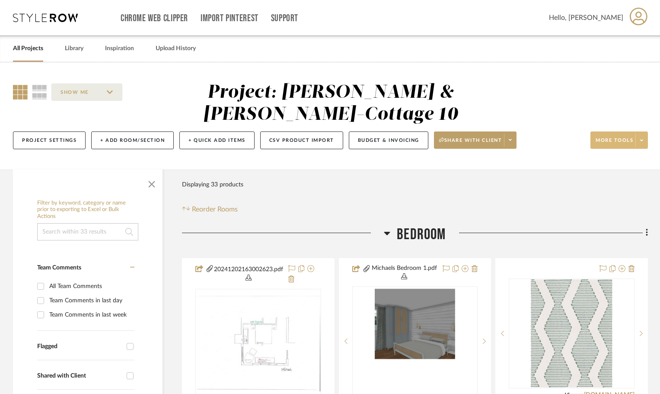
click at [608, 139] on span "More tools" at bounding box center [614, 143] width 38 height 13
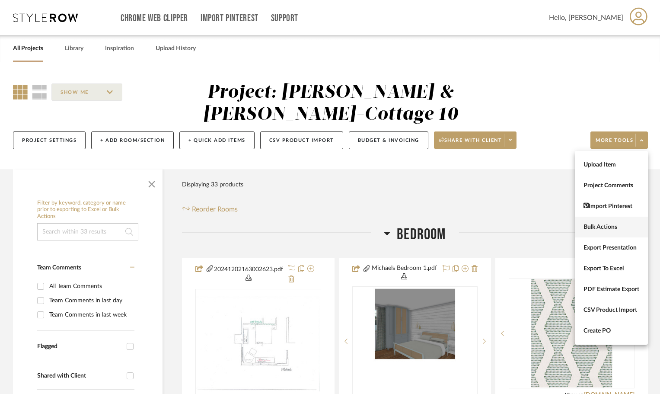
click at [615, 230] on span "Bulk Actions" at bounding box center [611, 226] width 56 height 7
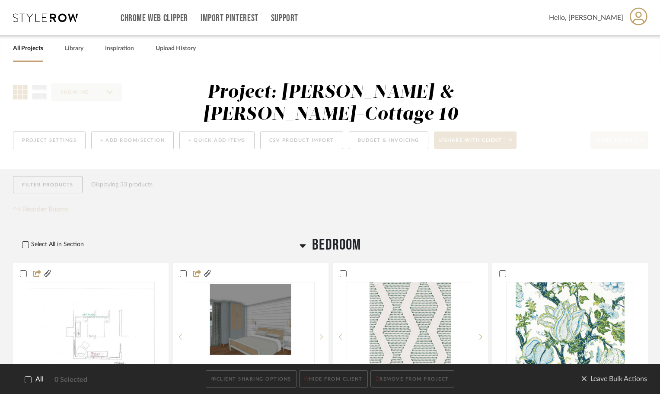
click at [26, 242] on icon at bounding box center [25, 245] width 6 height 6
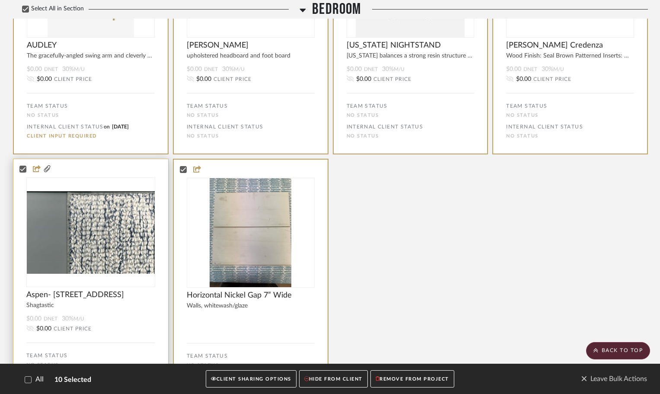
scroll to position [736, 0]
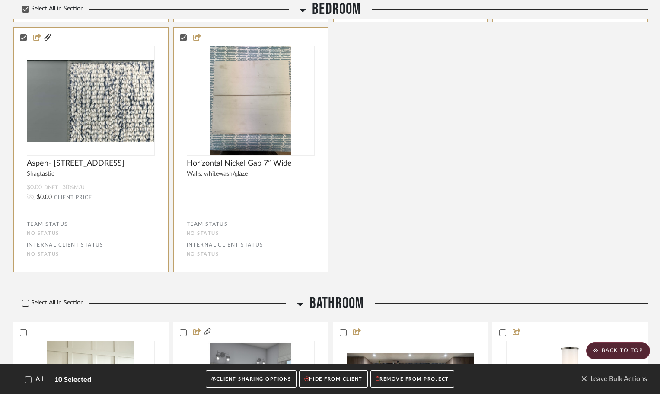
click at [28, 305] on icon at bounding box center [25, 303] width 6 height 6
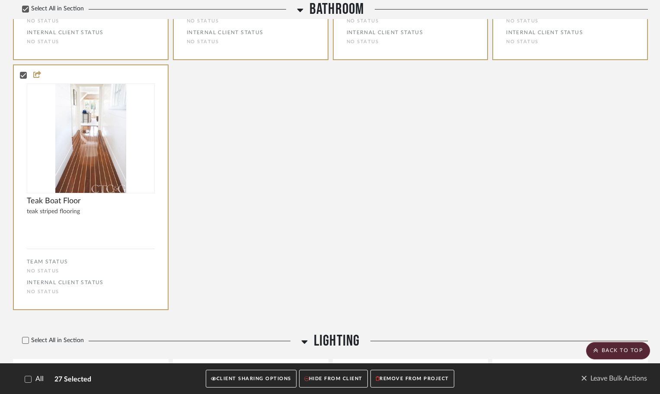
scroll to position [2076, 0]
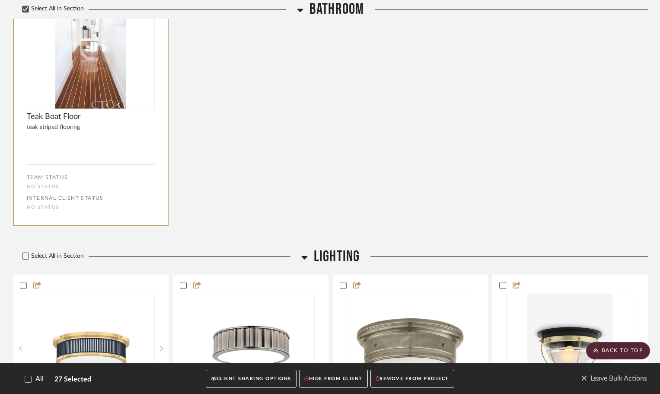
click at [28, 255] on icon at bounding box center [25, 256] width 6 height 6
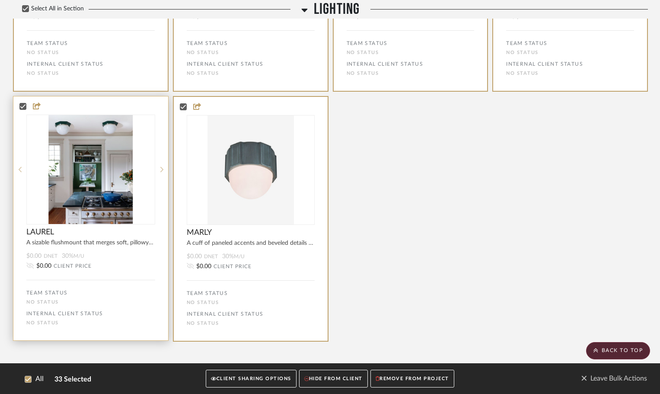
scroll to position [2511, 0]
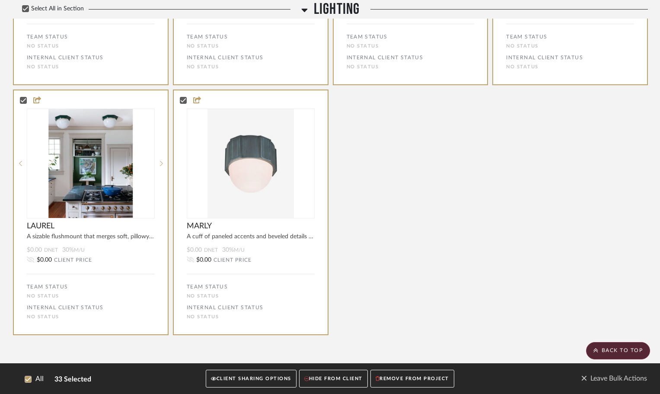
click at [242, 376] on button "CLIENT SHARING OPTIONS" at bounding box center [251, 378] width 90 height 18
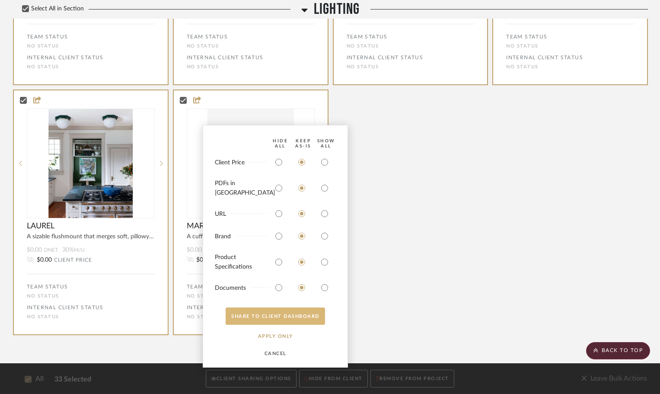
click at [280, 311] on button "SHARE TO CLIENT Dashboard" at bounding box center [275, 315] width 99 height 17
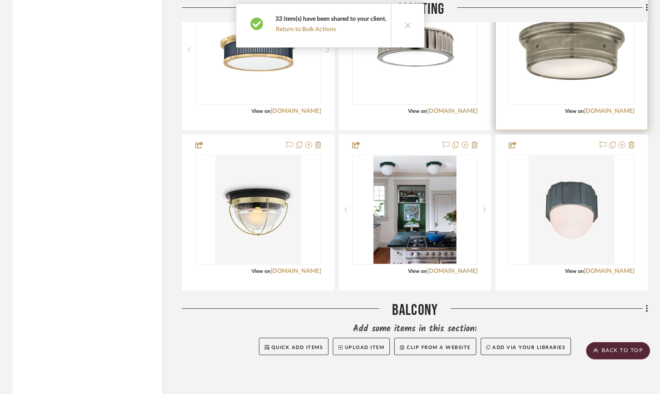
scroll to position [1891, 0]
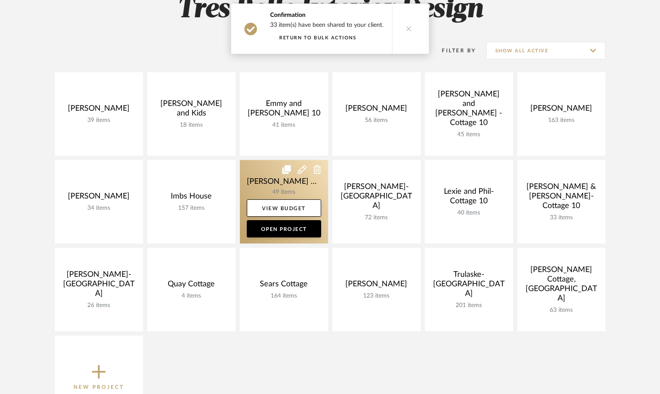
scroll to position [130, 0]
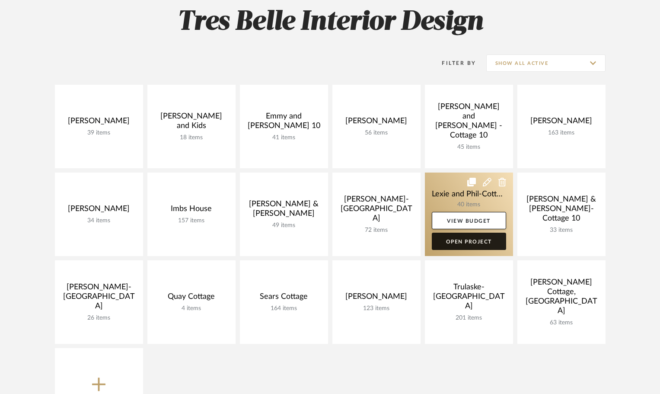
click at [466, 239] on link "Open Project" at bounding box center [469, 240] width 74 height 17
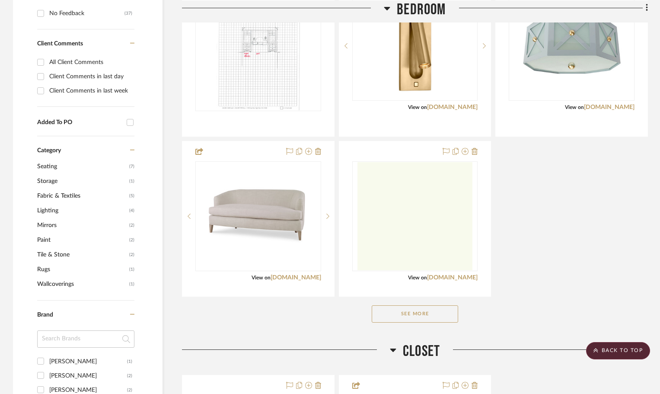
scroll to position [519, 0]
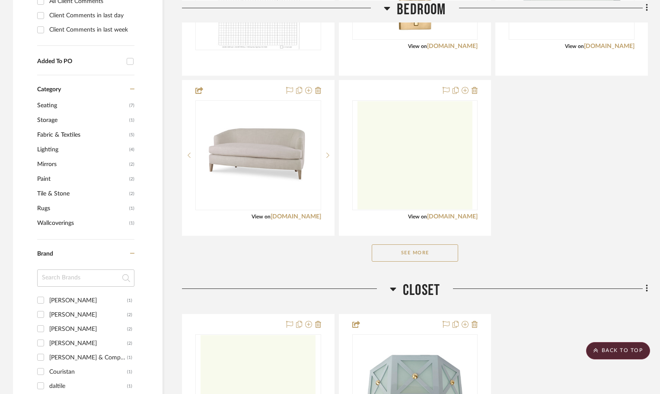
click at [446, 244] on button "See More" at bounding box center [415, 252] width 86 height 17
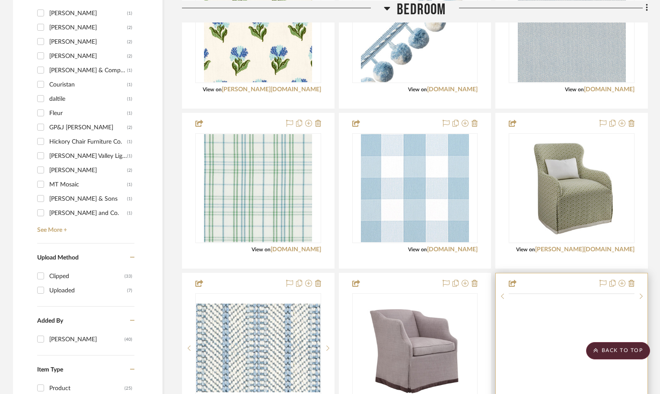
scroll to position [908, 0]
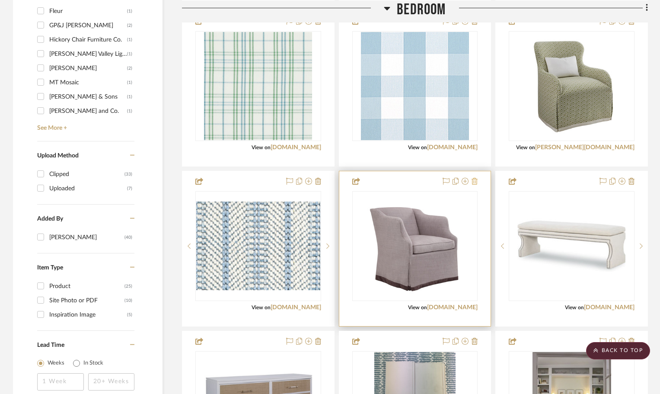
click at [474, 178] on icon at bounding box center [474, 181] width 6 height 7
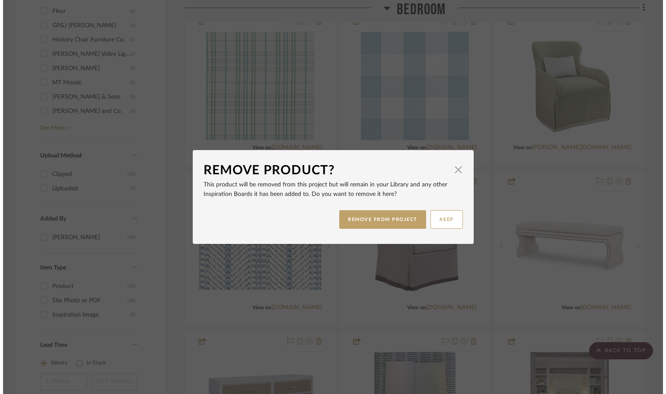
scroll to position [0, 0]
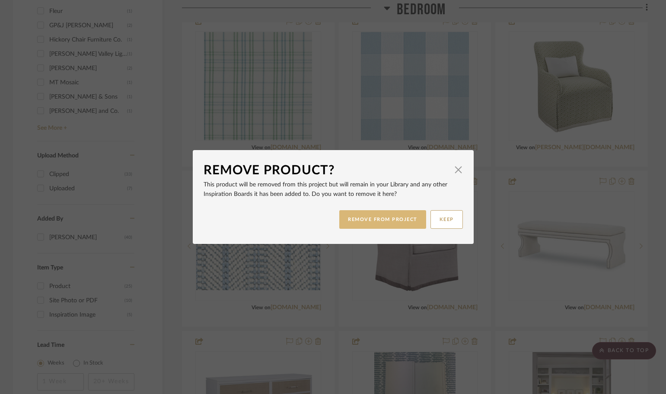
click at [390, 218] on button "REMOVE FROM PROJECT" at bounding box center [382, 219] width 87 height 19
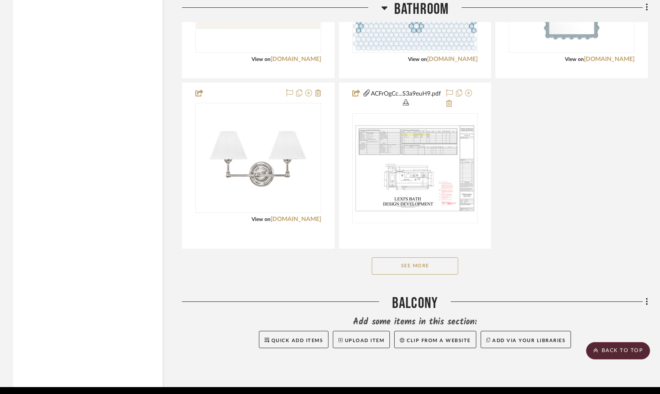
scroll to position [2074, 0]
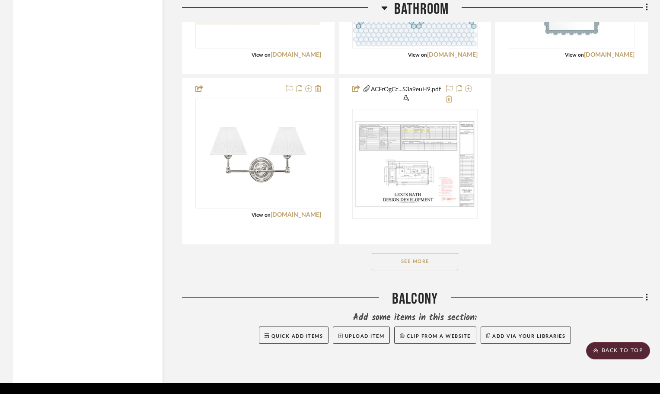
click at [436, 253] on button "See More" at bounding box center [415, 261] width 86 height 17
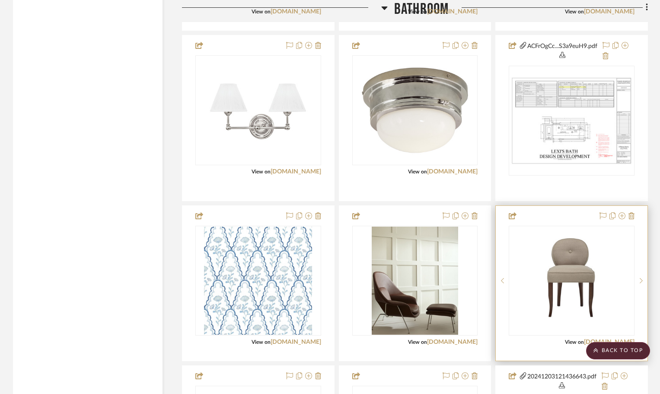
scroll to position [2290, 0]
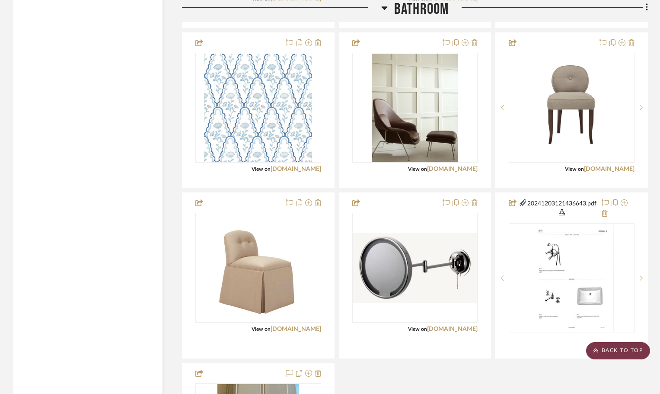
click at [614, 351] on scroll-to-top-button "BACK TO TOP" at bounding box center [618, 350] width 64 height 17
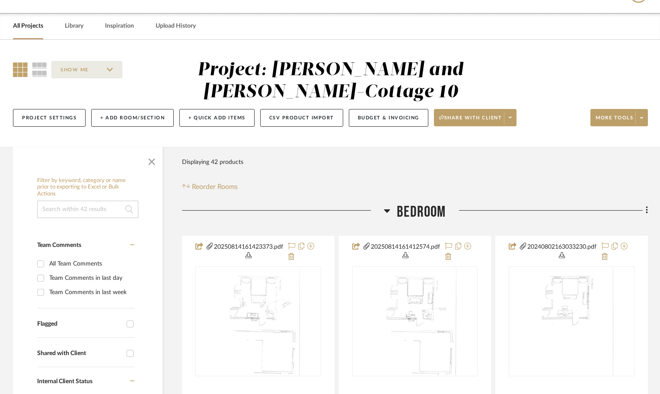
scroll to position [0, 0]
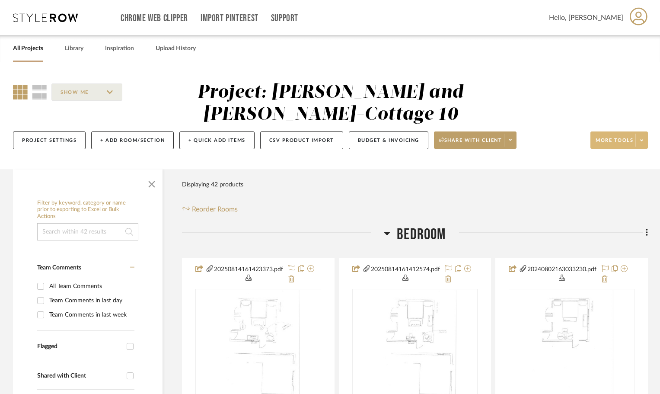
click at [615, 137] on span "More tools" at bounding box center [614, 143] width 38 height 13
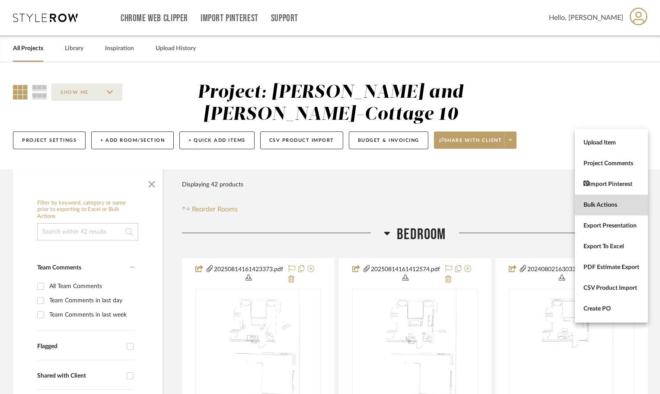
click at [598, 206] on span "Bulk Actions" at bounding box center [611, 204] width 56 height 7
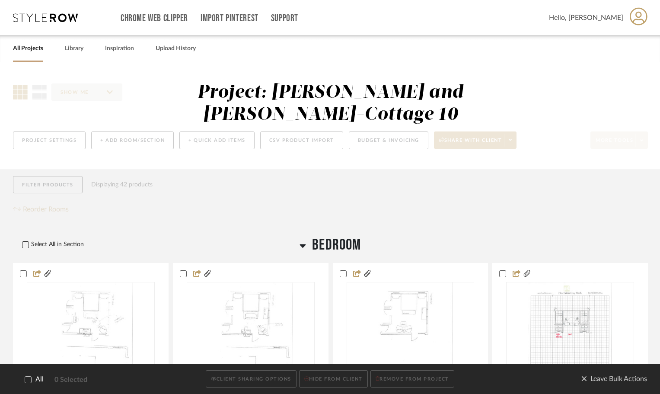
click at [28, 242] on icon at bounding box center [25, 245] width 6 height 6
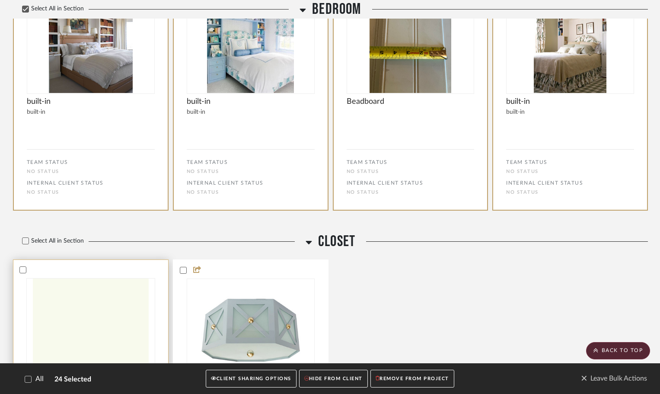
scroll to position [1602, 0]
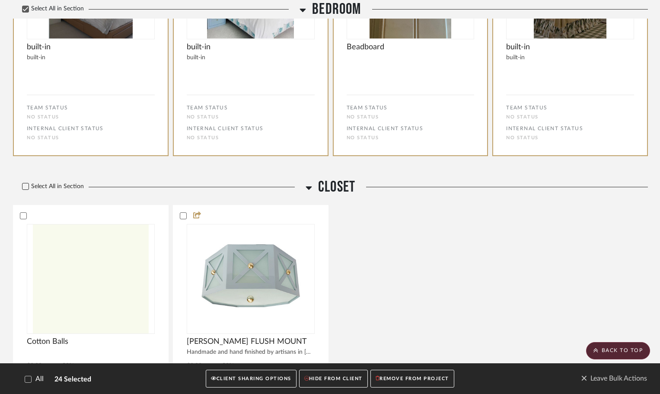
click at [23, 184] on icon at bounding box center [26, 186] width 6 height 4
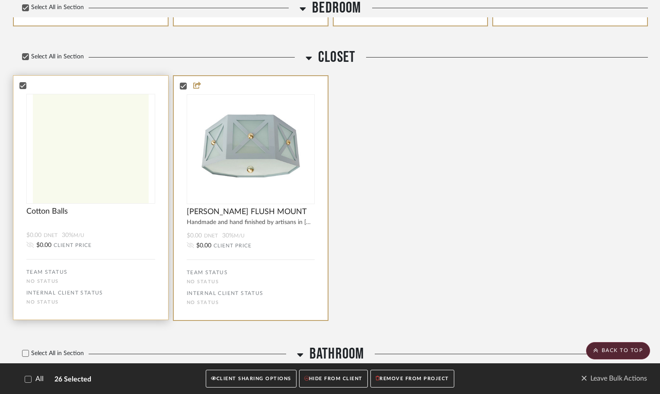
scroll to position [1774, 0]
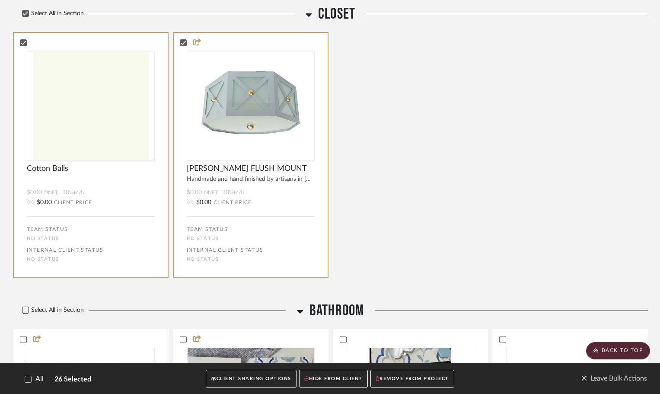
click at [23, 308] on icon at bounding box center [26, 310] width 6 height 4
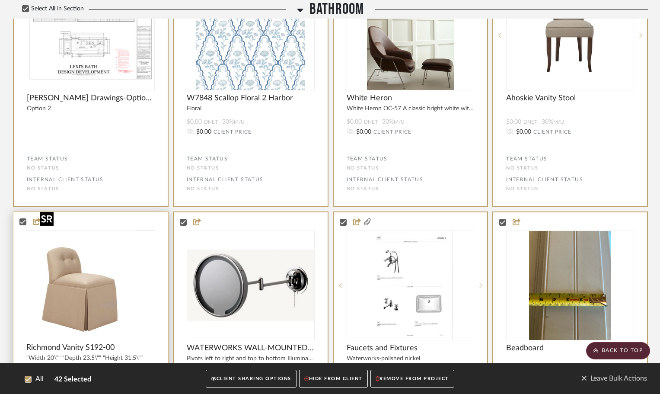
scroll to position [2741, 0]
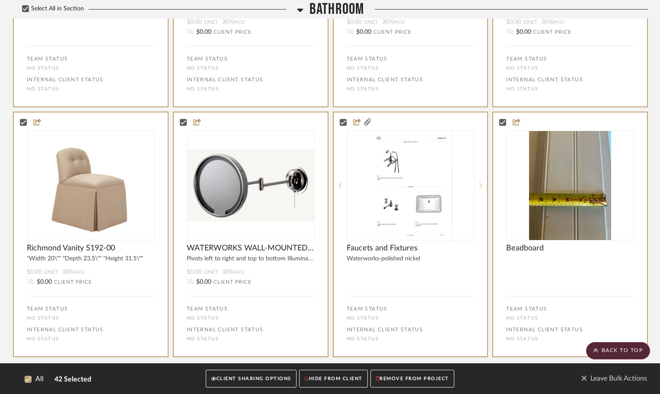
click at [256, 381] on button "CLIENT SHARING OPTIONS" at bounding box center [251, 379] width 90 height 18
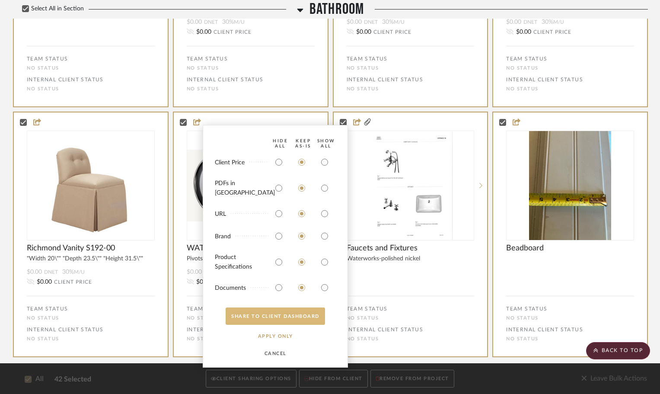
click at [290, 315] on button "SHARE TO CLIENT Dashboard" at bounding box center [275, 315] width 99 height 17
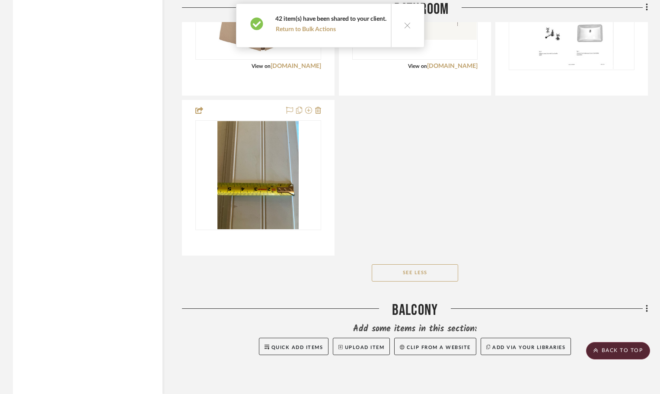
scroll to position [2531, 0]
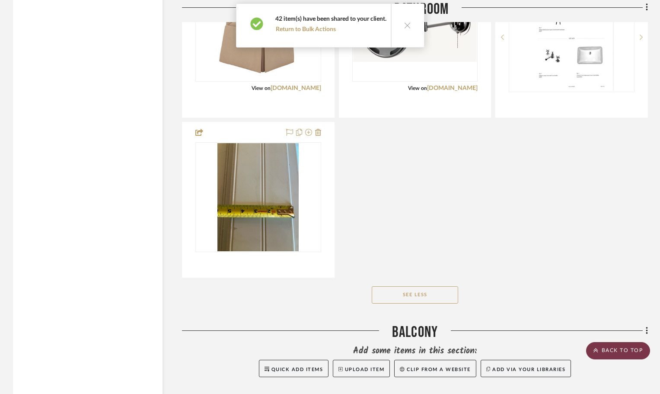
click at [623, 347] on scroll-to-top-button "BACK TO TOP" at bounding box center [618, 350] width 64 height 17
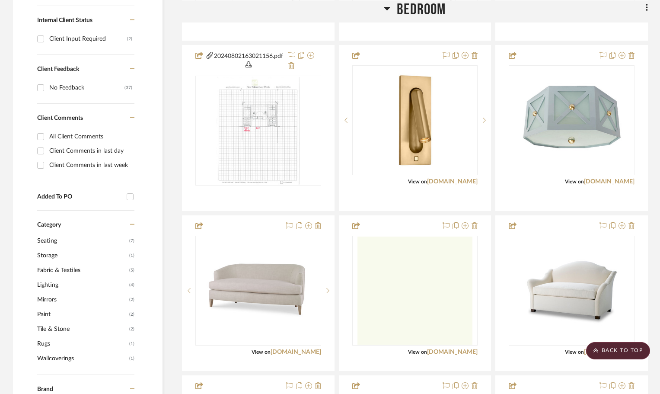
scroll to position [389, 0]
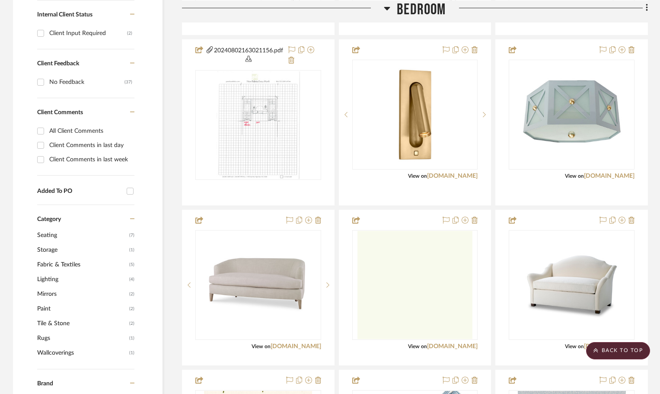
click at [60, 316] on span "Tile & Stone" at bounding box center [82, 323] width 90 height 15
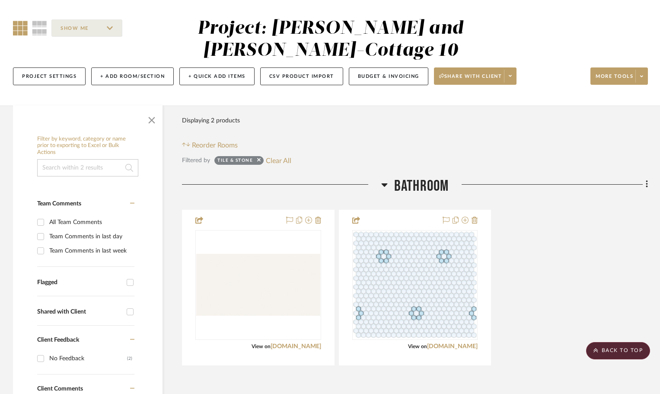
scroll to position [38, 0]
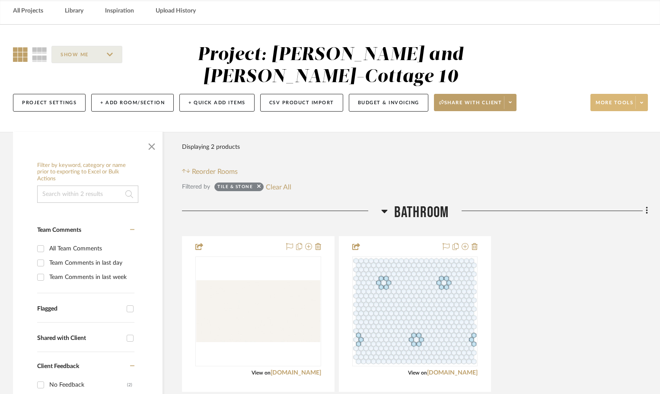
click at [610, 99] on span "More tools" at bounding box center [614, 105] width 38 height 13
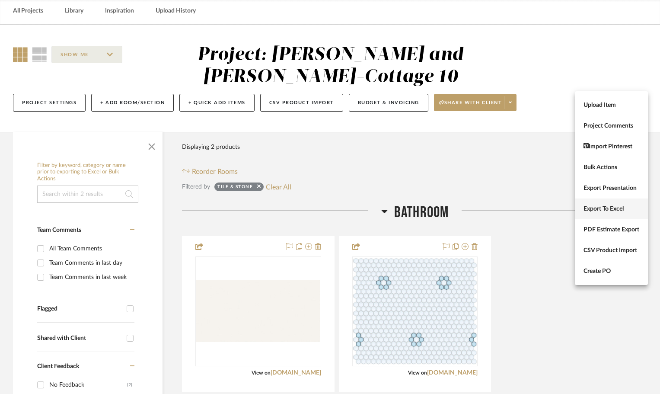
click at [605, 207] on span "Export To Excel" at bounding box center [611, 208] width 56 height 7
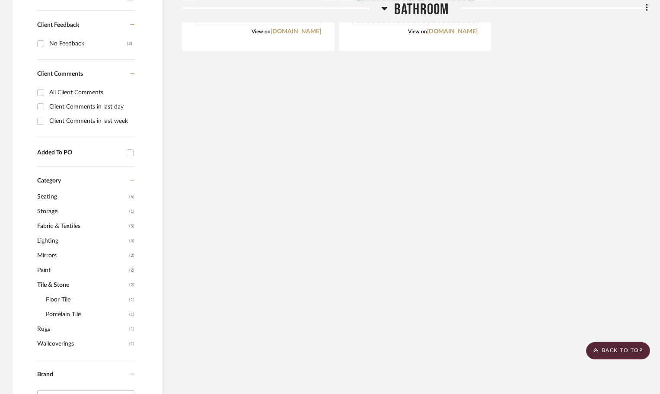
scroll to position [383, 0]
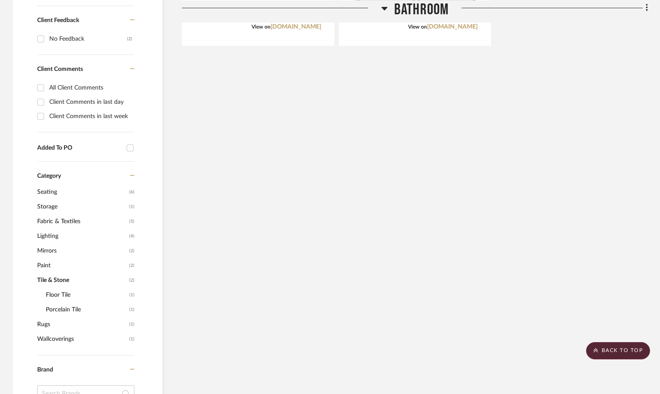
click at [46, 258] on span "Paint" at bounding box center [82, 265] width 90 height 15
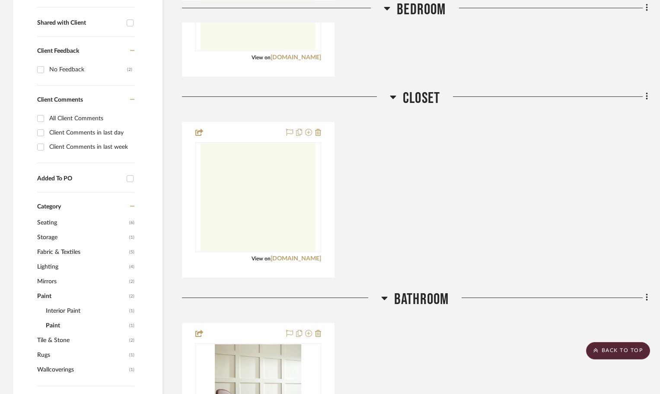
scroll to position [475, 0]
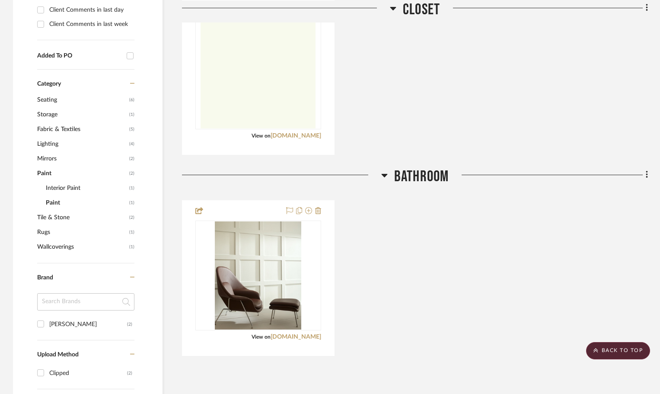
click at [70, 239] on span "Wallcoverings" at bounding box center [82, 246] width 90 height 15
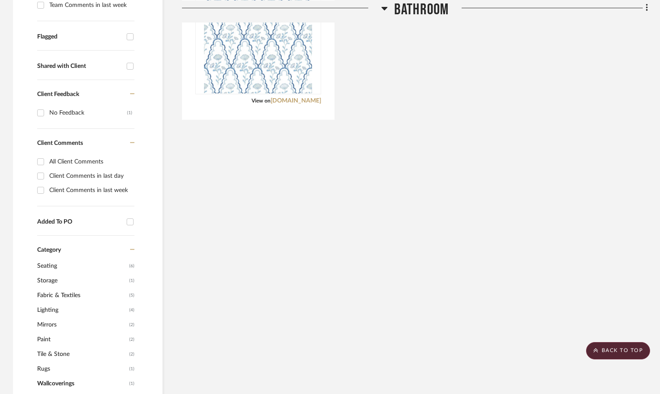
scroll to position [346, 0]
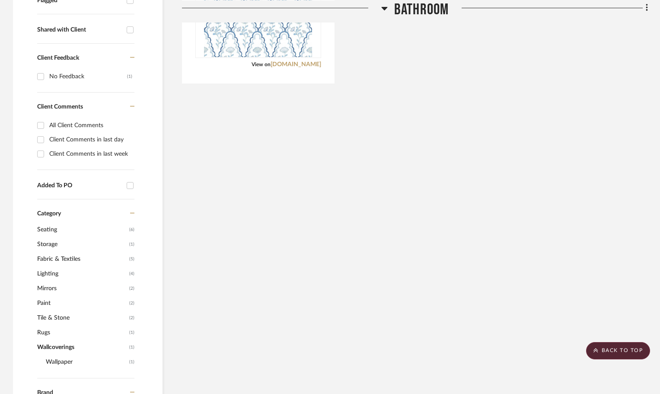
click at [53, 296] on span "Paint" at bounding box center [82, 303] width 90 height 15
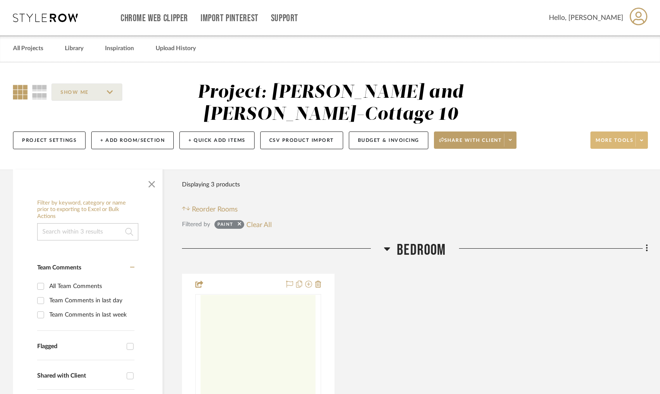
click at [624, 137] on span "More tools" at bounding box center [614, 143] width 38 height 13
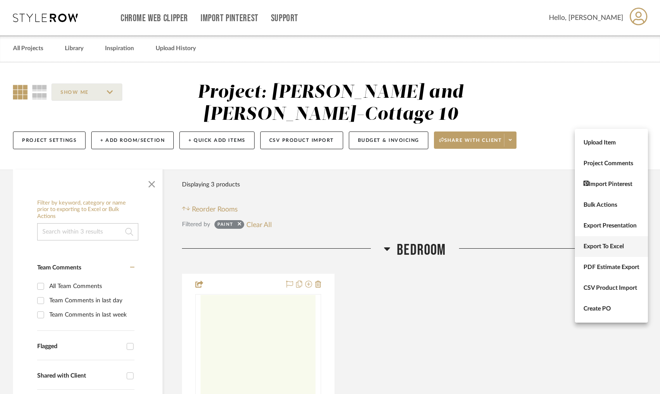
click at [615, 245] on span "Export To Excel" at bounding box center [611, 246] width 56 height 7
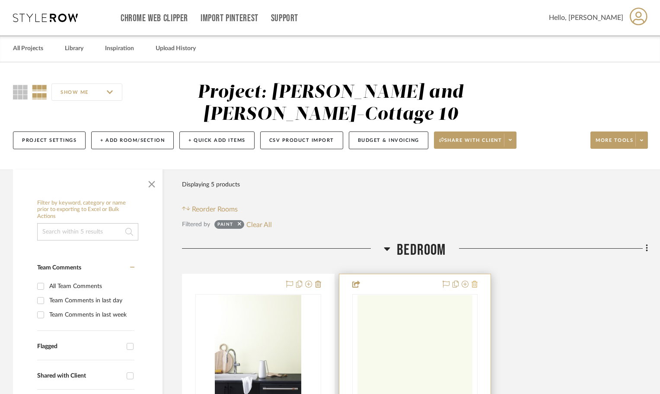
click at [475, 280] on icon at bounding box center [474, 283] width 6 height 7
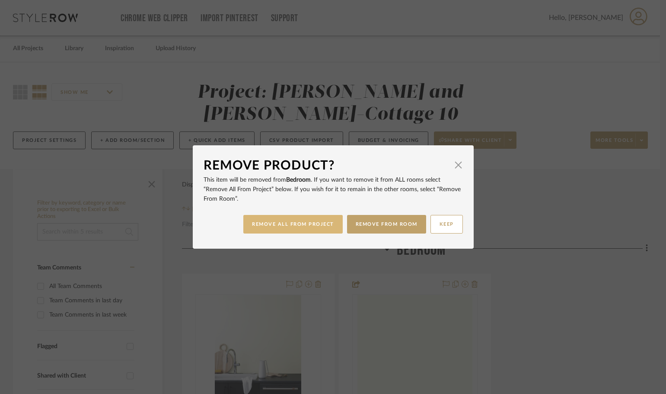
click at [315, 227] on button "REMOVE ALL FROM PROJECT" at bounding box center [292, 224] width 99 height 19
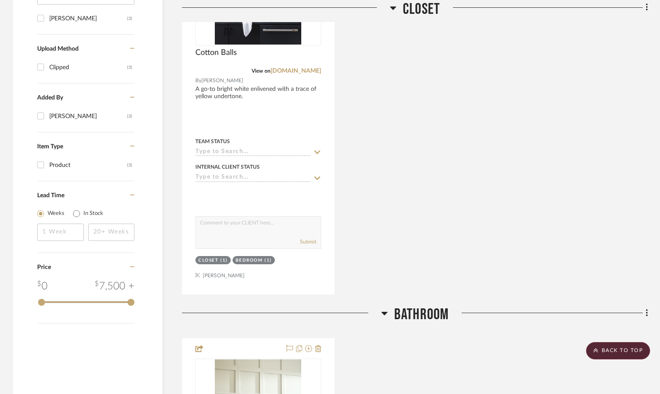
scroll to position [864, 0]
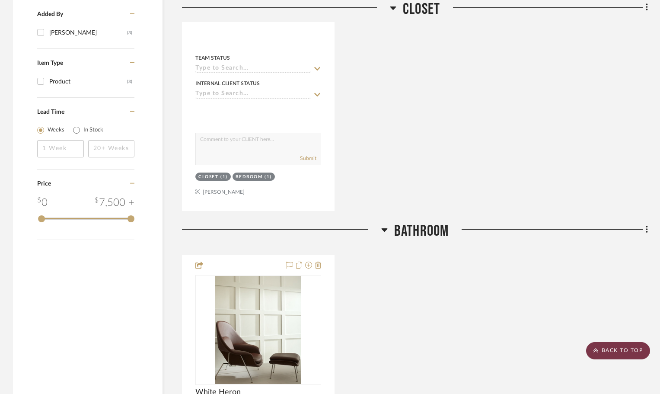
click at [616, 353] on scroll-to-top-button "BACK TO TOP" at bounding box center [618, 350] width 64 height 17
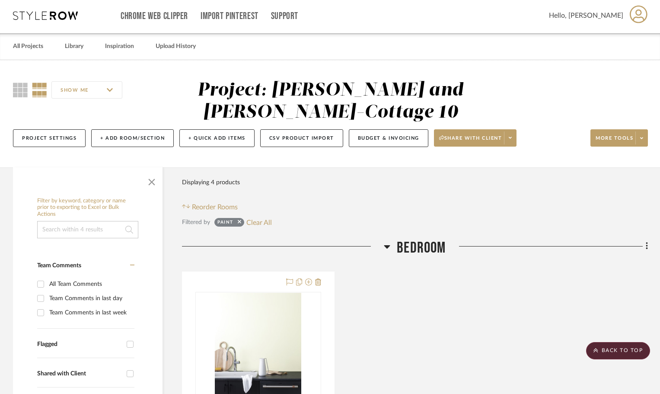
scroll to position [0, 0]
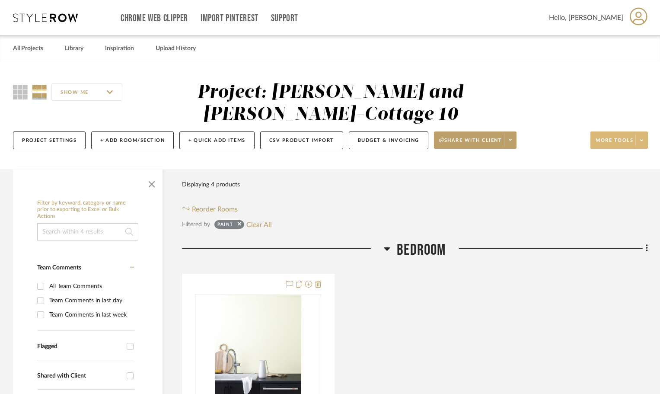
click at [608, 131] on button "More tools" at bounding box center [618, 139] width 57 height 17
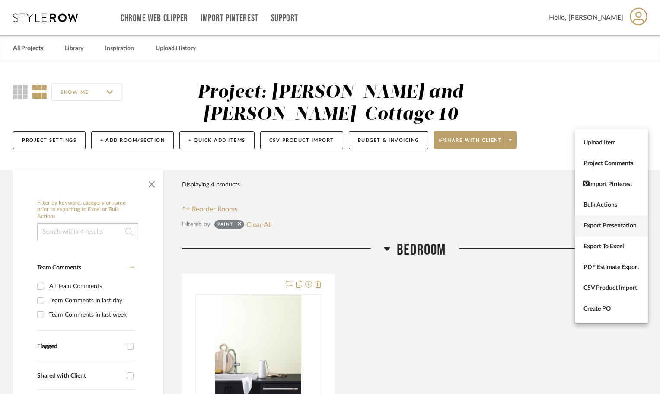
click at [606, 223] on span "Export Presentation" at bounding box center [611, 225] width 56 height 7
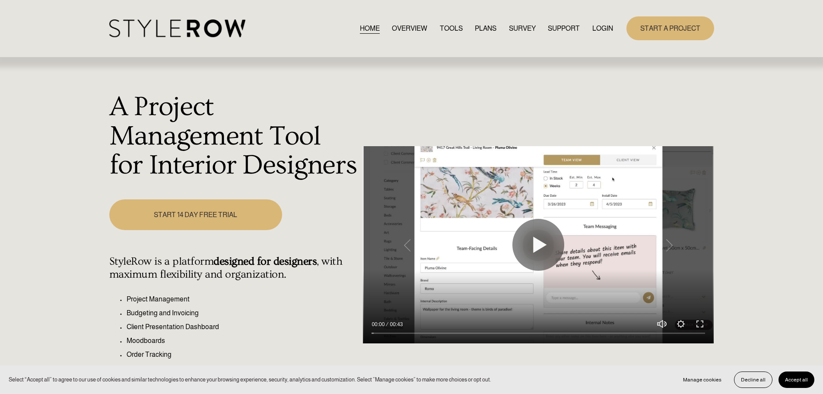
drag, startPoint x: 601, startPoint y: 26, endPoint x: 593, endPoint y: 56, distance: 31.2
click at [600, 25] on link "LOGIN" at bounding box center [602, 28] width 21 height 12
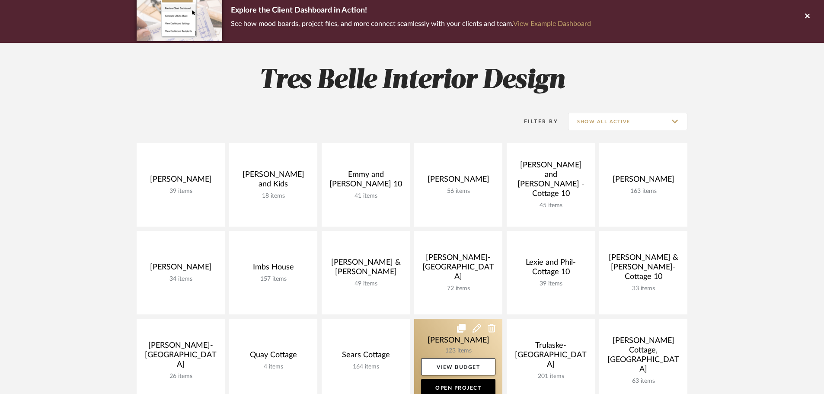
scroll to position [130, 0]
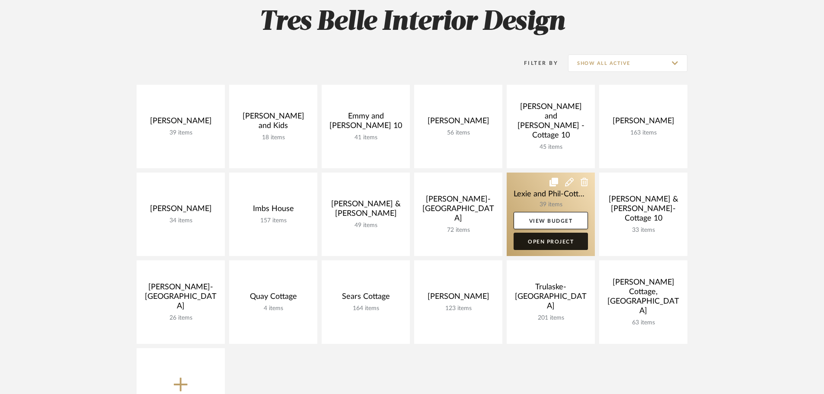
click at [564, 242] on link "Open Project" at bounding box center [550, 240] width 74 height 17
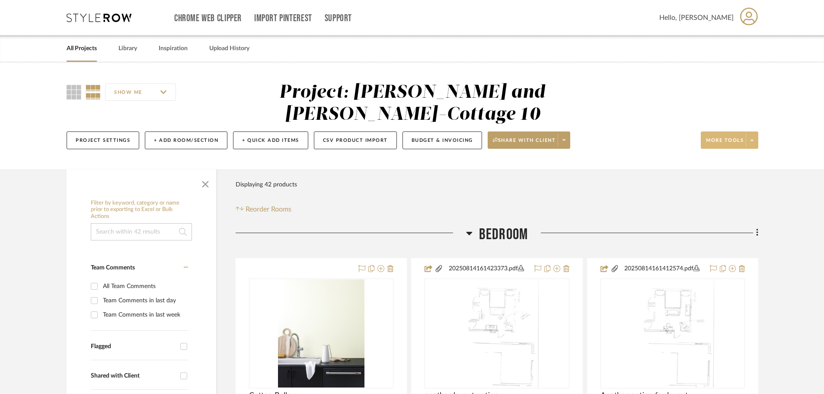
click at [710, 137] on span "More tools" at bounding box center [725, 143] width 38 height 13
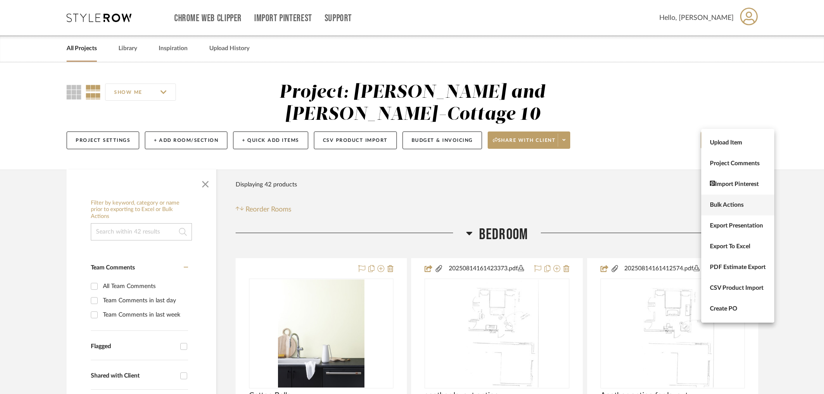
click at [723, 204] on span "Bulk Actions" at bounding box center [738, 204] width 56 height 7
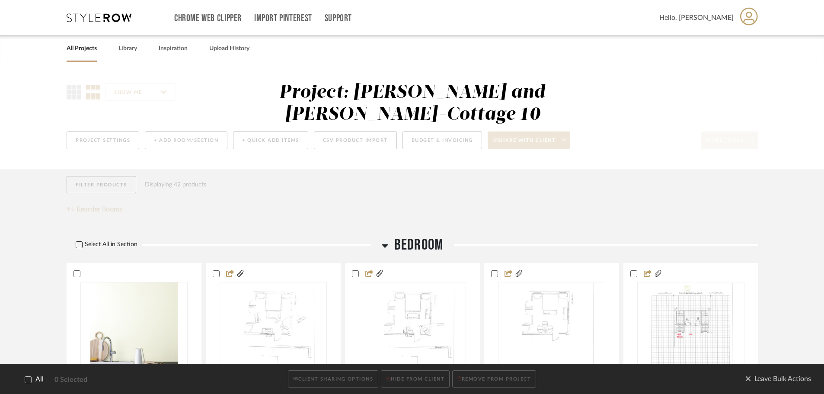
click at [81, 242] on icon at bounding box center [79, 245] width 6 height 6
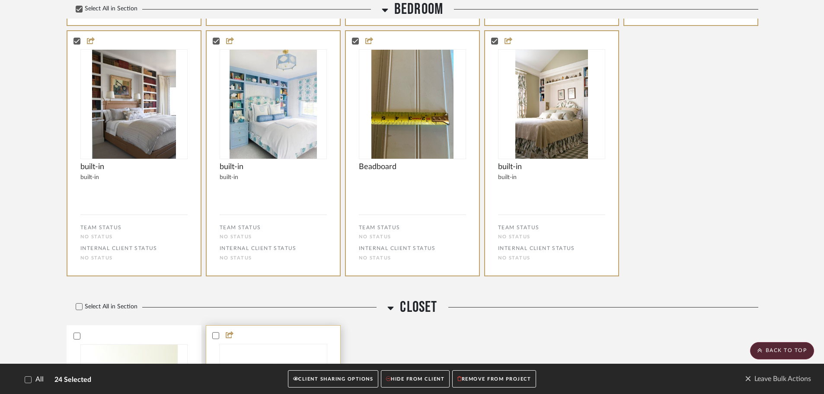
scroll to position [1297, 0]
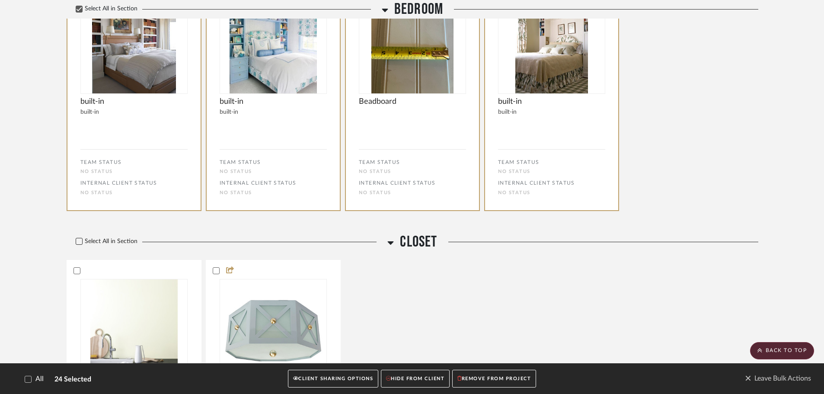
click at [79, 238] on icon at bounding box center [79, 241] width 6 height 6
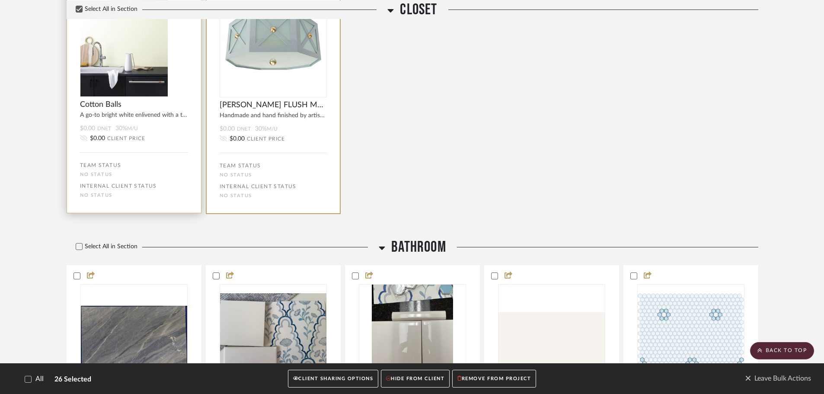
scroll to position [1600, 0]
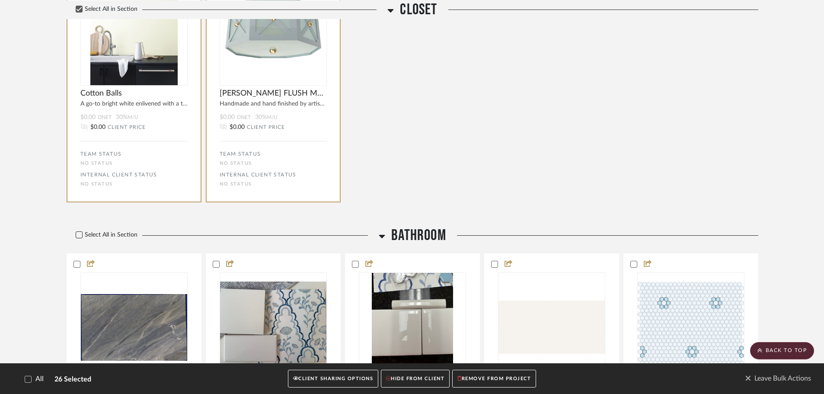
click at [80, 232] on icon at bounding box center [79, 235] width 6 height 6
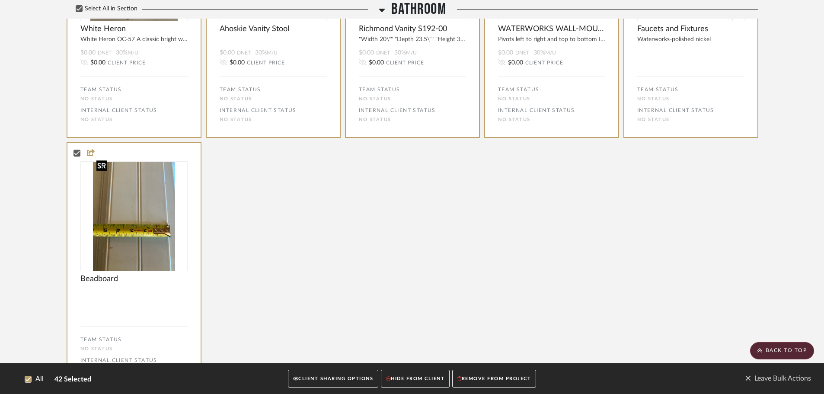
scroll to position [2507, 0]
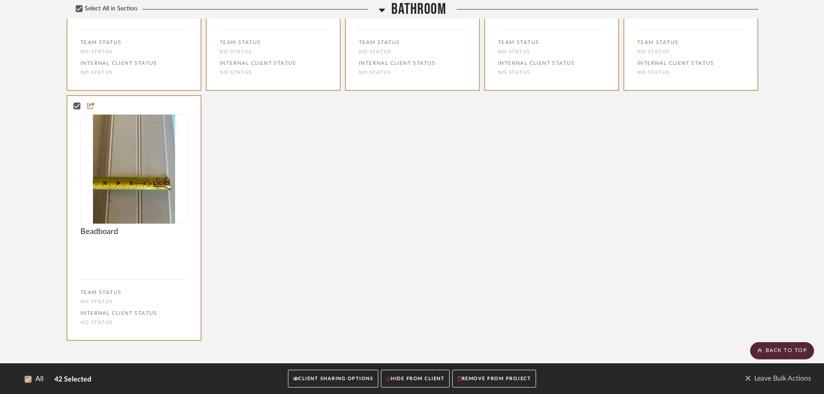
click at [342, 383] on button "CLIENT SHARING OPTIONS" at bounding box center [333, 379] width 90 height 18
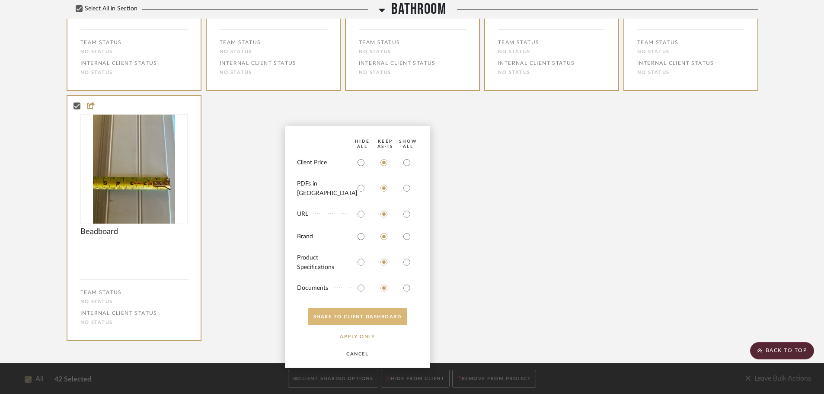
click at [351, 314] on button "SHARE TO CLIENT Dashboard" at bounding box center [357, 316] width 99 height 17
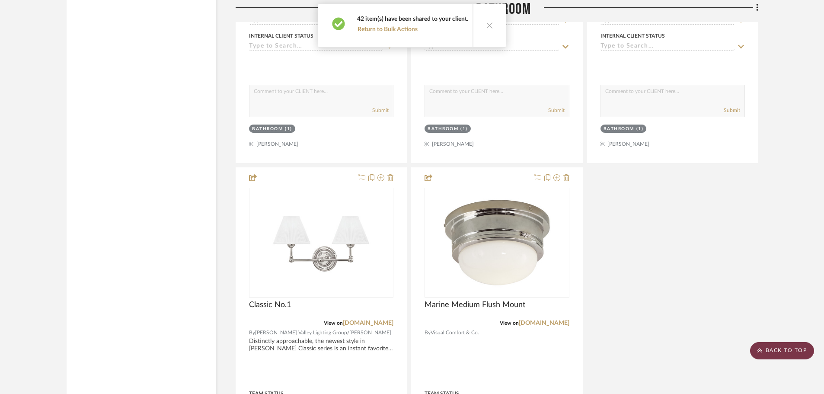
click at [776, 351] on scroll-to-top-button "BACK TO TOP" at bounding box center [782, 350] width 64 height 17
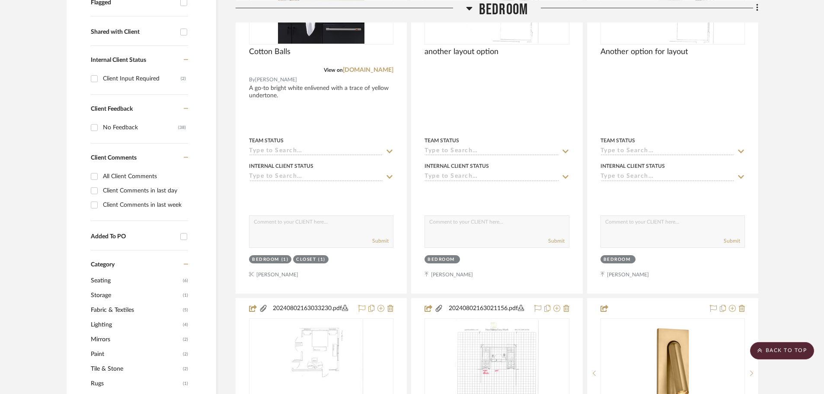
scroll to position [346, 0]
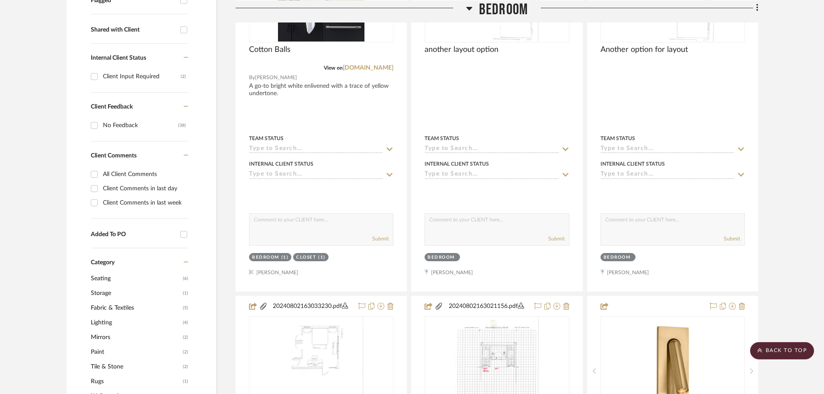
click at [98, 344] on span "Paint" at bounding box center [136, 351] width 90 height 15
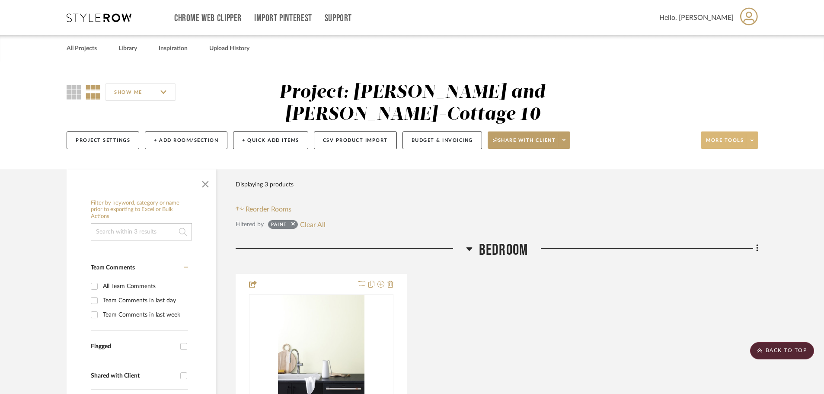
click at [734, 131] on button "More tools" at bounding box center [729, 139] width 57 height 17
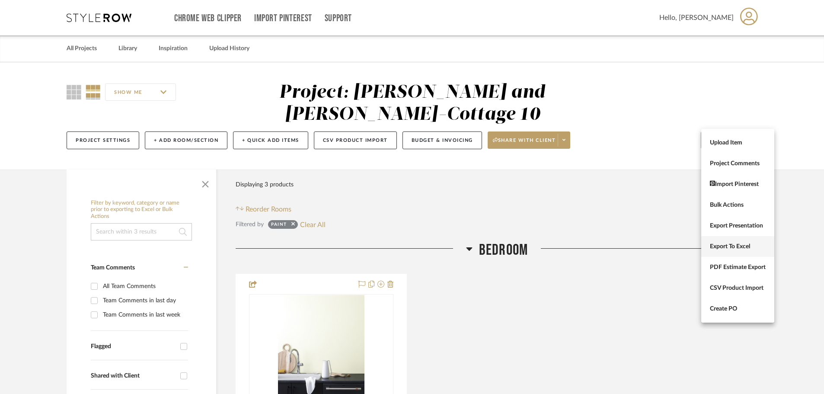
click at [737, 243] on span "Export To Excel" at bounding box center [738, 246] width 56 height 7
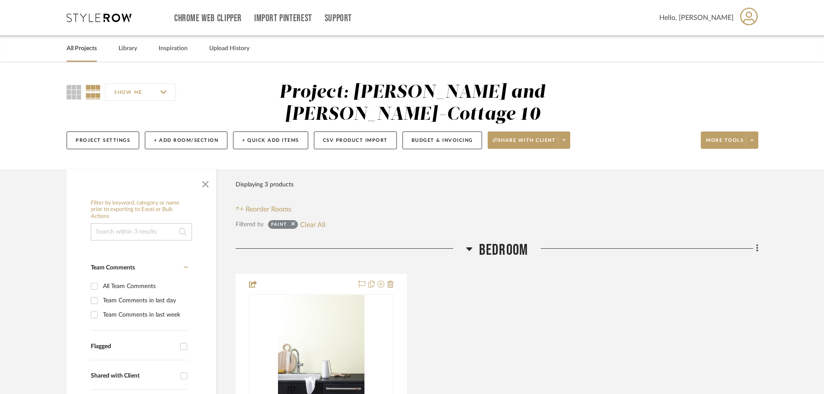
click at [82, 48] on link "All Projects" at bounding box center [82, 49] width 30 height 12
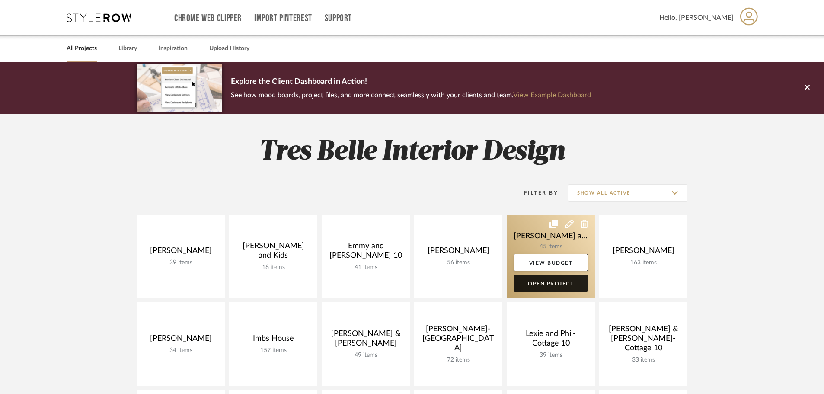
click at [552, 282] on link "Open Project" at bounding box center [550, 282] width 74 height 17
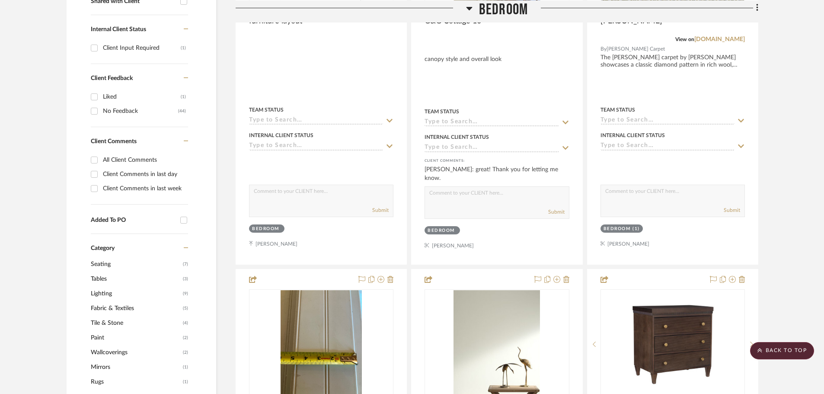
click at [102, 330] on span "Paint" at bounding box center [136, 337] width 90 height 15
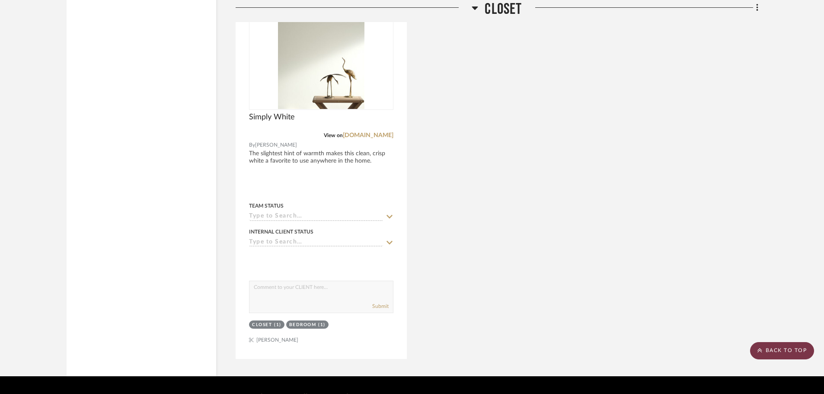
click at [794, 350] on scroll-to-top-button "BACK TO TOP" at bounding box center [782, 350] width 64 height 17
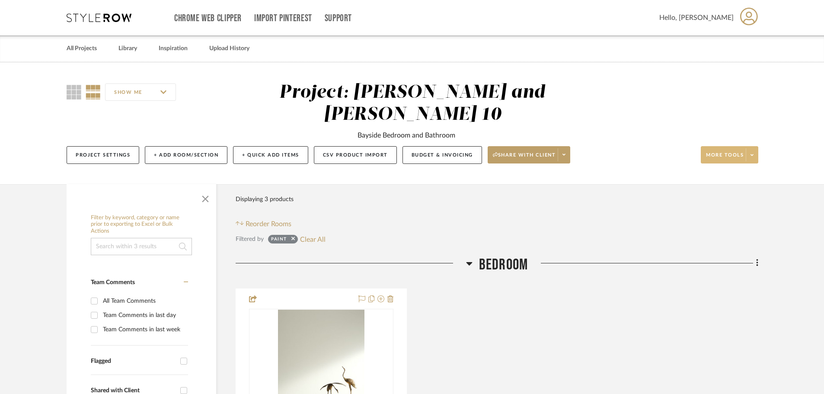
click at [719, 152] on span "More tools" at bounding box center [725, 158] width 38 height 13
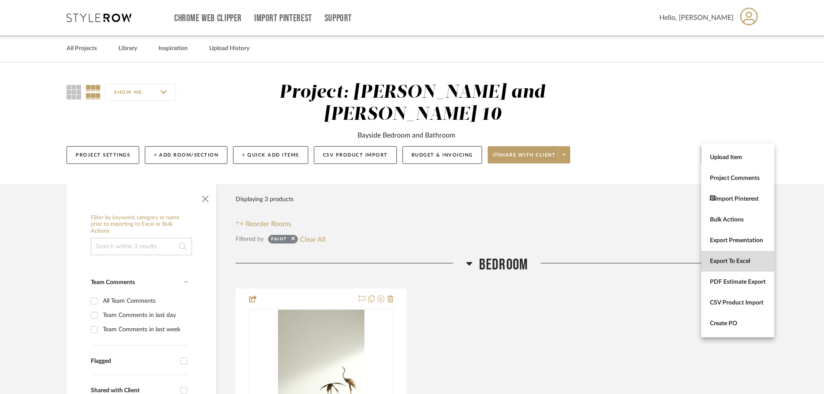
click at [732, 255] on button "Export To Excel" at bounding box center [737, 261] width 73 height 21
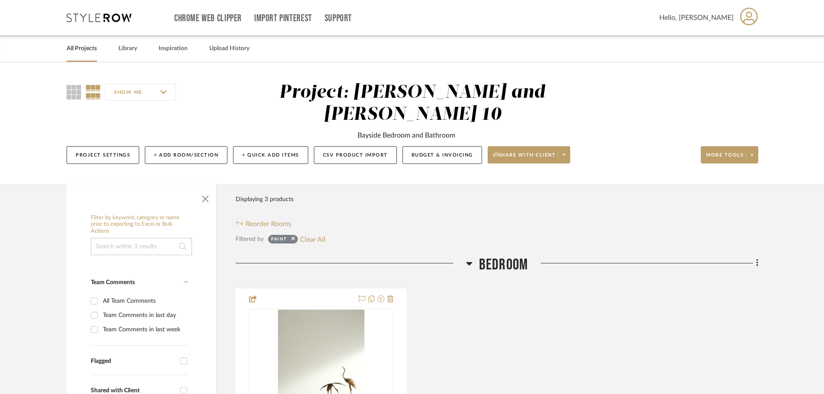
click at [83, 51] on link "All Projects" at bounding box center [82, 49] width 30 height 12
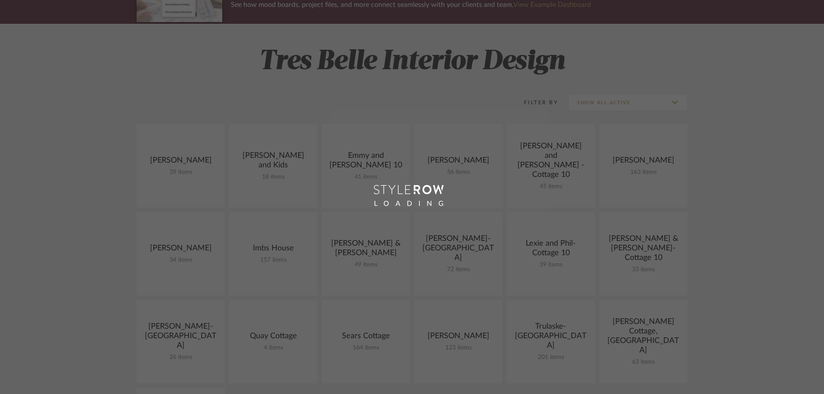
scroll to position [130, 0]
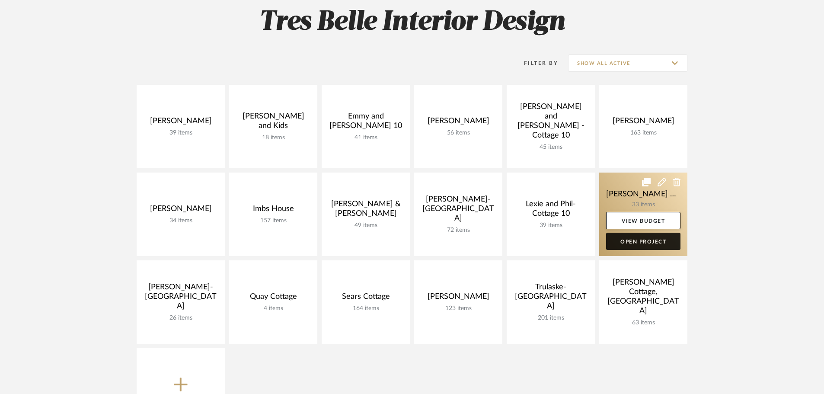
click at [651, 241] on link "Open Project" at bounding box center [643, 240] width 74 height 17
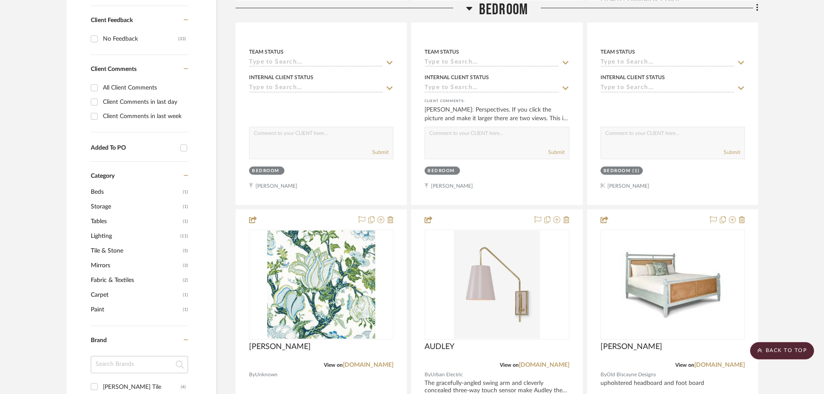
scroll to position [475, 0]
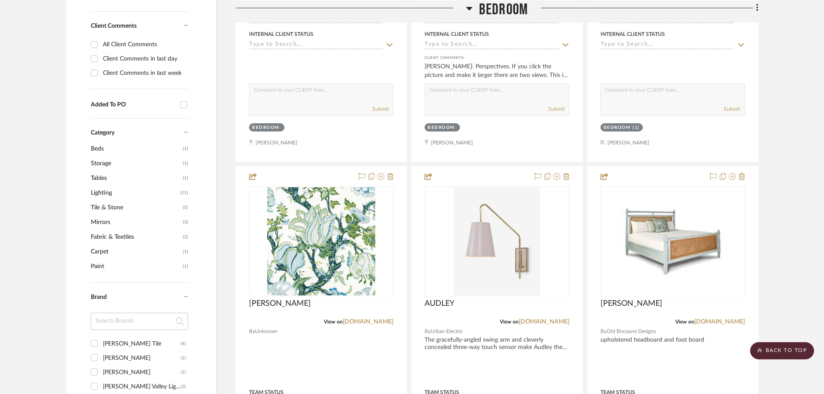
click at [95, 259] on span "Paint" at bounding box center [136, 266] width 90 height 15
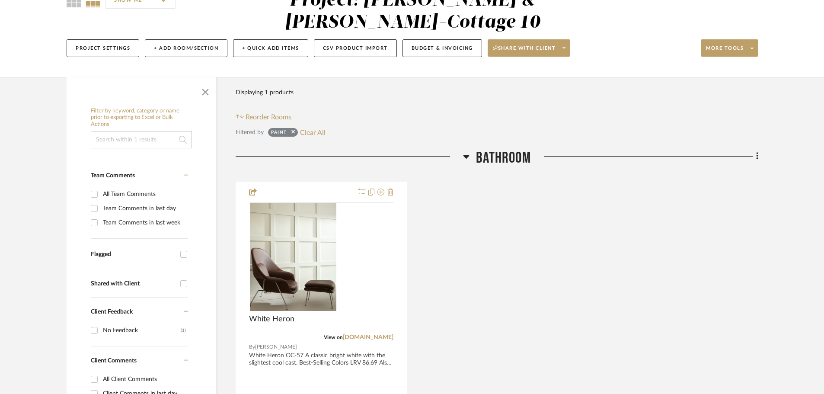
scroll to position [81, 0]
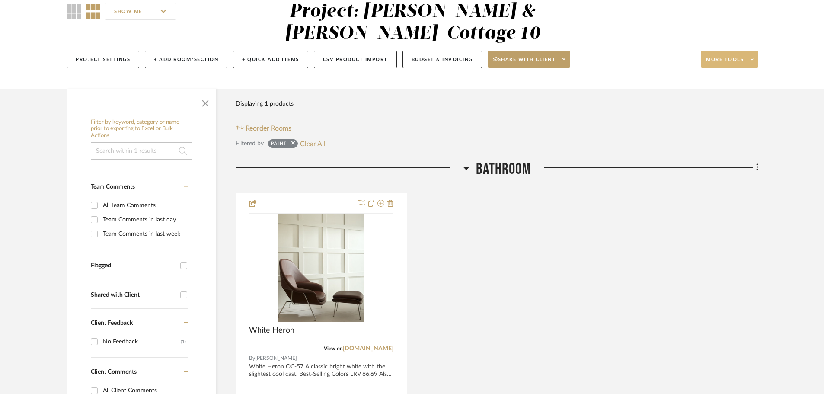
click at [721, 56] on span "More tools" at bounding box center [725, 62] width 38 height 13
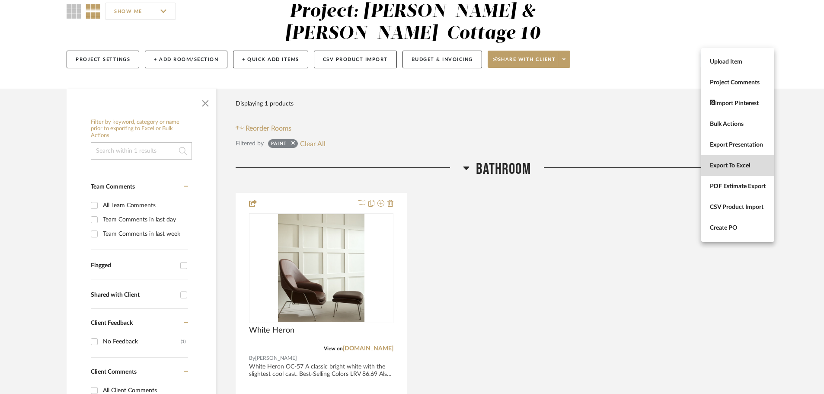
click at [735, 163] on span "Export To Excel" at bounding box center [738, 165] width 56 height 7
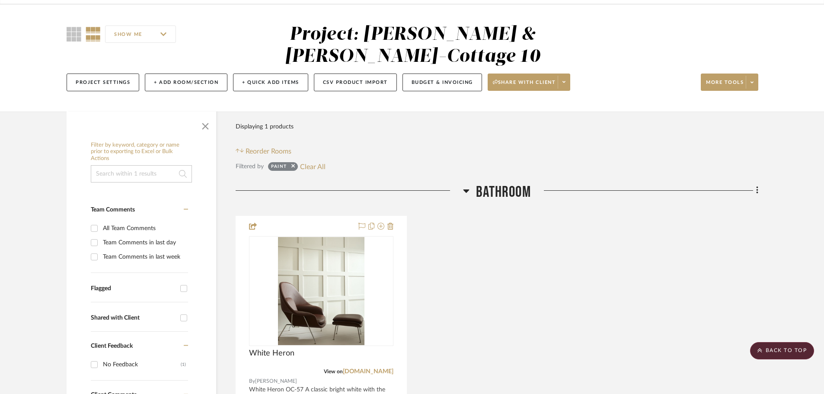
scroll to position [0, 0]
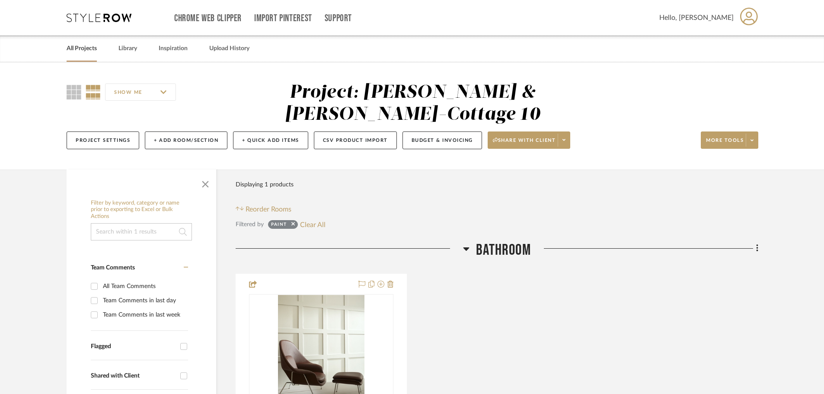
click at [82, 48] on link "All Projects" at bounding box center [82, 49] width 30 height 12
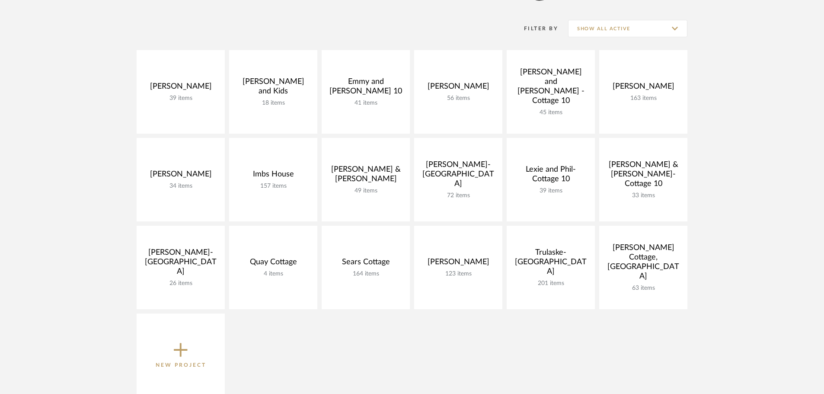
scroll to position [173, 0]
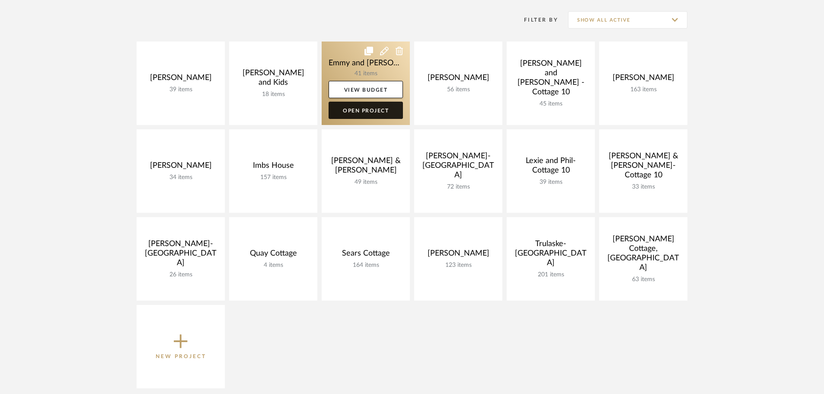
click at [359, 115] on link "Open Project" at bounding box center [365, 110] width 74 height 17
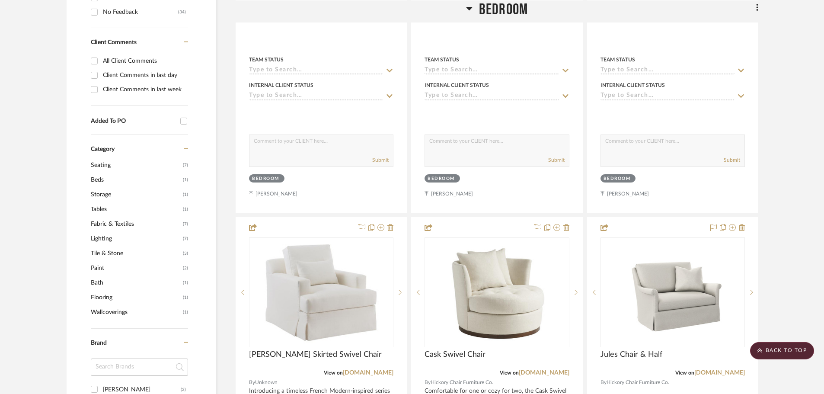
scroll to position [432, 0]
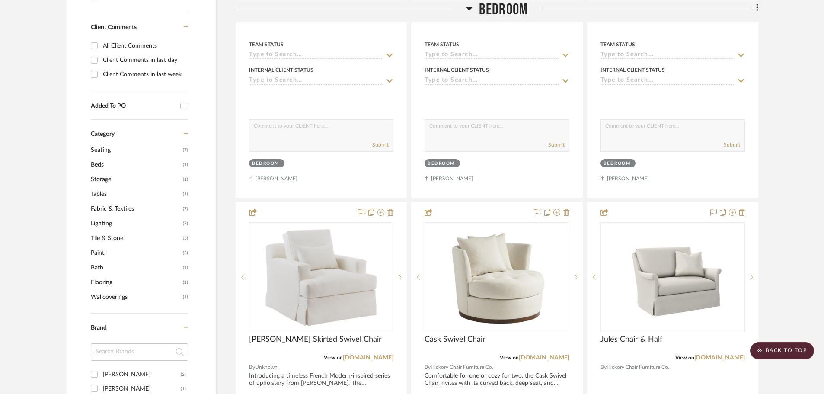
click at [105, 238] on span "Tile & Stone" at bounding box center [136, 238] width 90 height 15
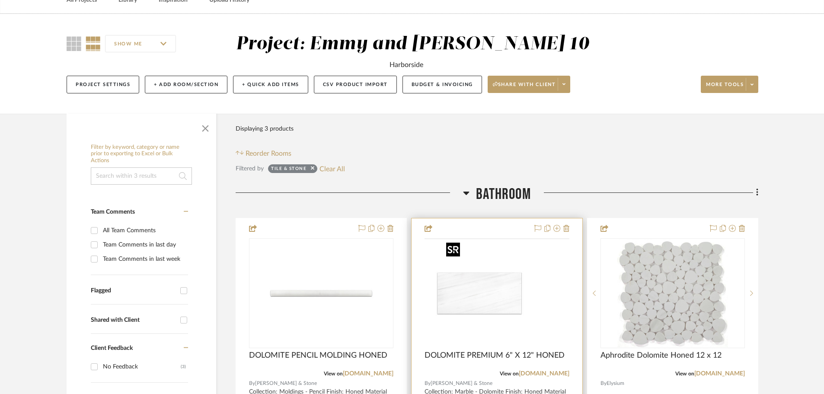
scroll to position [29, 0]
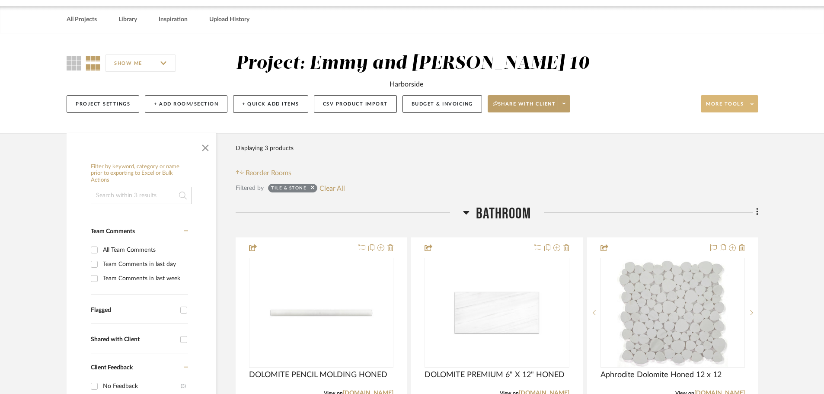
click at [726, 104] on span "More tools" at bounding box center [725, 107] width 38 height 13
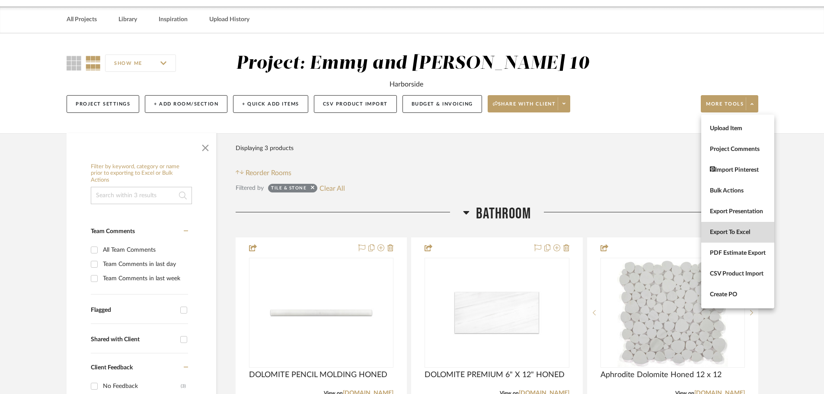
click at [742, 232] on span "Export To Excel" at bounding box center [738, 232] width 56 height 7
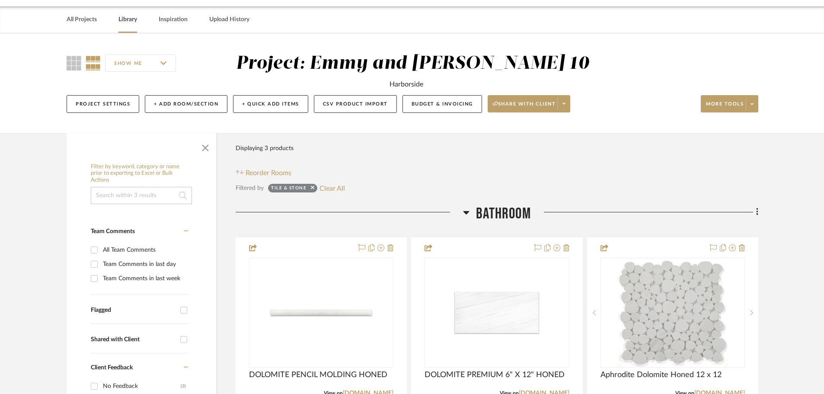
click at [131, 19] on link "Library" at bounding box center [127, 20] width 19 height 12
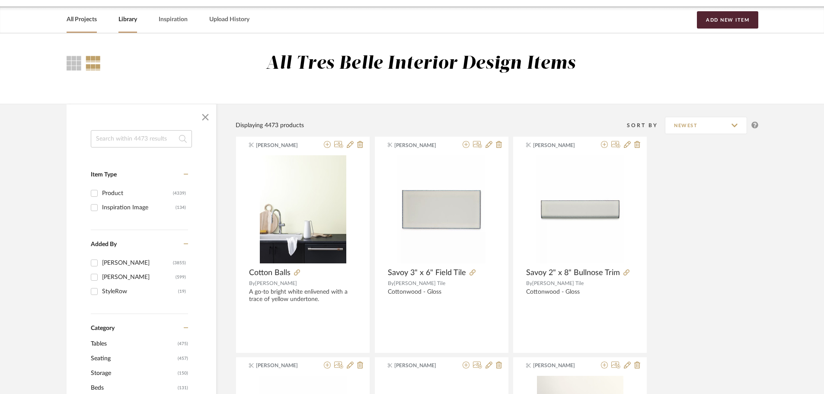
click at [82, 19] on link "All Projects" at bounding box center [82, 20] width 30 height 12
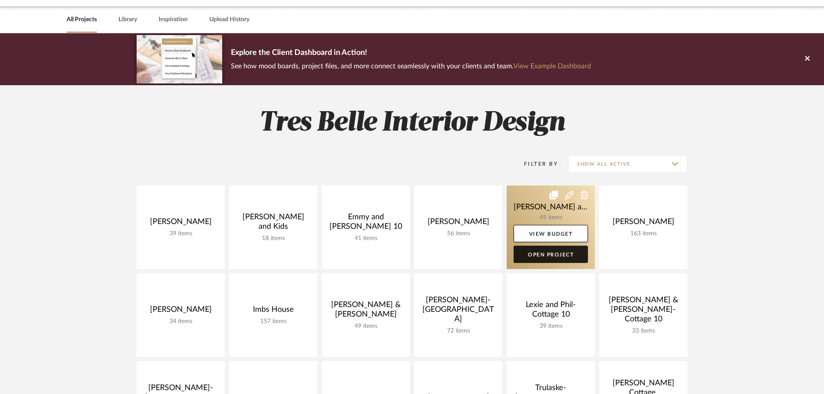
click at [561, 253] on link "Open Project" at bounding box center [550, 253] width 74 height 17
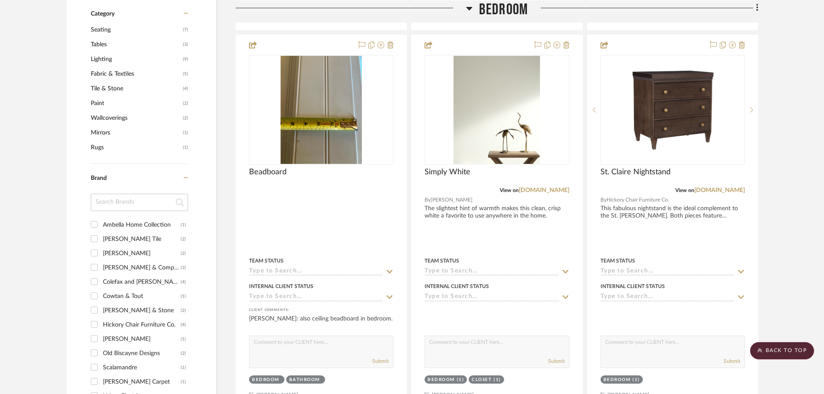
scroll to position [562, 0]
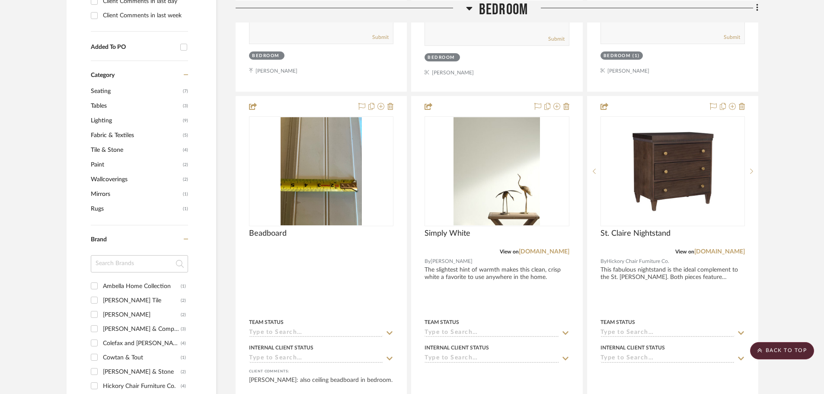
click at [97, 143] on span "Tile & Stone" at bounding box center [136, 150] width 90 height 15
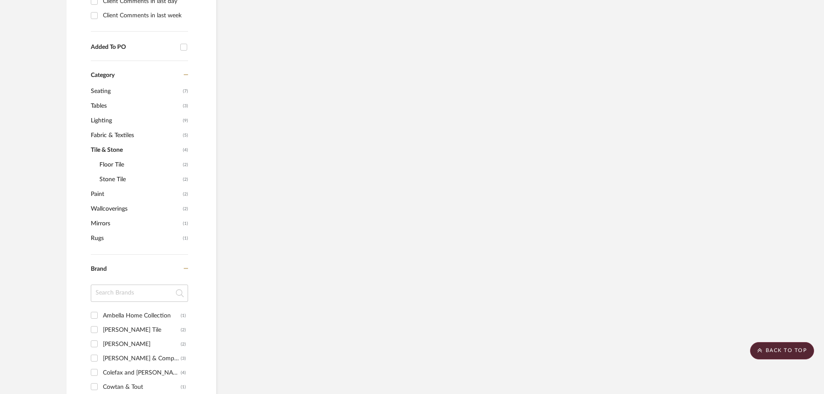
scroll to position [499, 0]
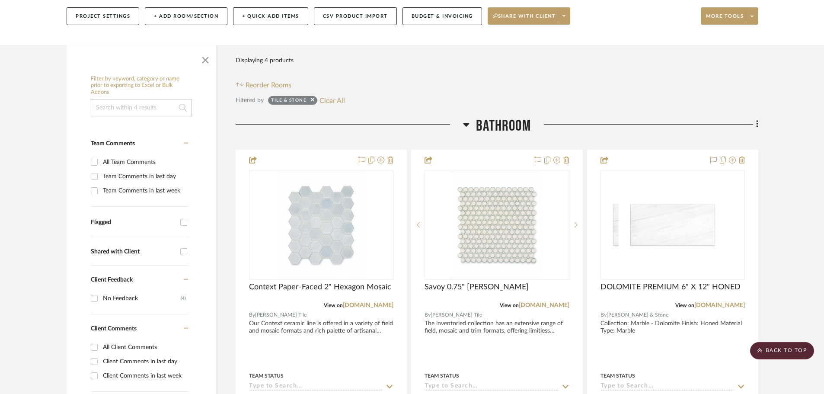
scroll to position [67, 0]
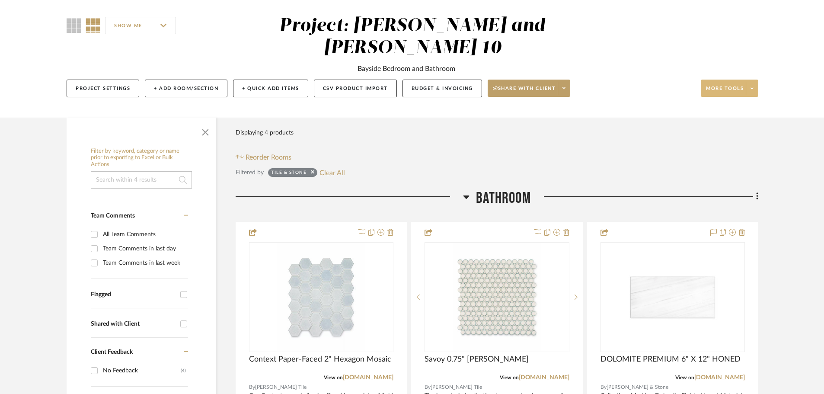
click at [726, 85] on span "More tools" at bounding box center [725, 91] width 38 height 13
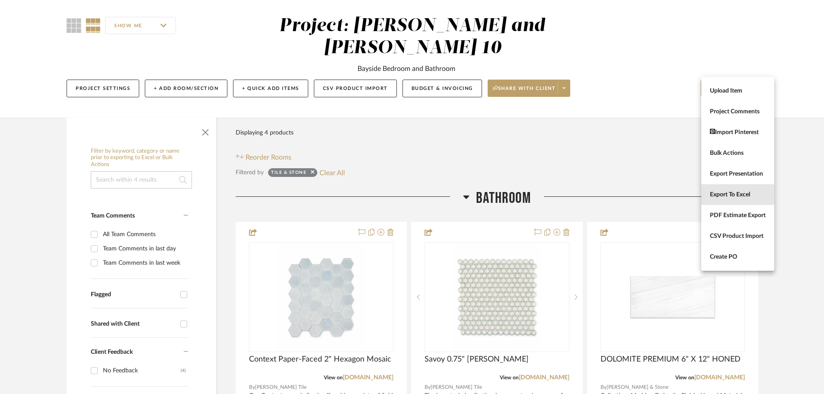
click at [732, 193] on span "Export To Excel" at bounding box center [738, 194] width 56 height 7
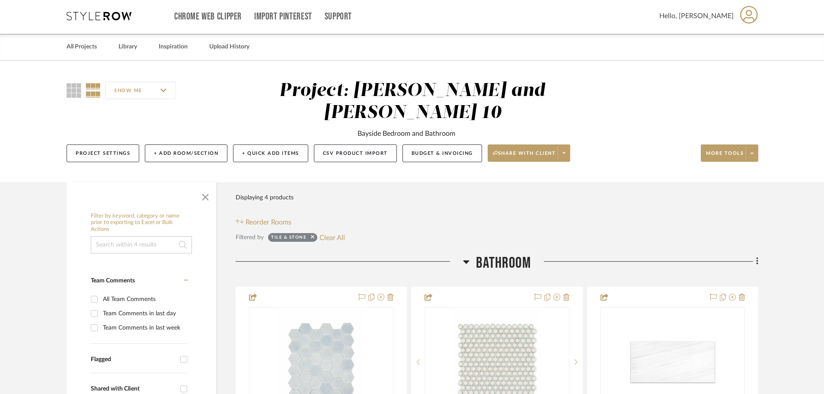
scroll to position [0, 0]
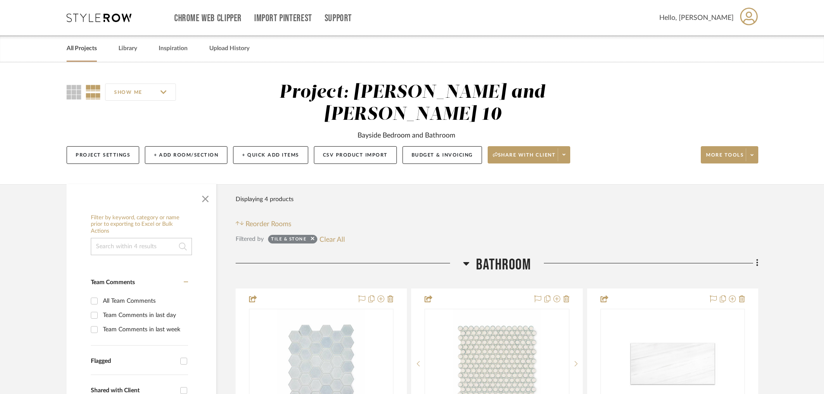
click at [83, 49] on link "All Projects" at bounding box center [82, 49] width 30 height 12
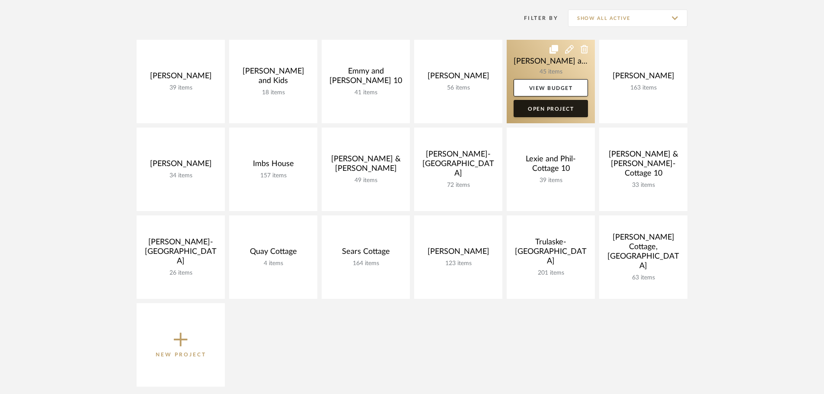
scroll to position [173, 0]
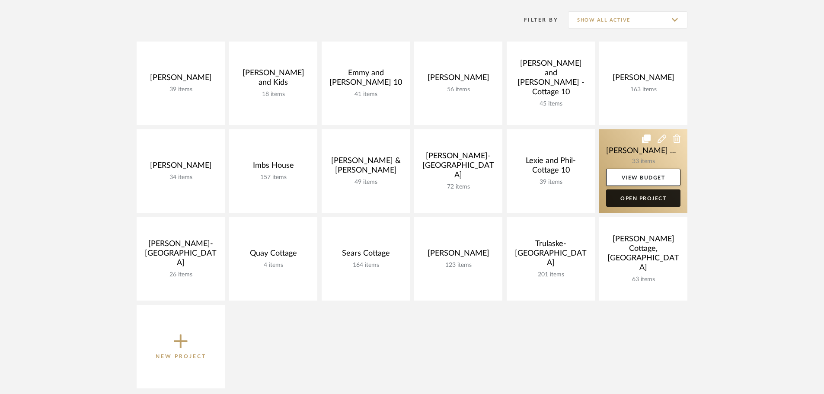
click at [625, 193] on link "Open Project" at bounding box center [643, 197] width 74 height 17
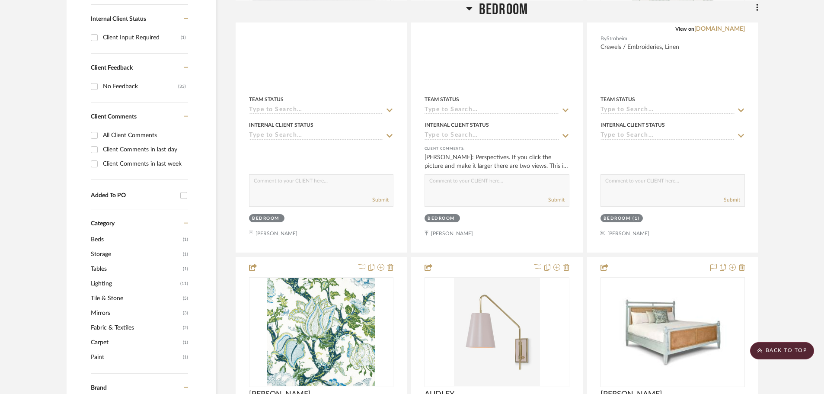
scroll to position [389, 0]
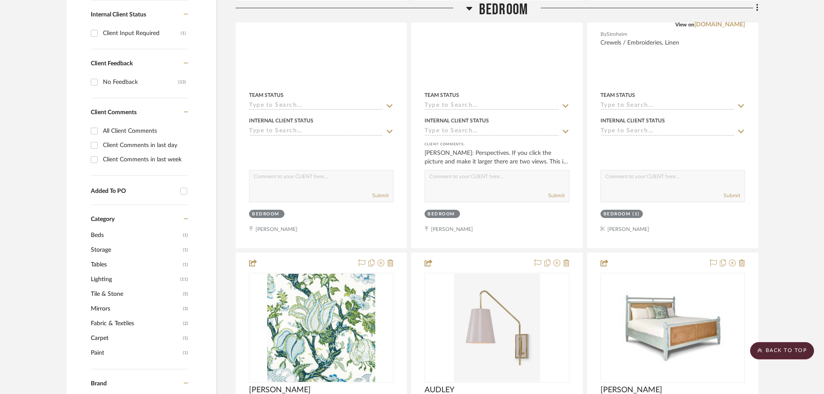
click at [102, 287] on span "Tile & Stone" at bounding box center [136, 294] width 90 height 15
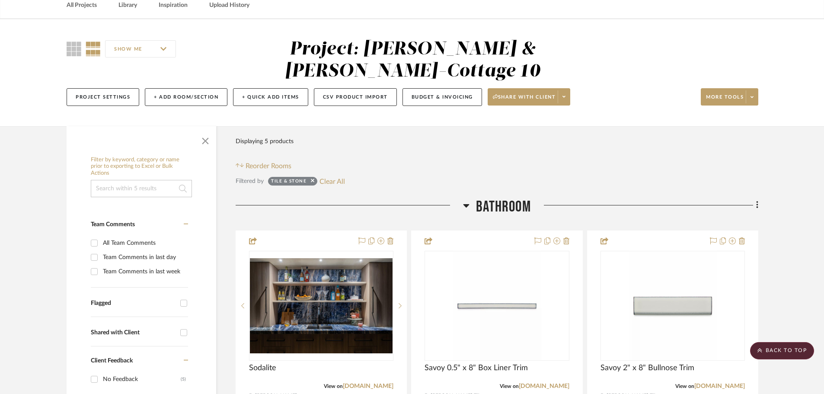
scroll to position [38, 0]
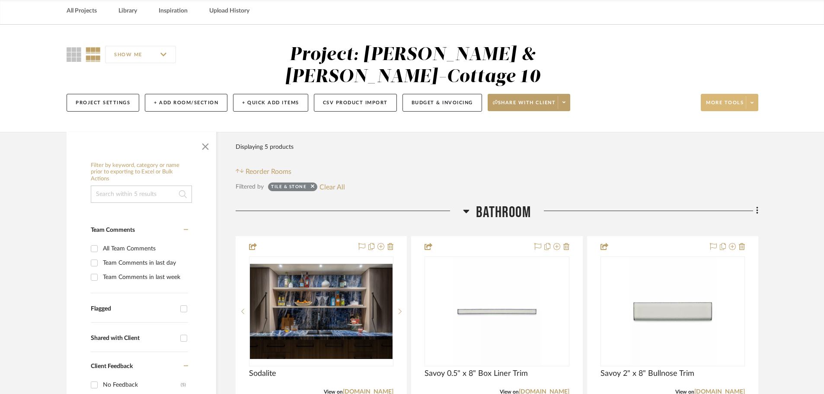
click at [732, 99] on span "More tools" at bounding box center [725, 105] width 38 height 13
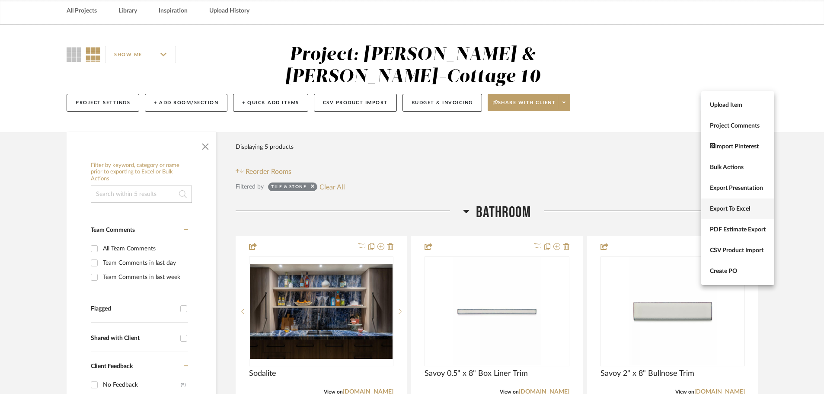
click at [732, 210] on span "Export To Excel" at bounding box center [738, 208] width 56 height 7
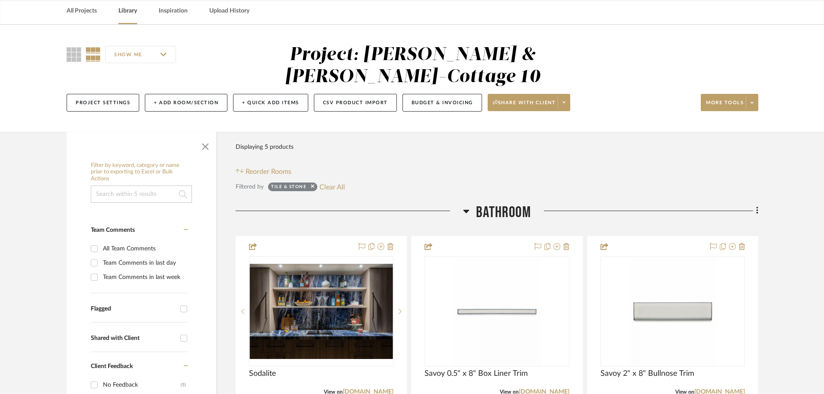
click at [125, 8] on link "Library" at bounding box center [127, 11] width 19 height 12
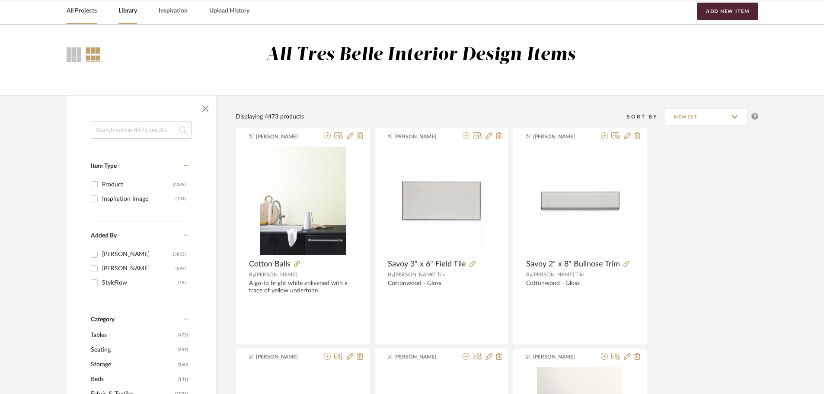
click at [83, 11] on link "All Projects" at bounding box center [82, 11] width 30 height 12
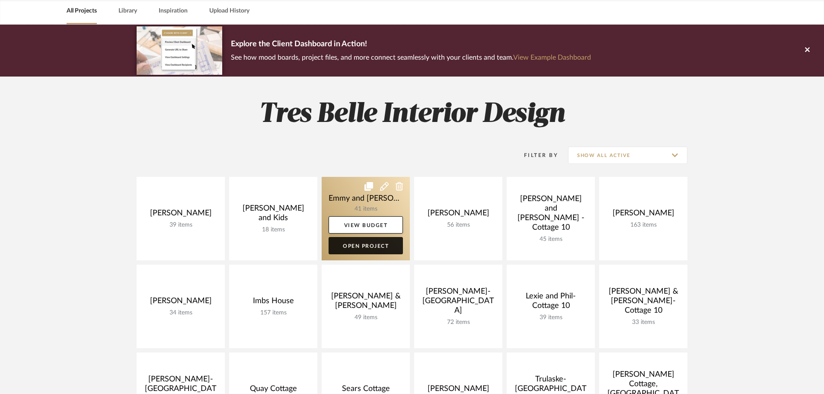
click at [377, 247] on link "Open Project" at bounding box center [365, 245] width 74 height 17
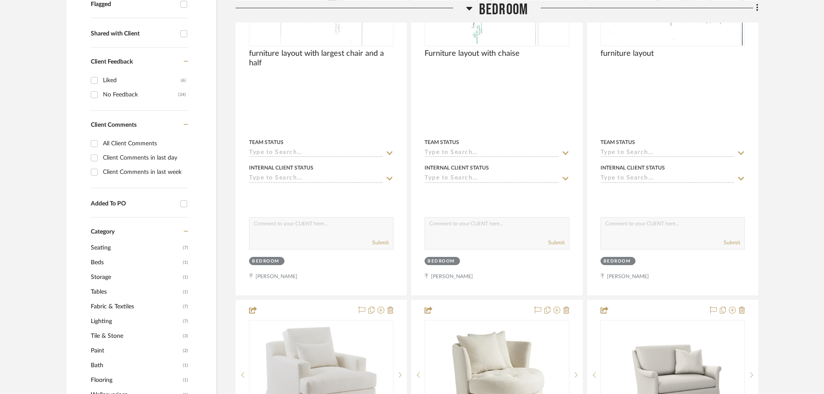
scroll to position [346, 0]
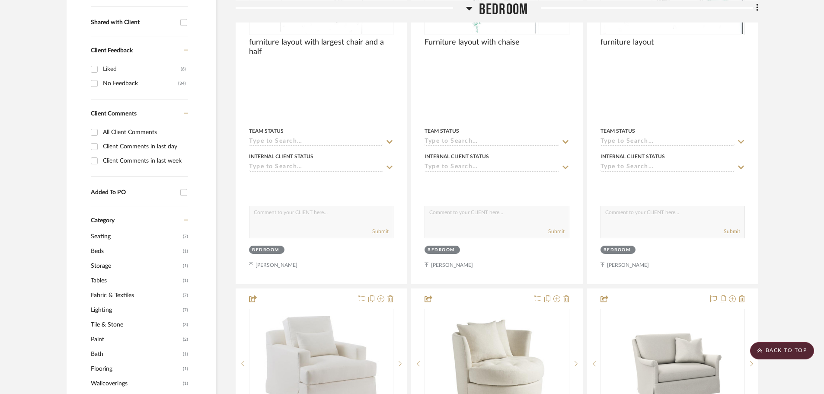
click at [102, 340] on span "Paint" at bounding box center [136, 339] width 90 height 15
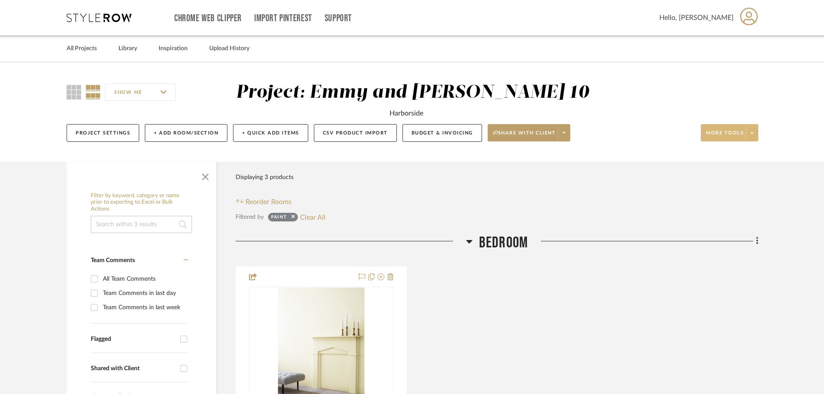
click at [717, 131] on span "More tools" at bounding box center [725, 136] width 38 height 13
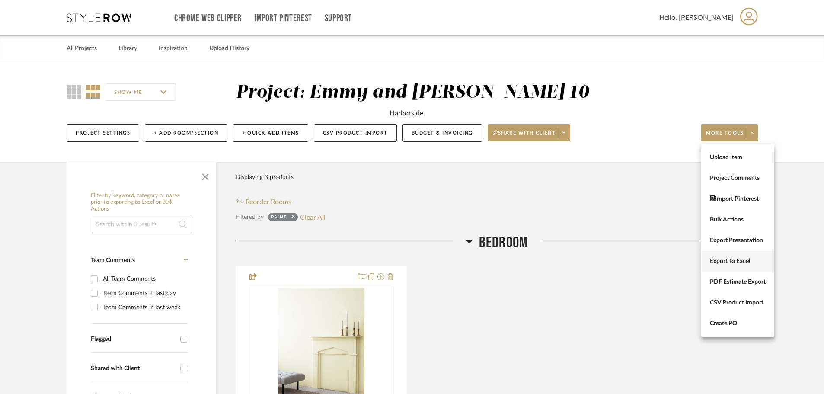
click at [739, 259] on span "Export To Excel" at bounding box center [738, 261] width 56 height 7
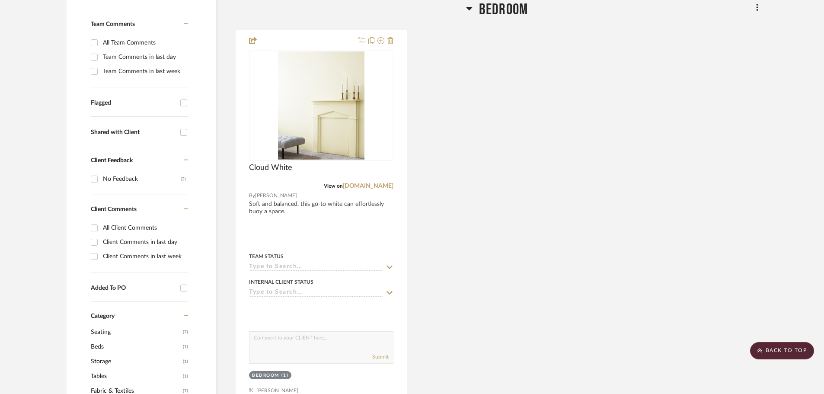
scroll to position [346, 0]
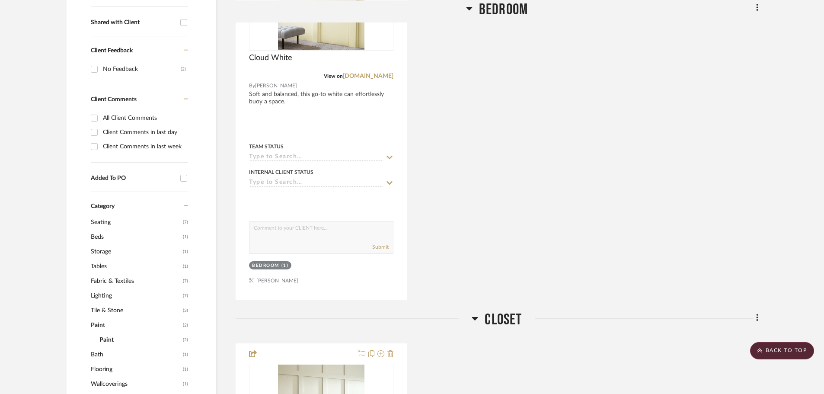
click at [109, 336] on span "Paint" at bounding box center [139, 339] width 81 height 15
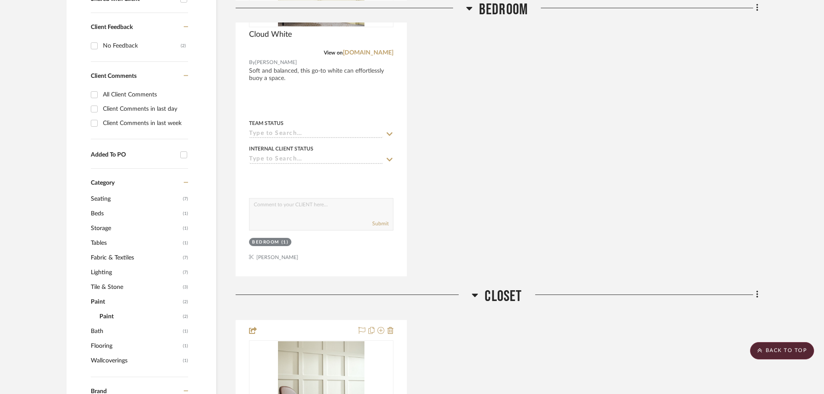
scroll to position [389, 0]
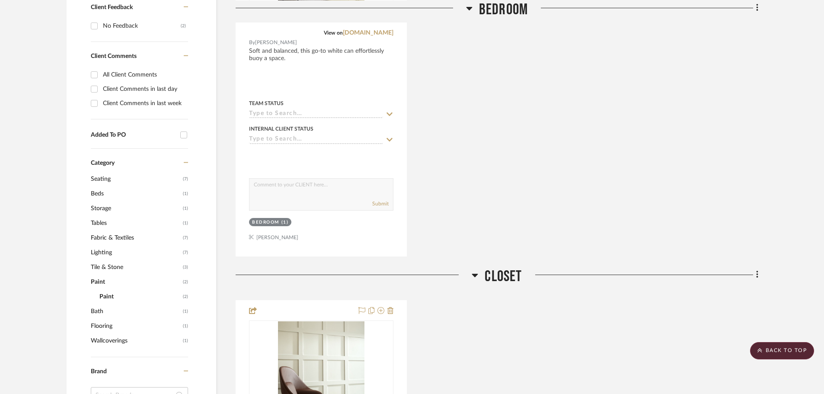
click at [104, 331] on span "Flooring" at bounding box center [136, 325] width 90 height 15
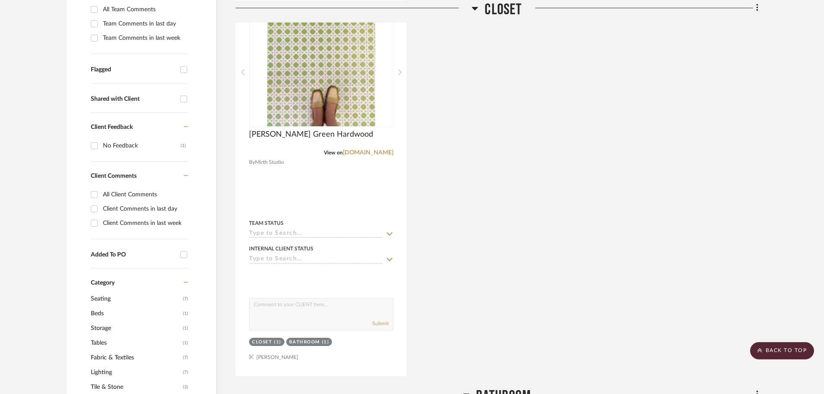
scroll to position [259, 0]
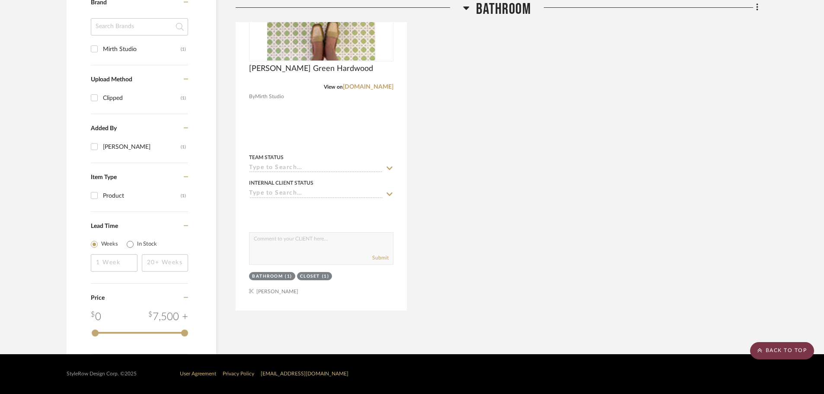
click at [792, 351] on scroll-to-top-button "BACK TO TOP" at bounding box center [782, 350] width 64 height 17
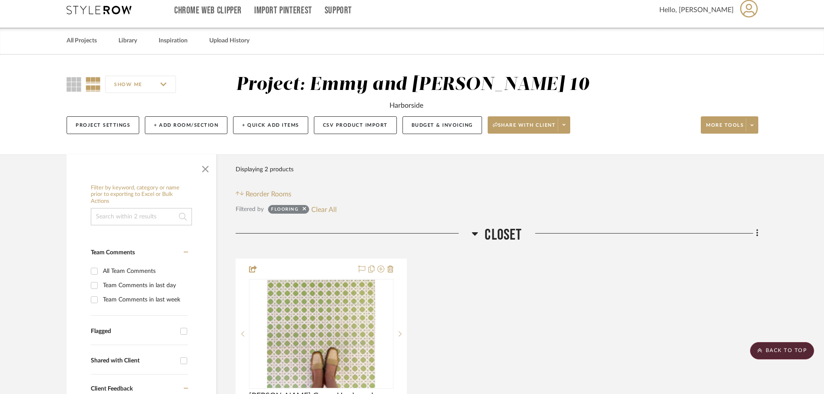
scroll to position [0, 0]
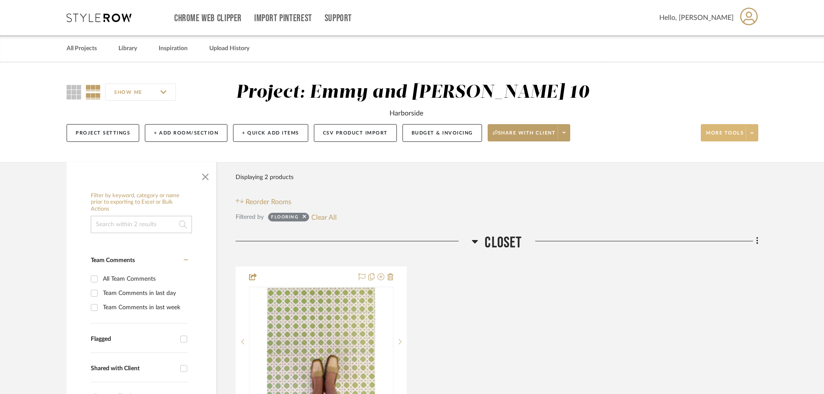
click at [722, 133] on span "More tools" at bounding box center [725, 136] width 38 height 13
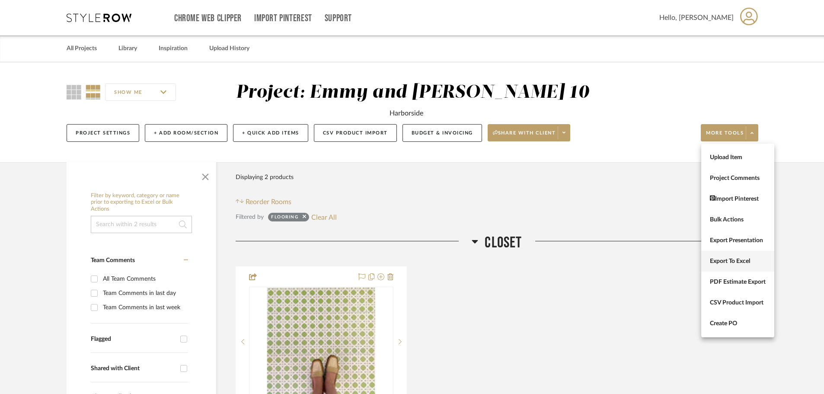
click at [737, 256] on button "Export To Excel" at bounding box center [737, 261] width 73 height 21
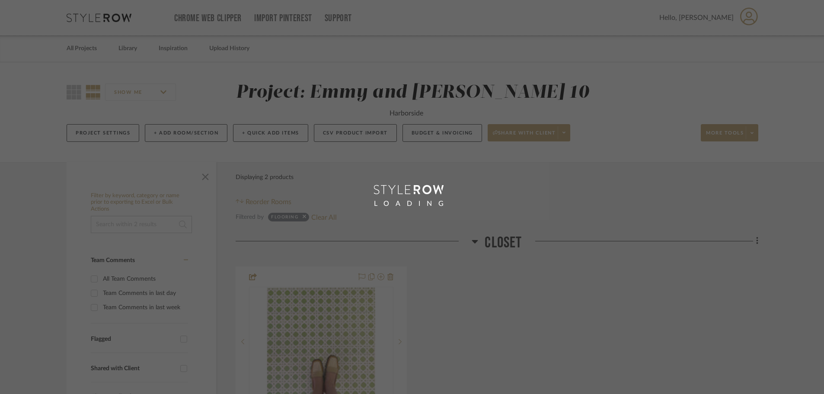
scroll to position [38, 0]
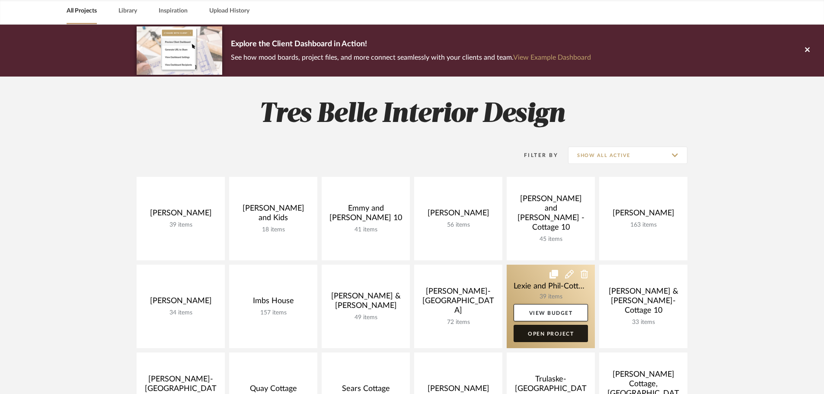
click at [557, 333] on link "Open Project" at bounding box center [550, 333] width 74 height 17
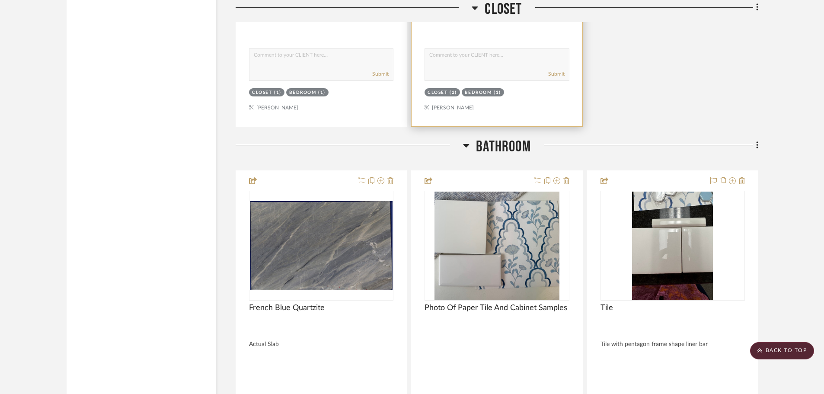
scroll to position [1815, 0]
